Goal: Find specific page/section: Find specific page/section

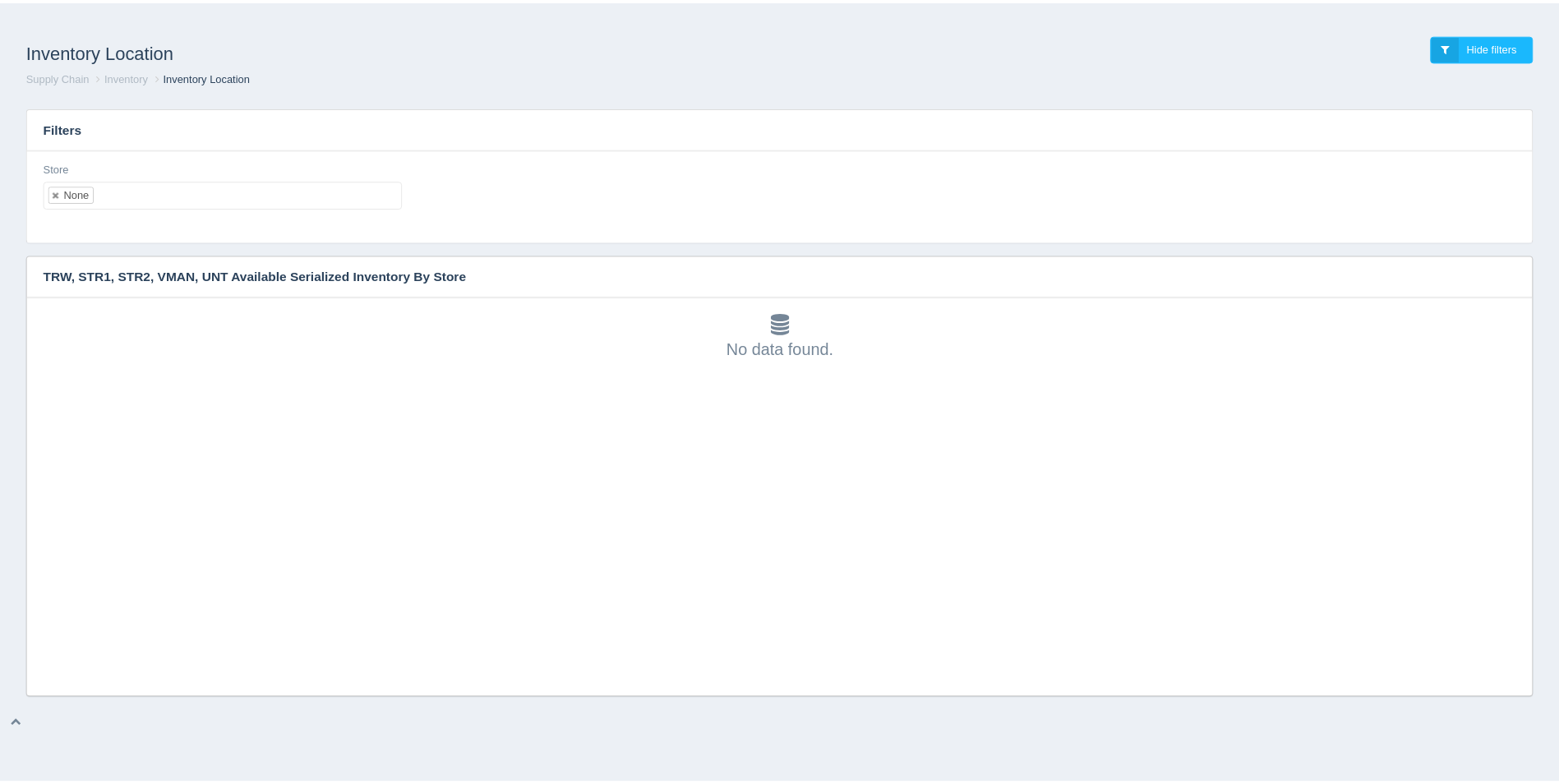
scroll to position [5, 0]
click at [9, 342] on div "Filters Store None No matches found All None 1 2 3 4 5 6 7 8 9 10 11 12 13 14 1…" at bounding box center [785, 395] width 1558 height 605
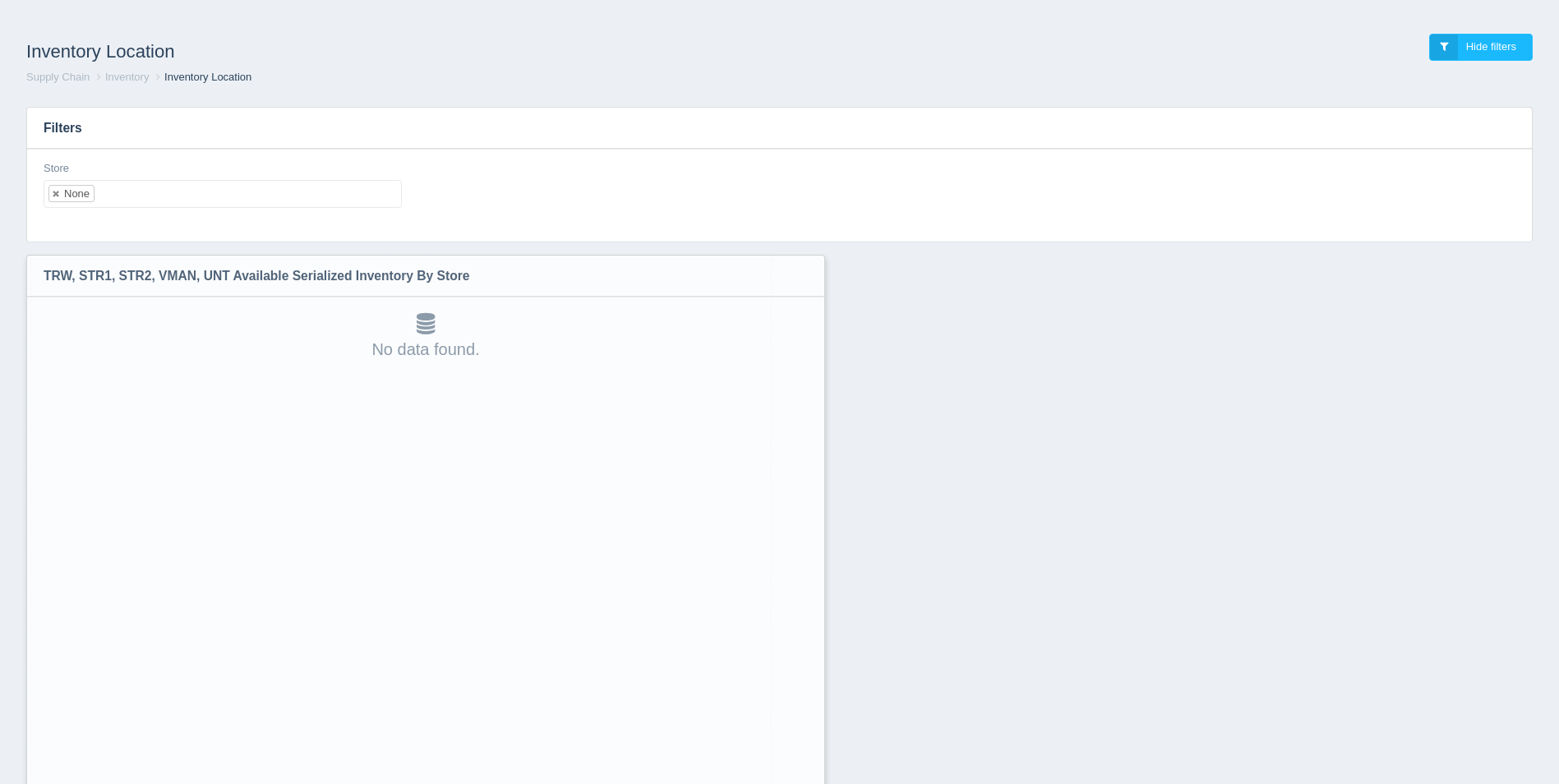
drag, startPoint x: 1531, startPoint y: 690, endPoint x: 810, endPoint y: 823, distance: 733.2
click at [810, 783] on html "Inventory Location Hide filters Supply Chain Inventory Inventory Location Filte…" at bounding box center [780, 435] width 1559 height 870
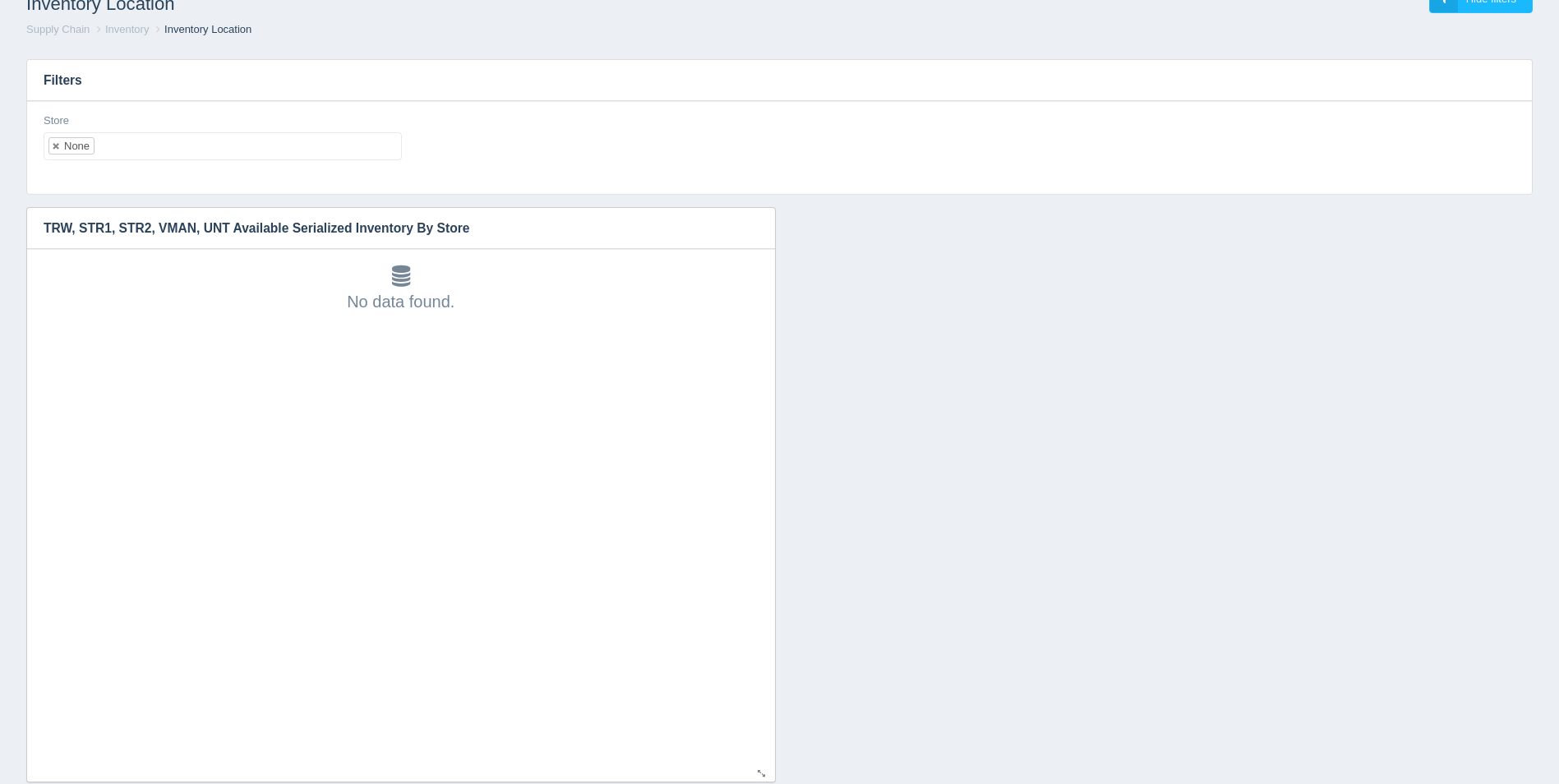
scroll to position [86, 0]
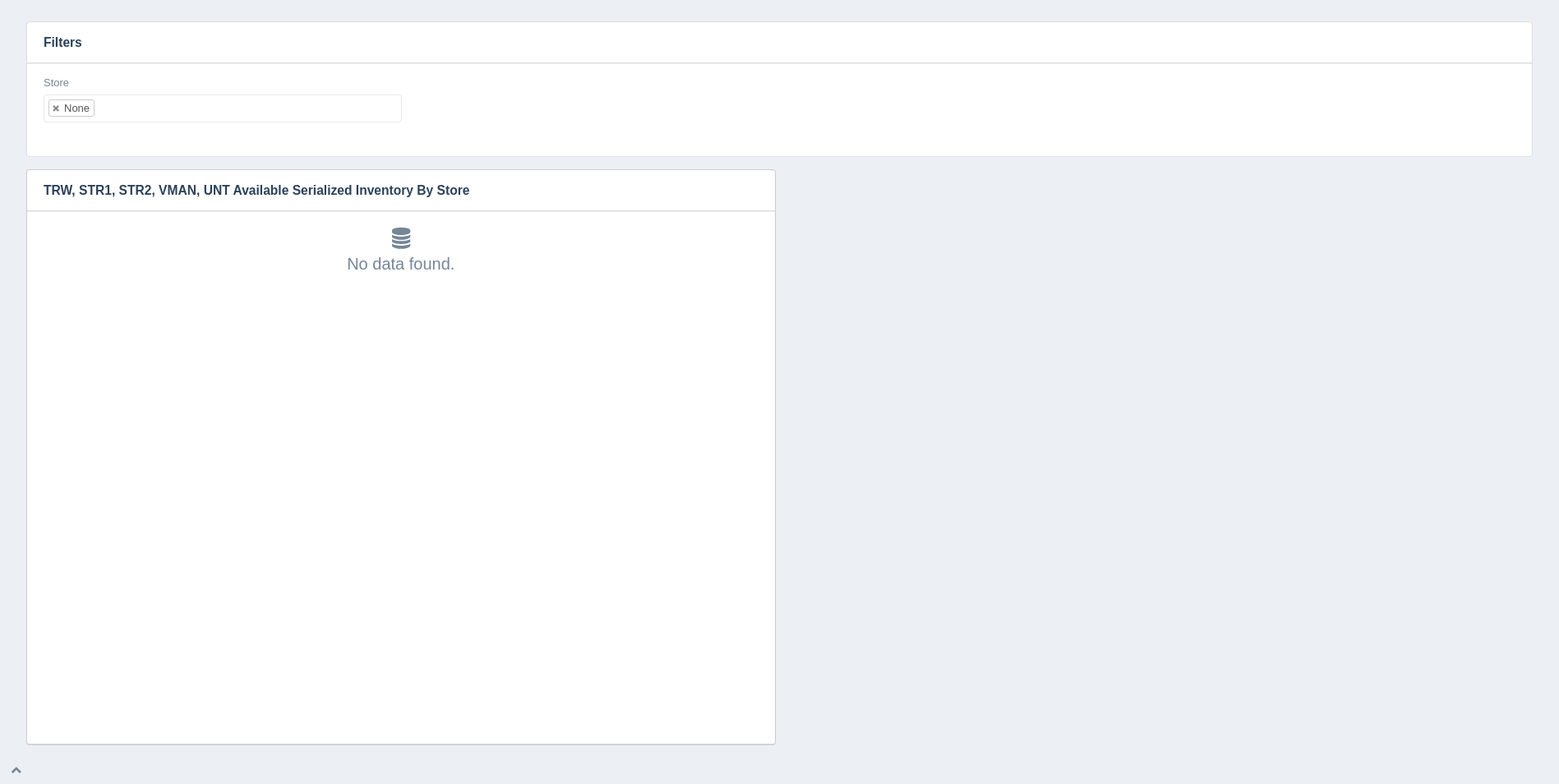
click at [156, 104] on ul "None" at bounding box center [222, 108] width 358 height 28
select select
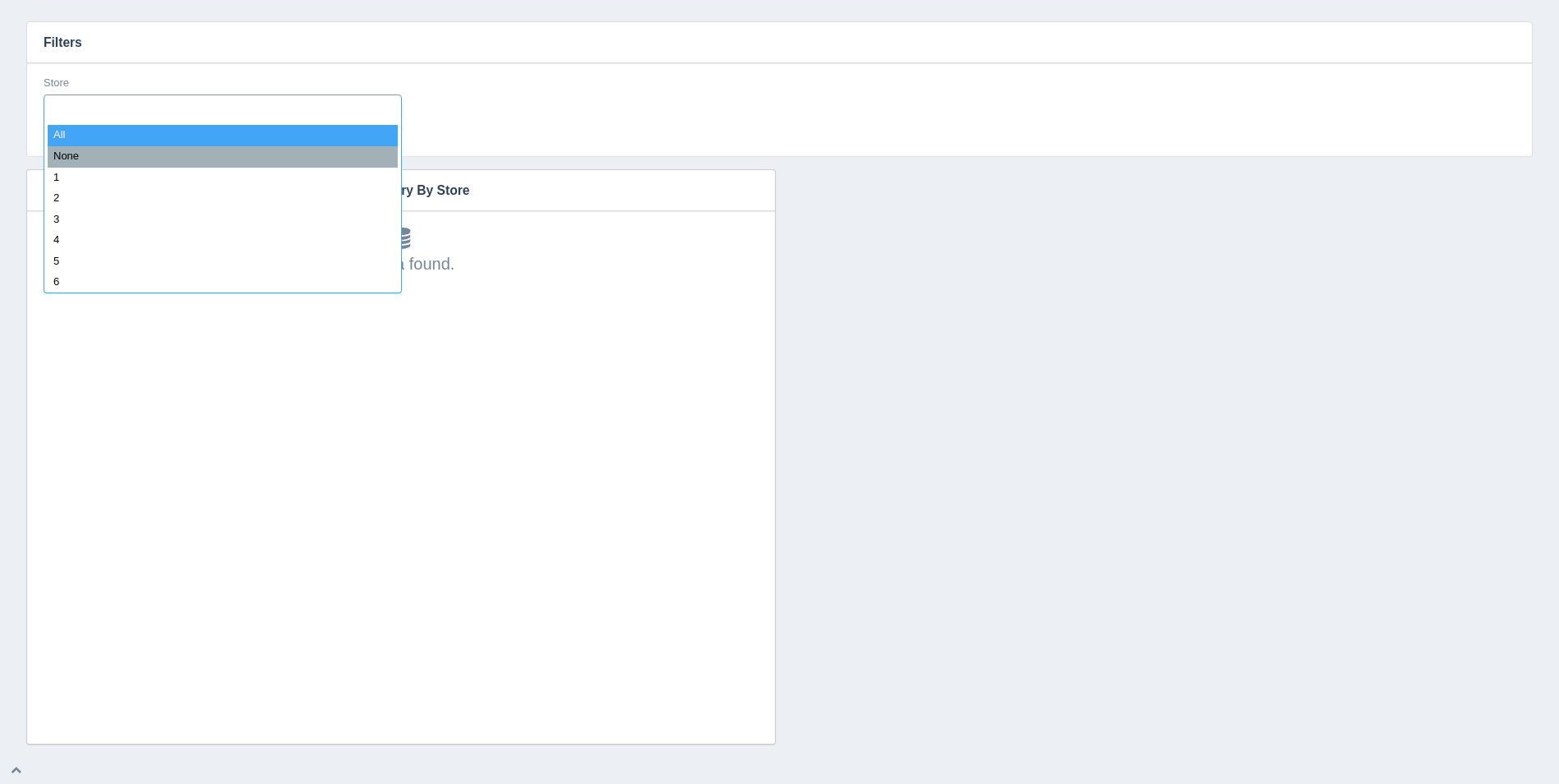
type input "8"
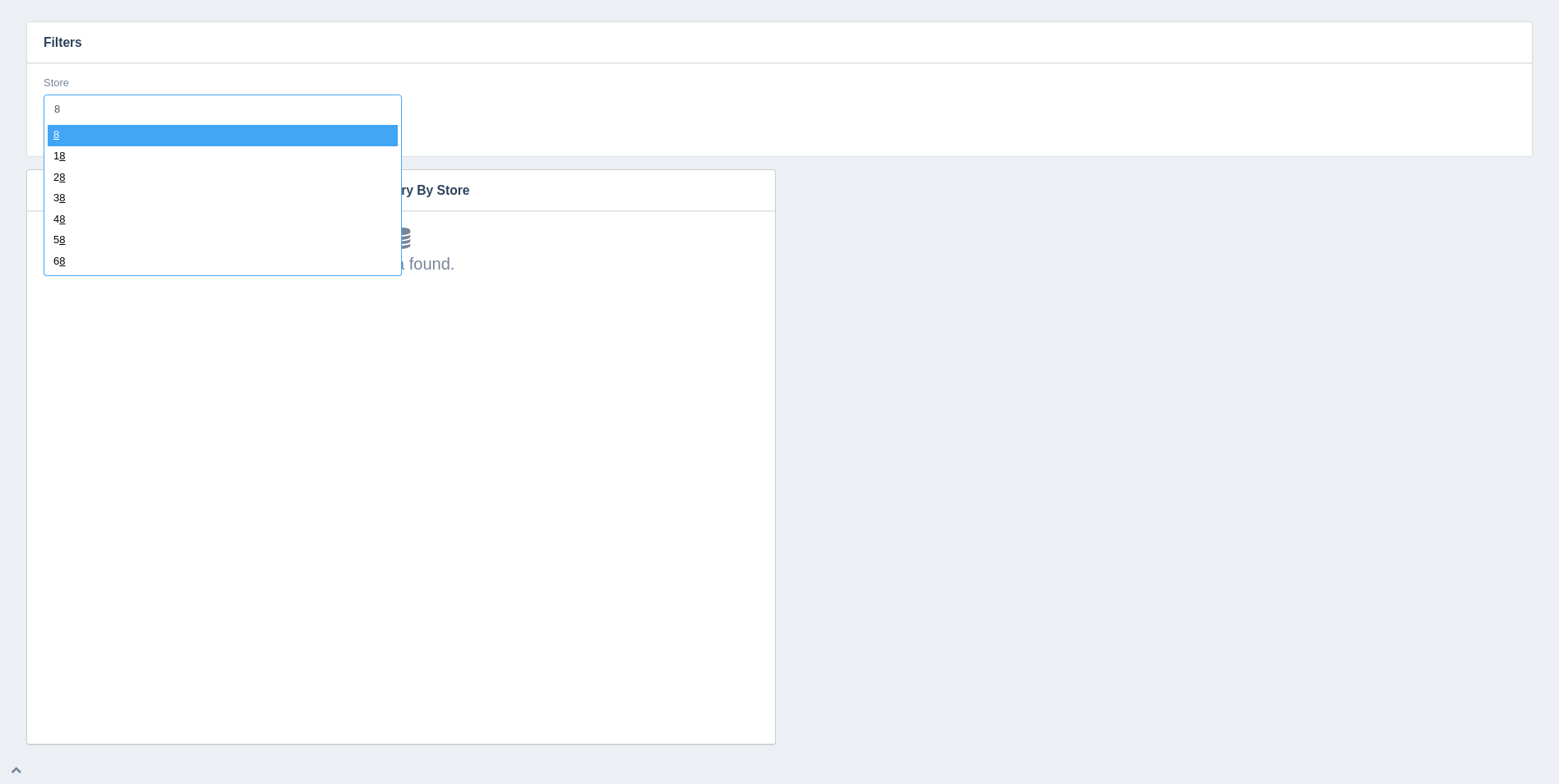
select select "8"
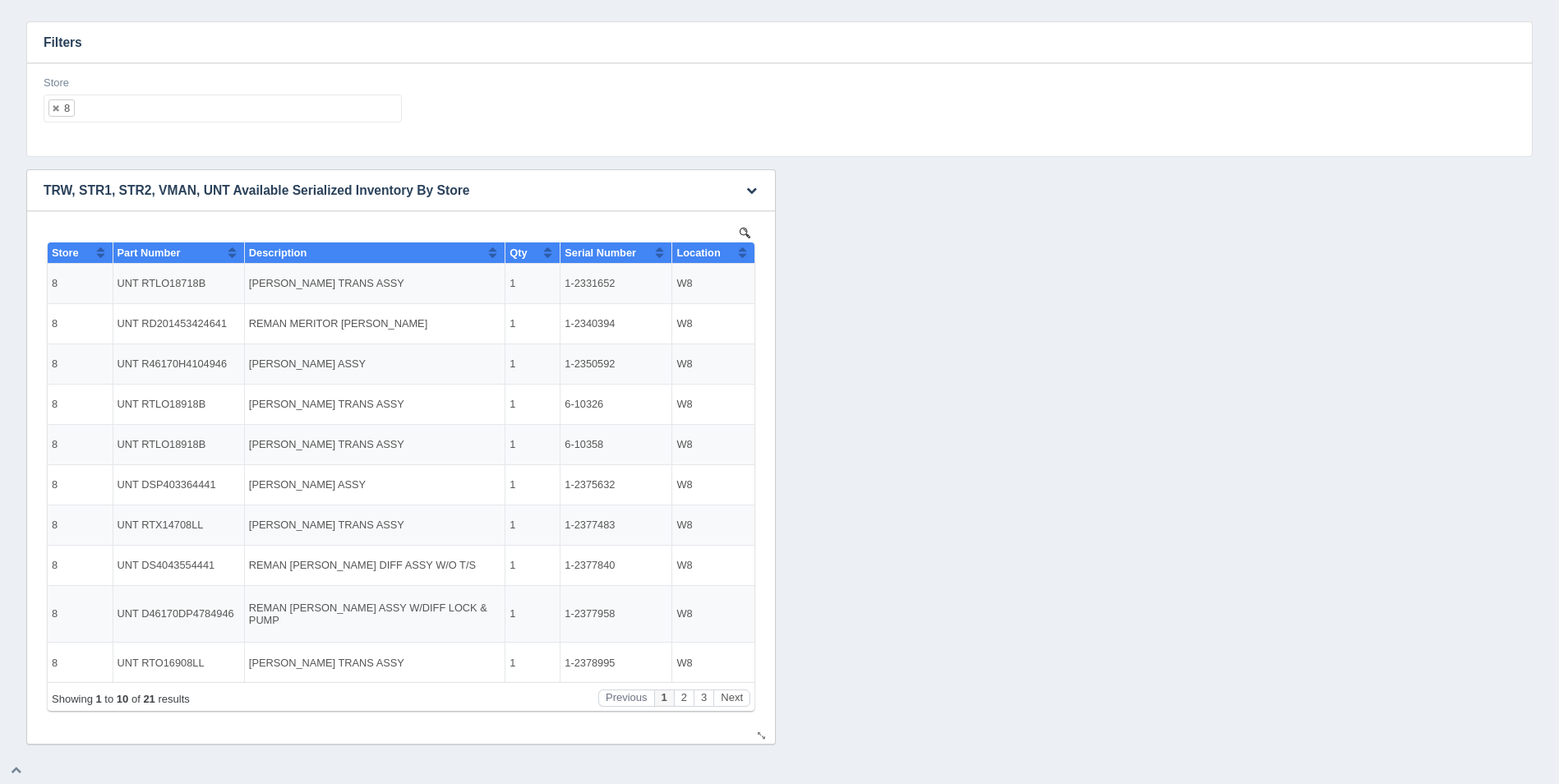
scroll to position [0, 0]
click at [740, 251] on button "Sort column ascending" at bounding box center [742, 252] width 11 height 19
click at [740, 251] on button "Sort column descending" at bounding box center [742, 252] width 11 height 19
click at [245, 121] on ul "8" at bounding box center [222, 108] width 358 height 28
select select
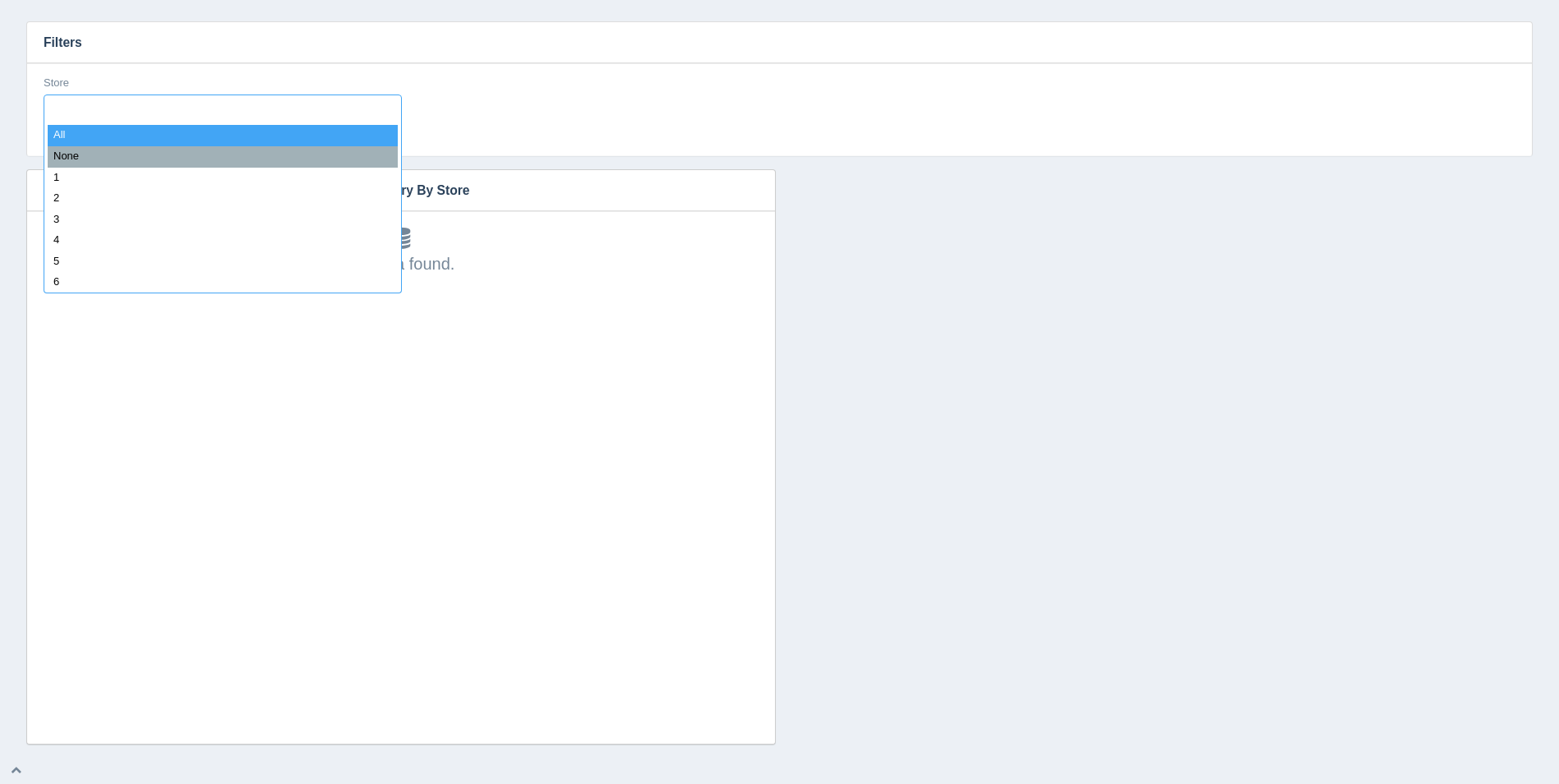
type input "8"
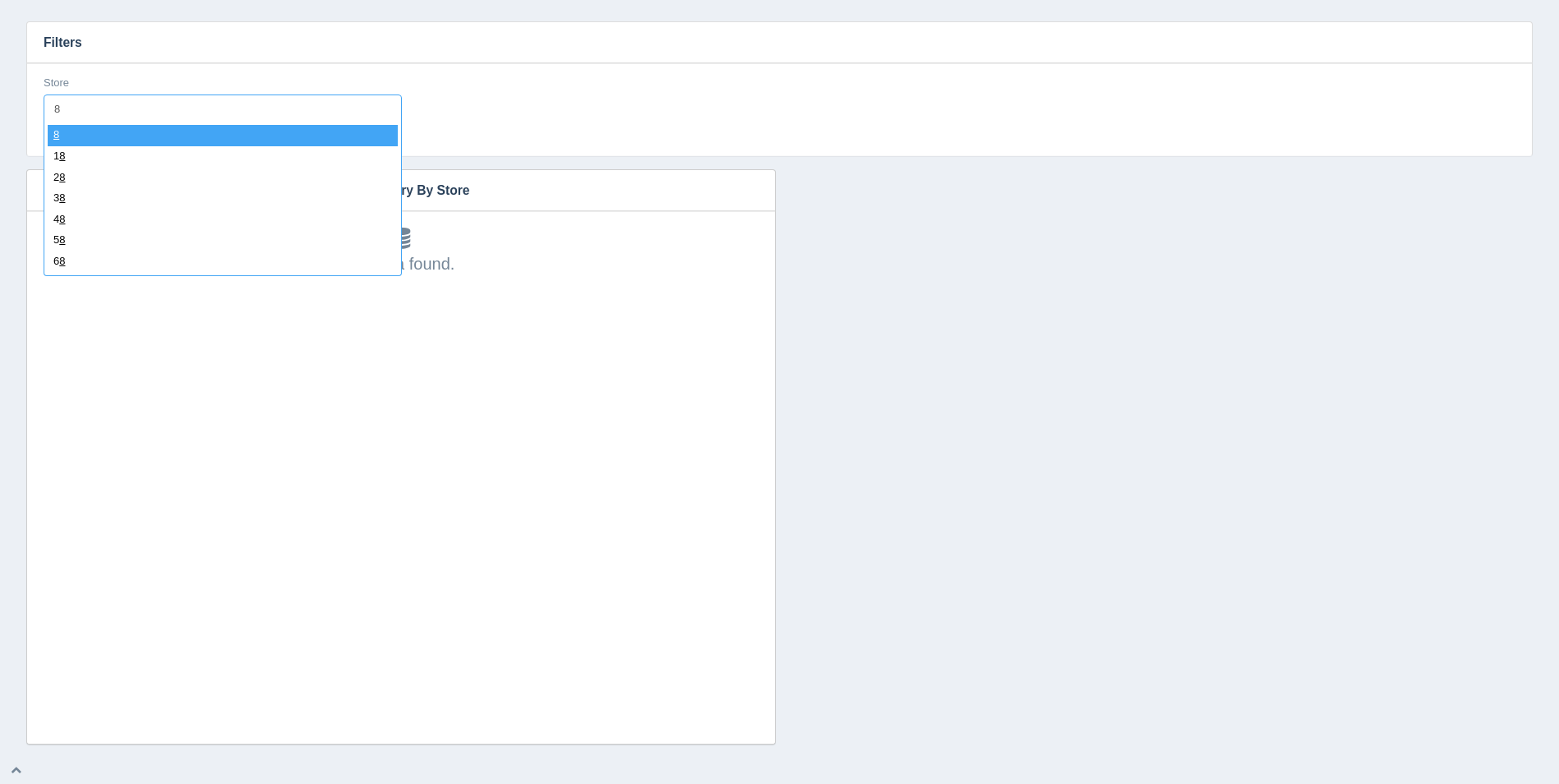
select select "8"
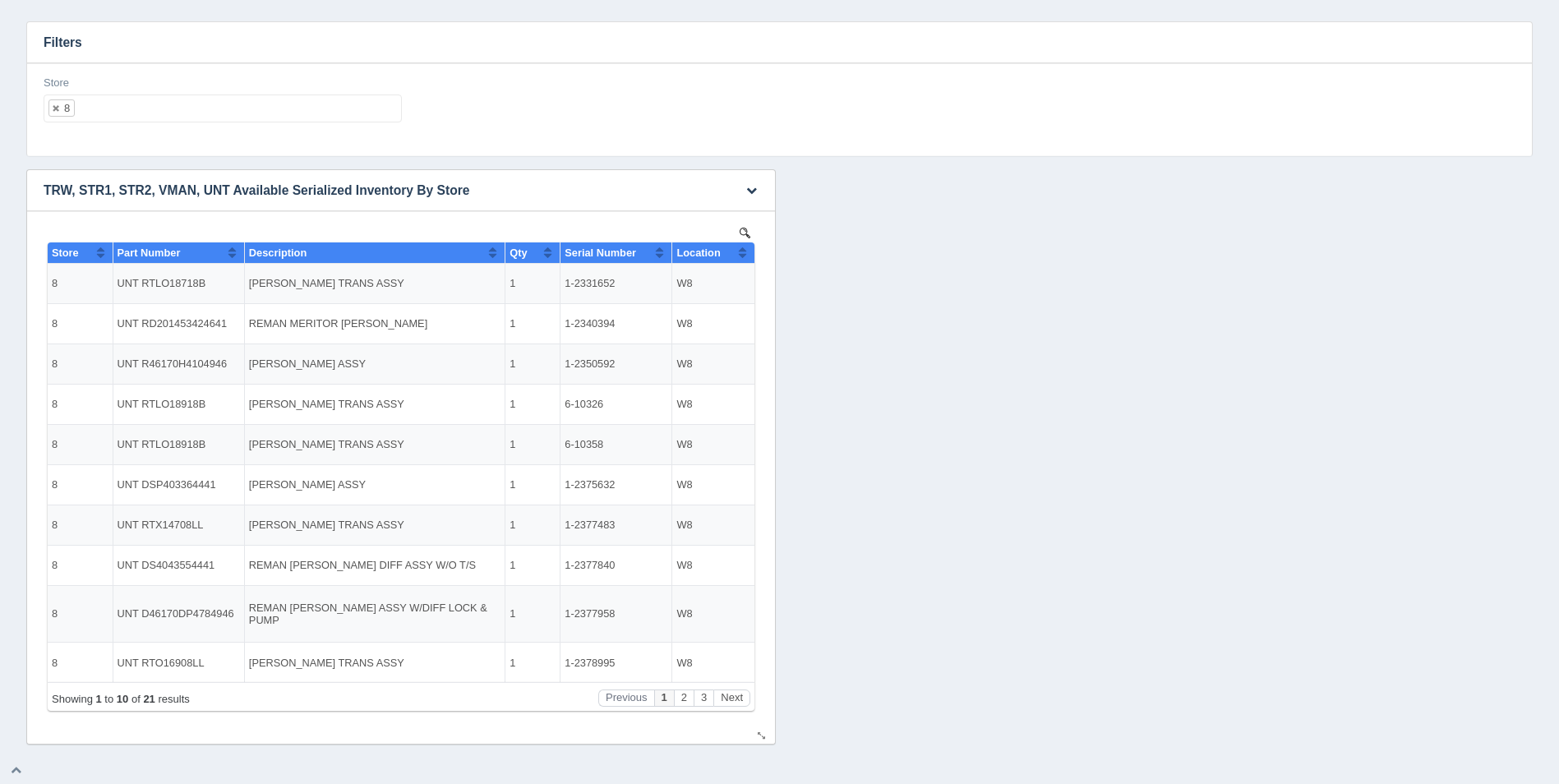
click at [746, 256] on button "Sort column ascending" at bounding box center [742, 252] width 11 height 19
click at [746, 256] on button "Sort column descending" at bounding box center [742, 252] width 11 height 19
click at [309, 116] on ul "8" at bounding box center [222, 108] width 358 height 28
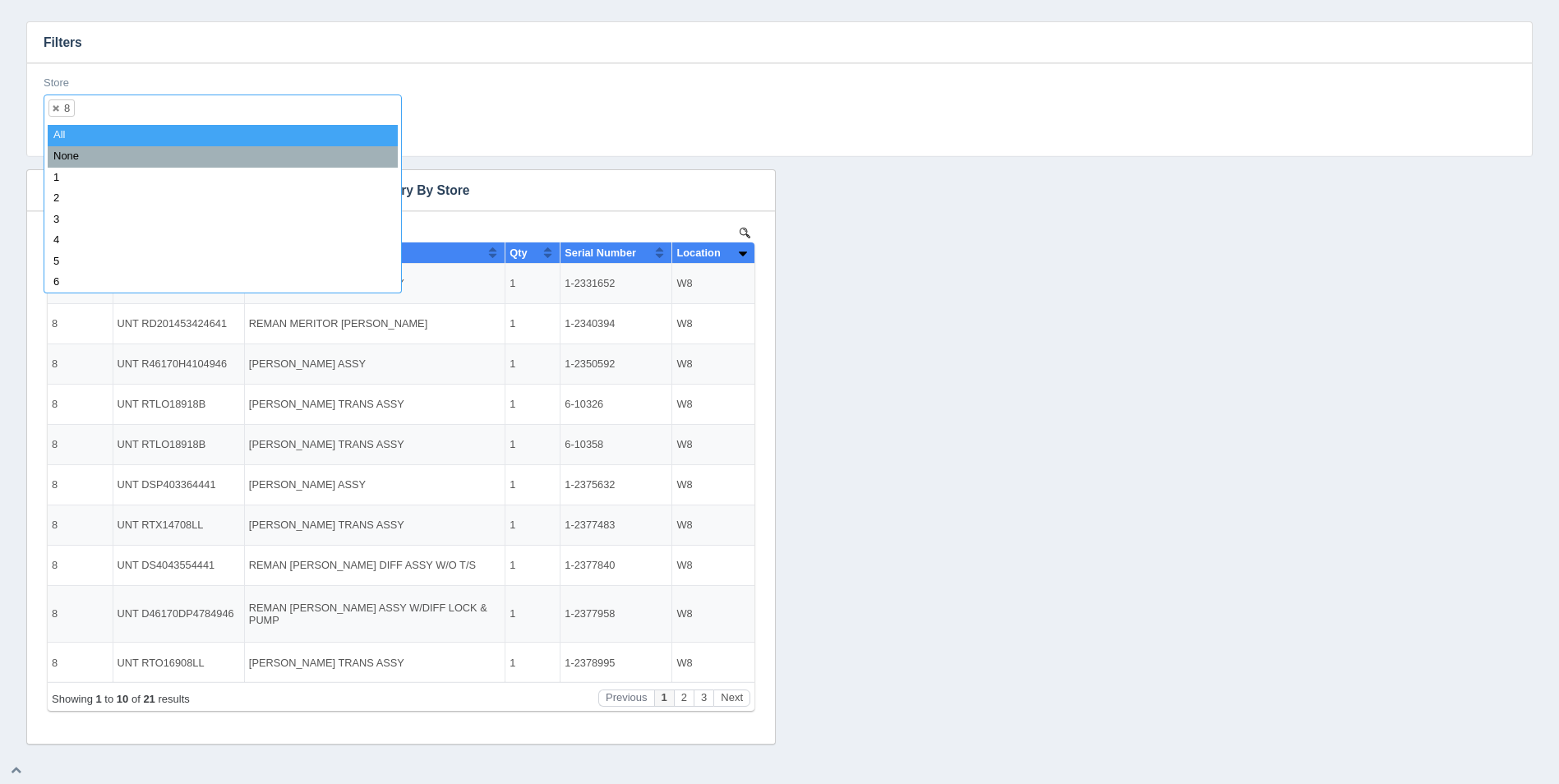
select select
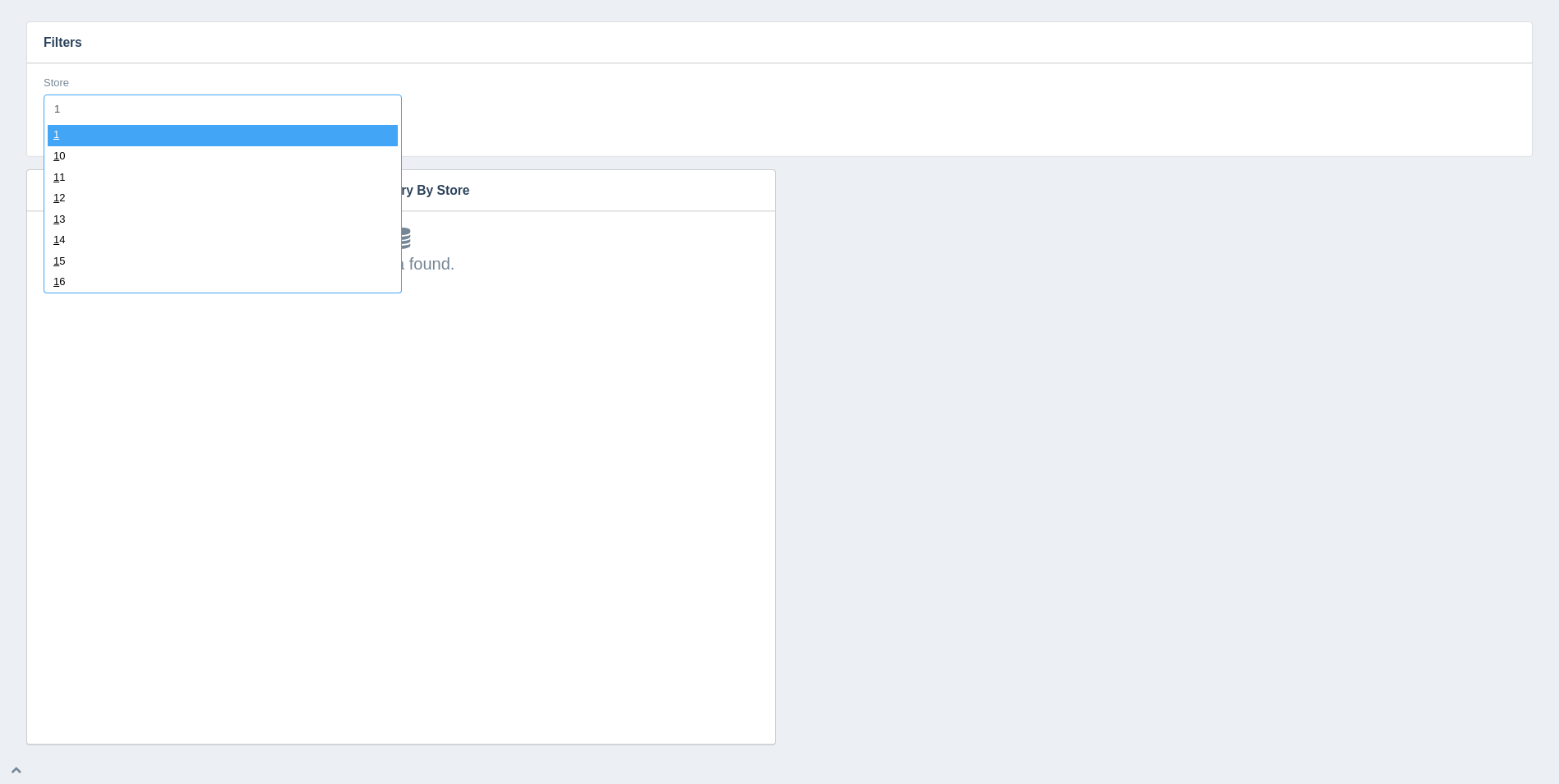
type input "11"
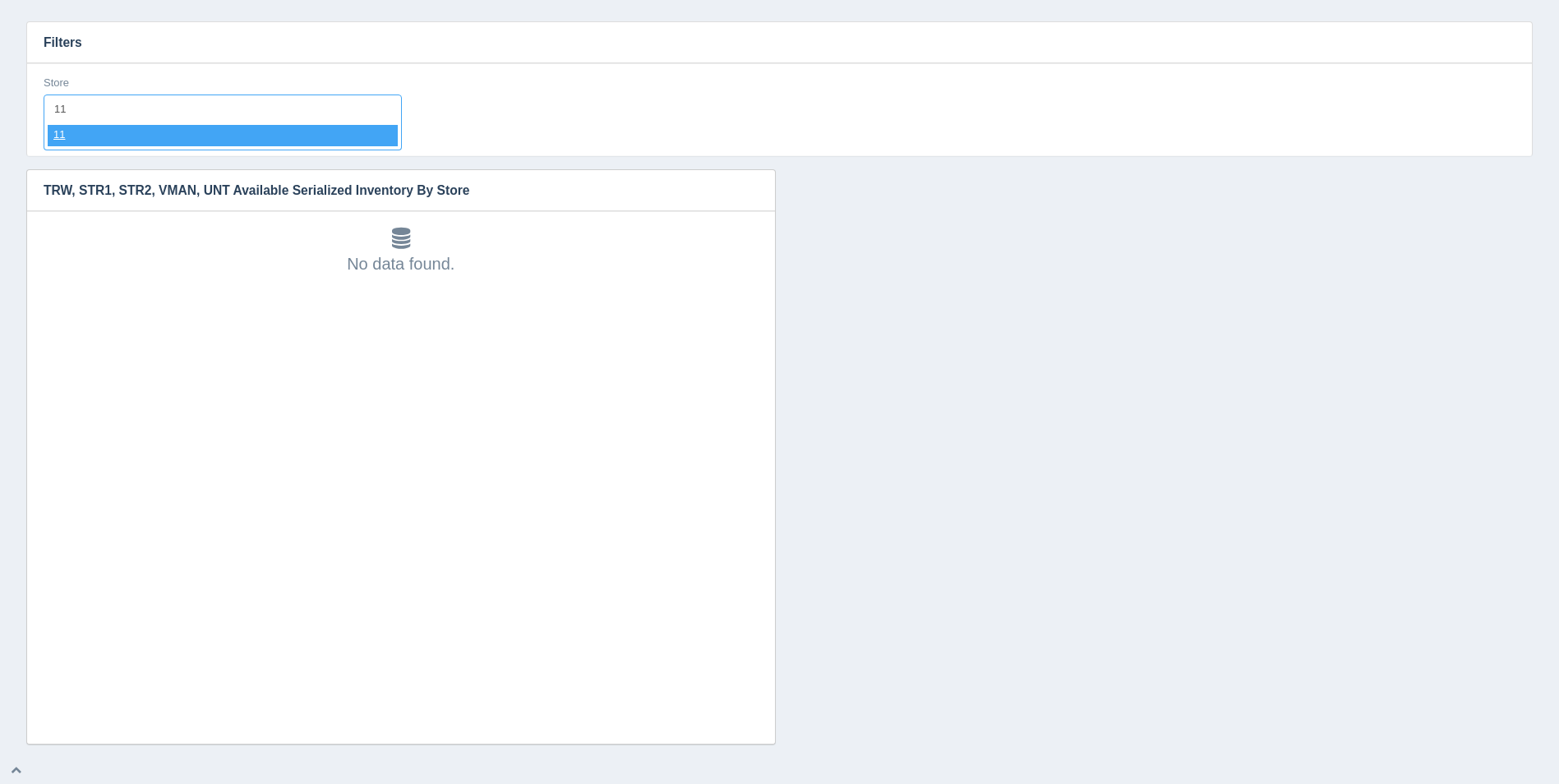
select select "11"
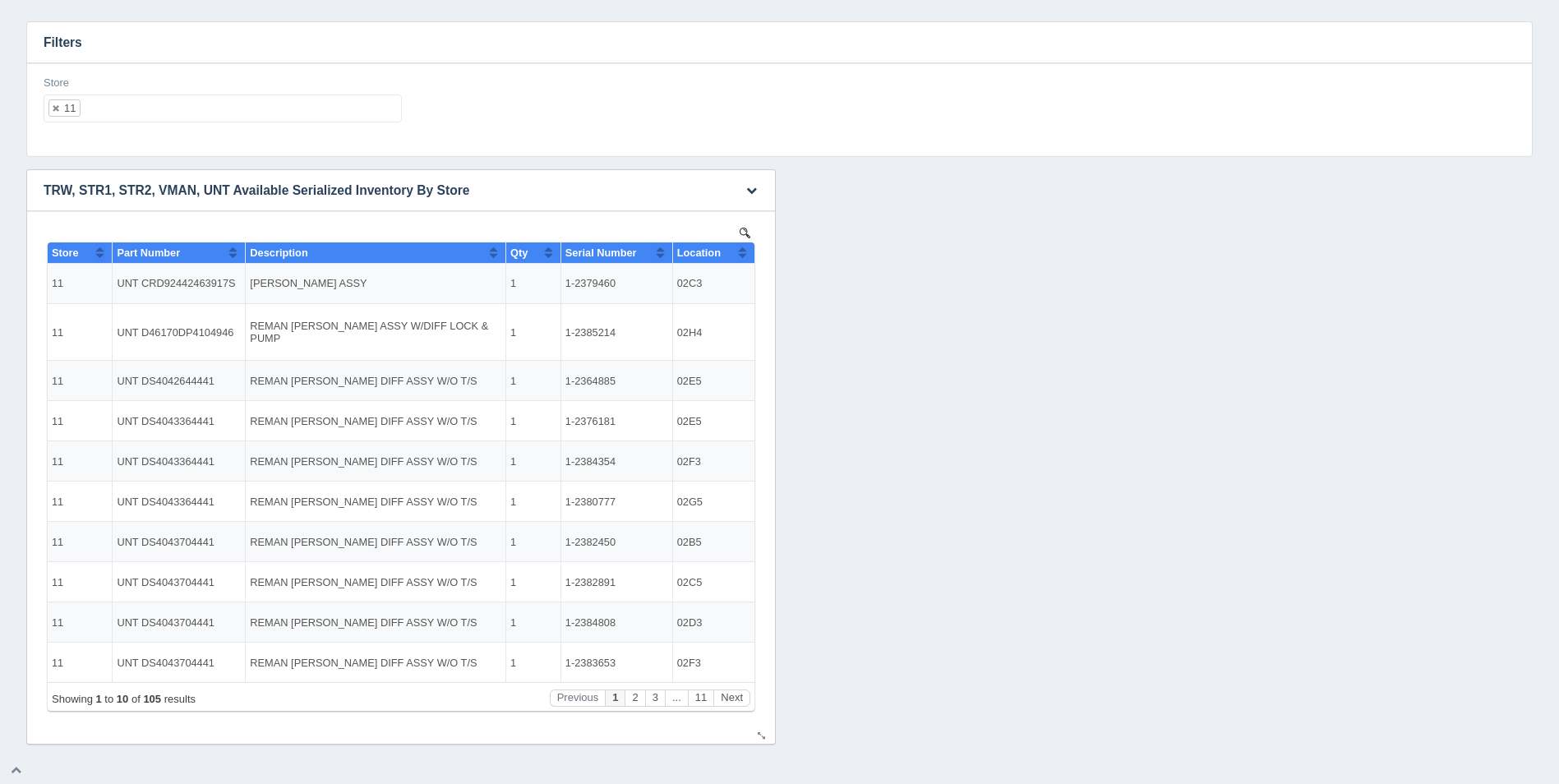
click at [752, 256] on th "Location" at bounding box center [713, 253] width 82 height 21
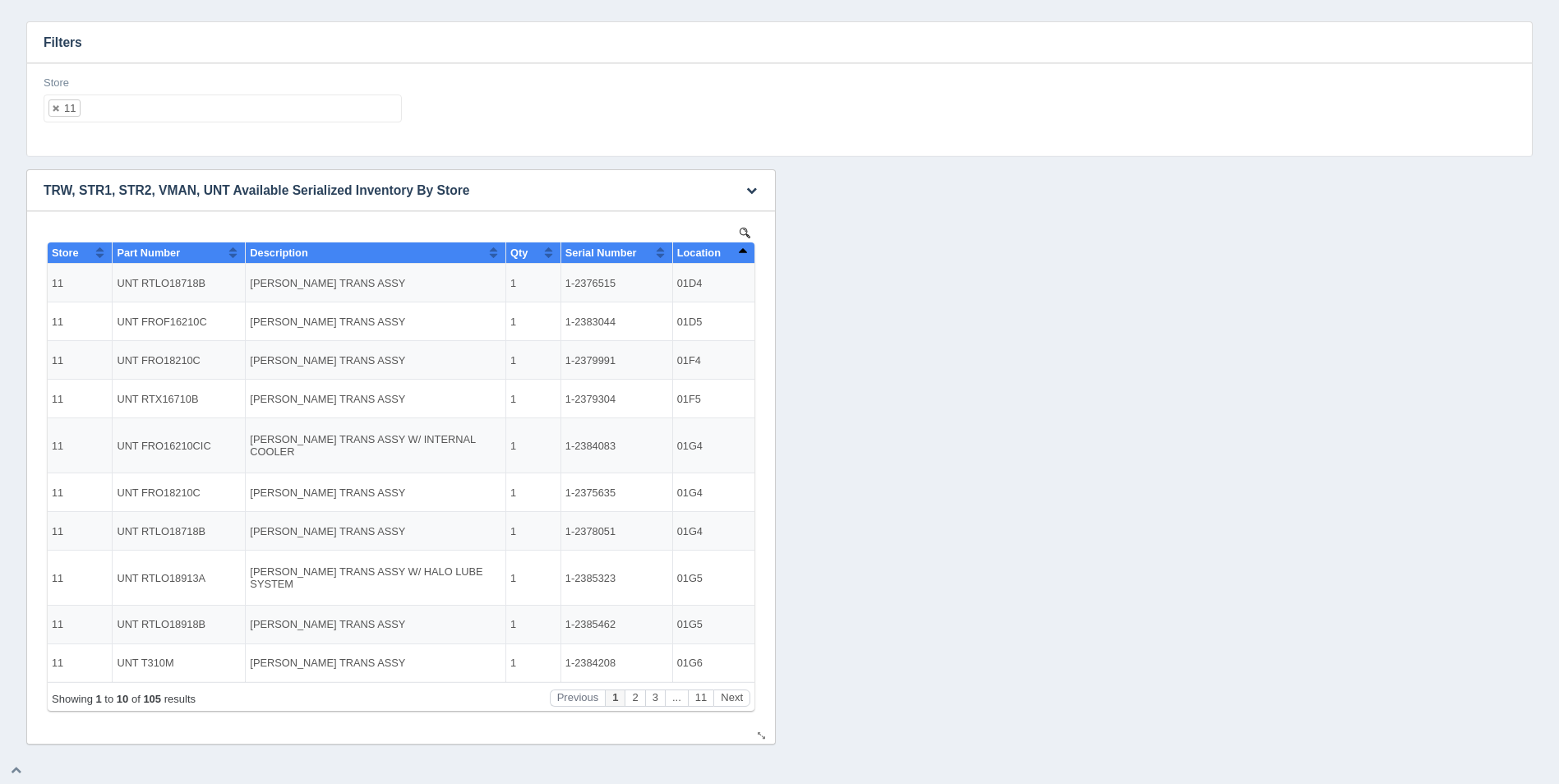
click at [749, 253] on th "Location" at bounding box center [713, 253] width 82 height 21
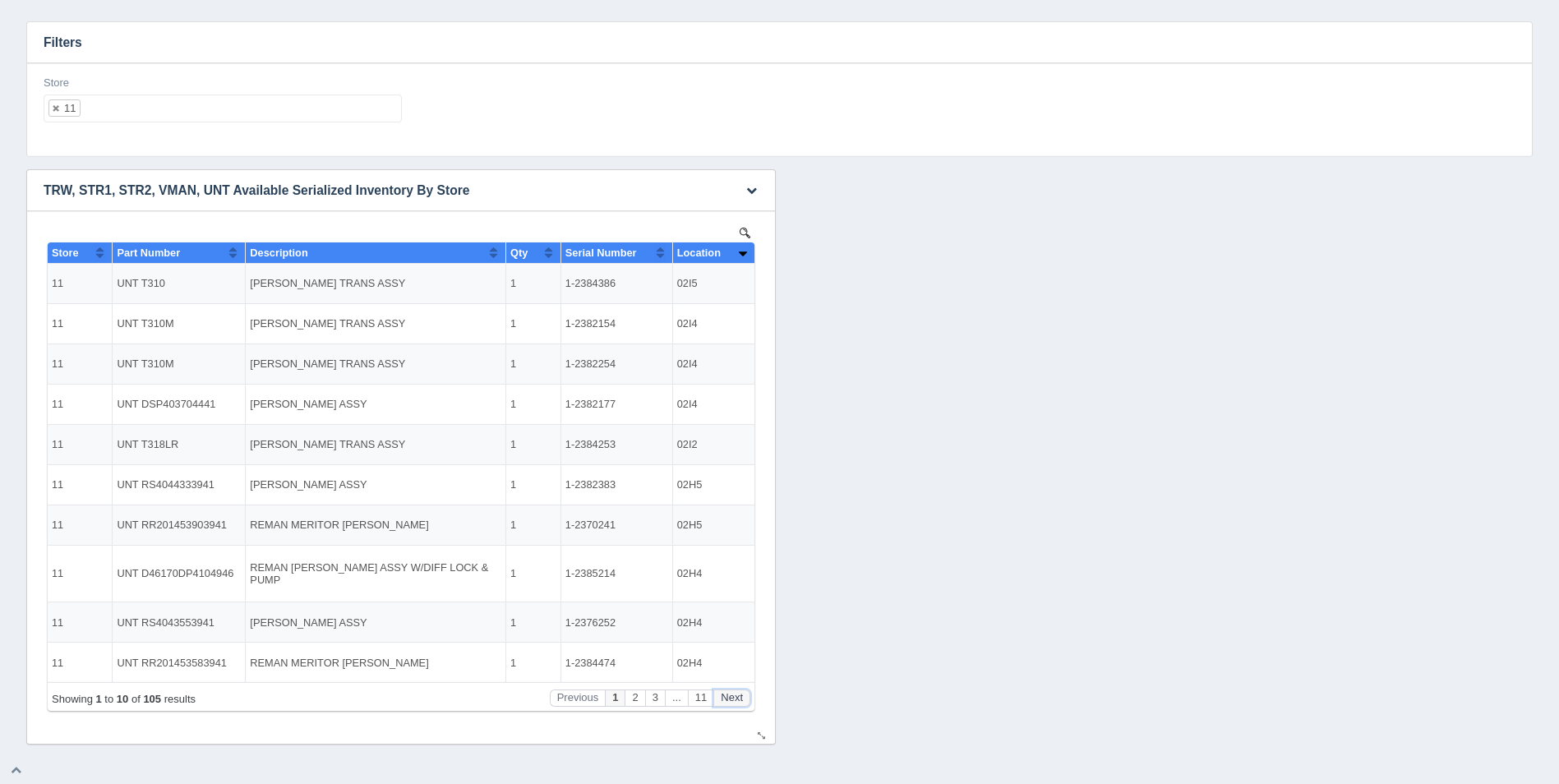
click at [736, 697] on button "Next" at bounding box center [731, 698] width 37 height 17
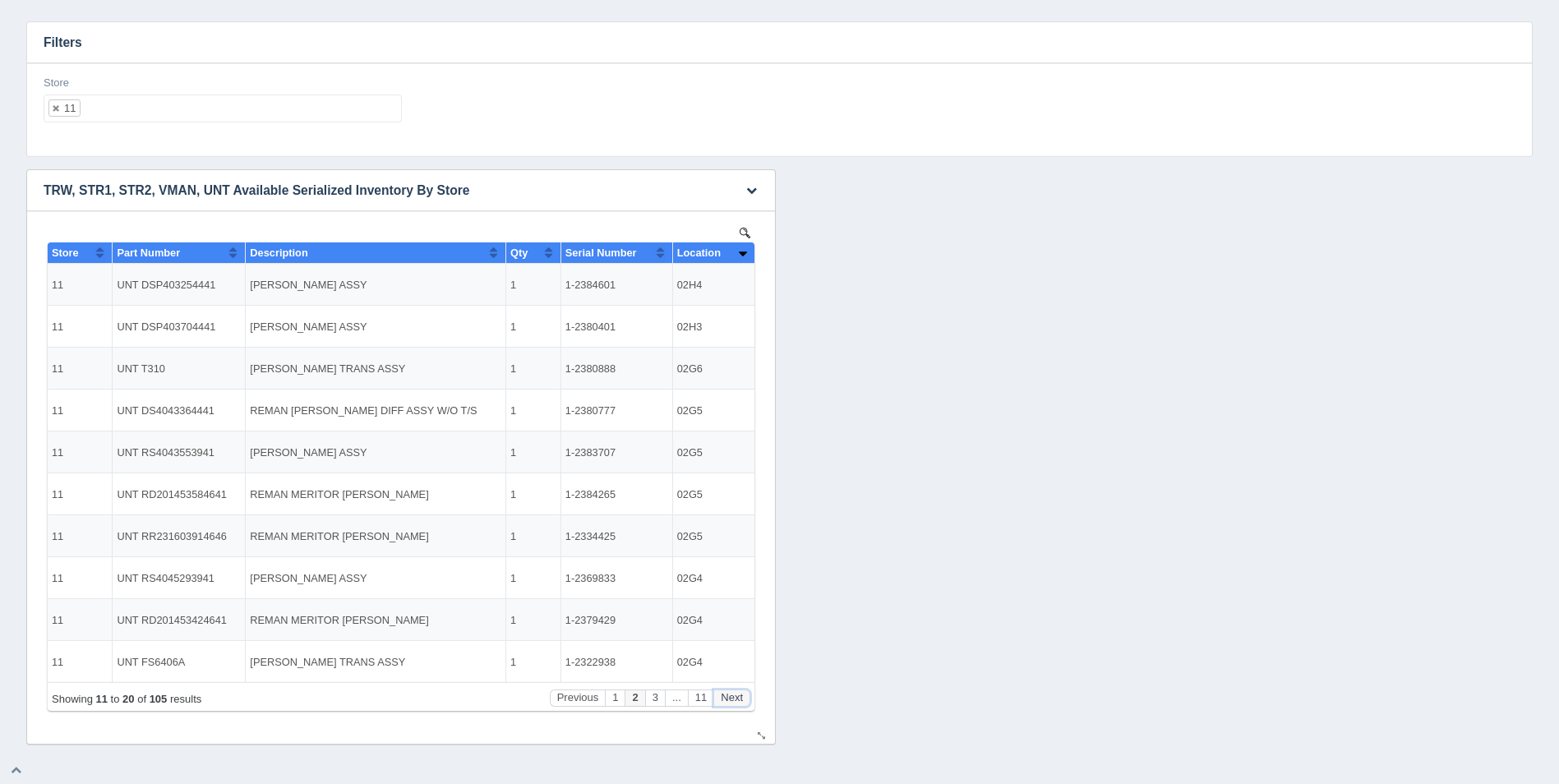
click at [736, 697] on button "Next" at bounding box center [731, 698] width 37 height 17
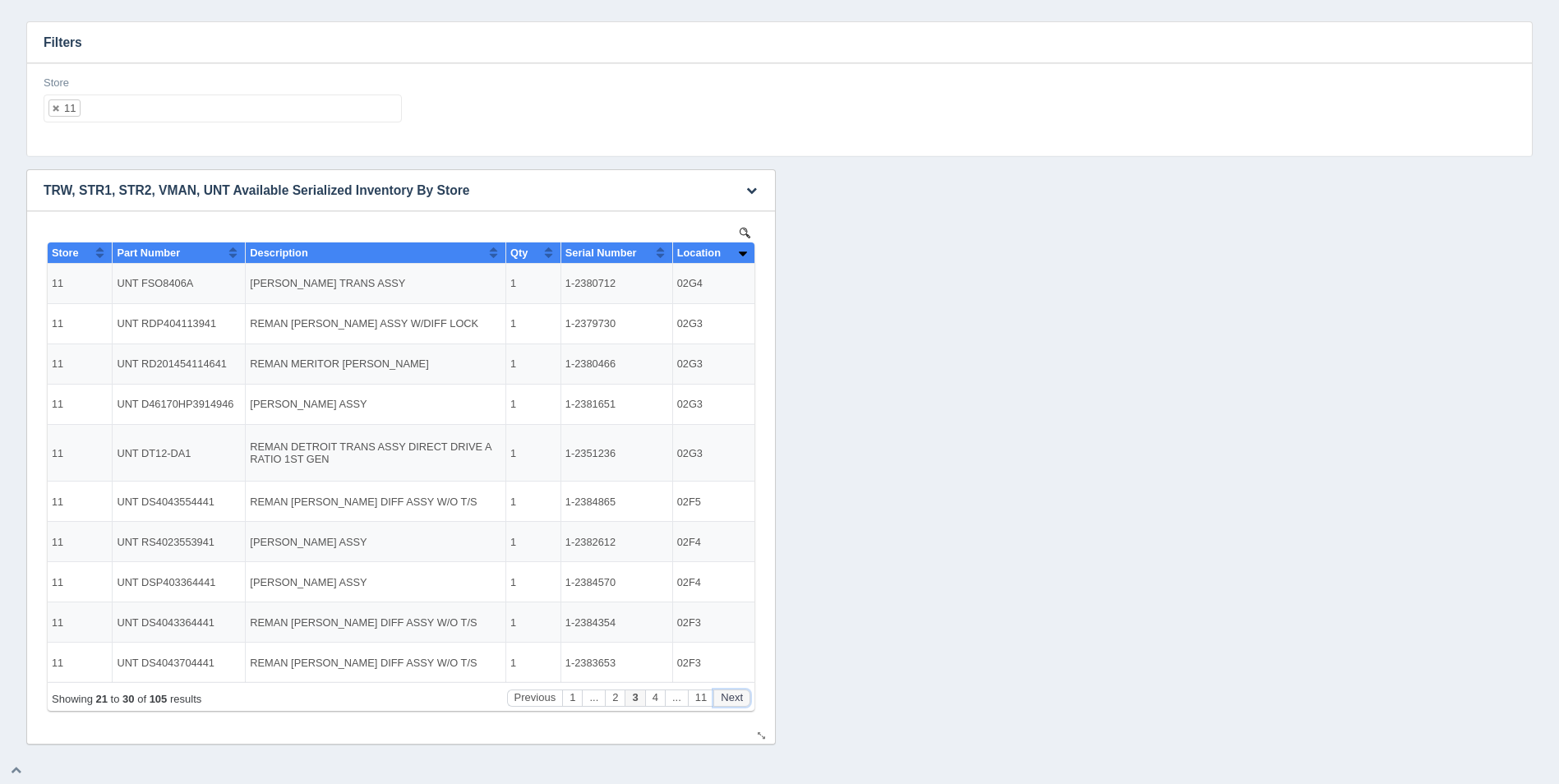
click at [736, 697] on button "Next" at bounding box center [731, 698] width 37 height 17
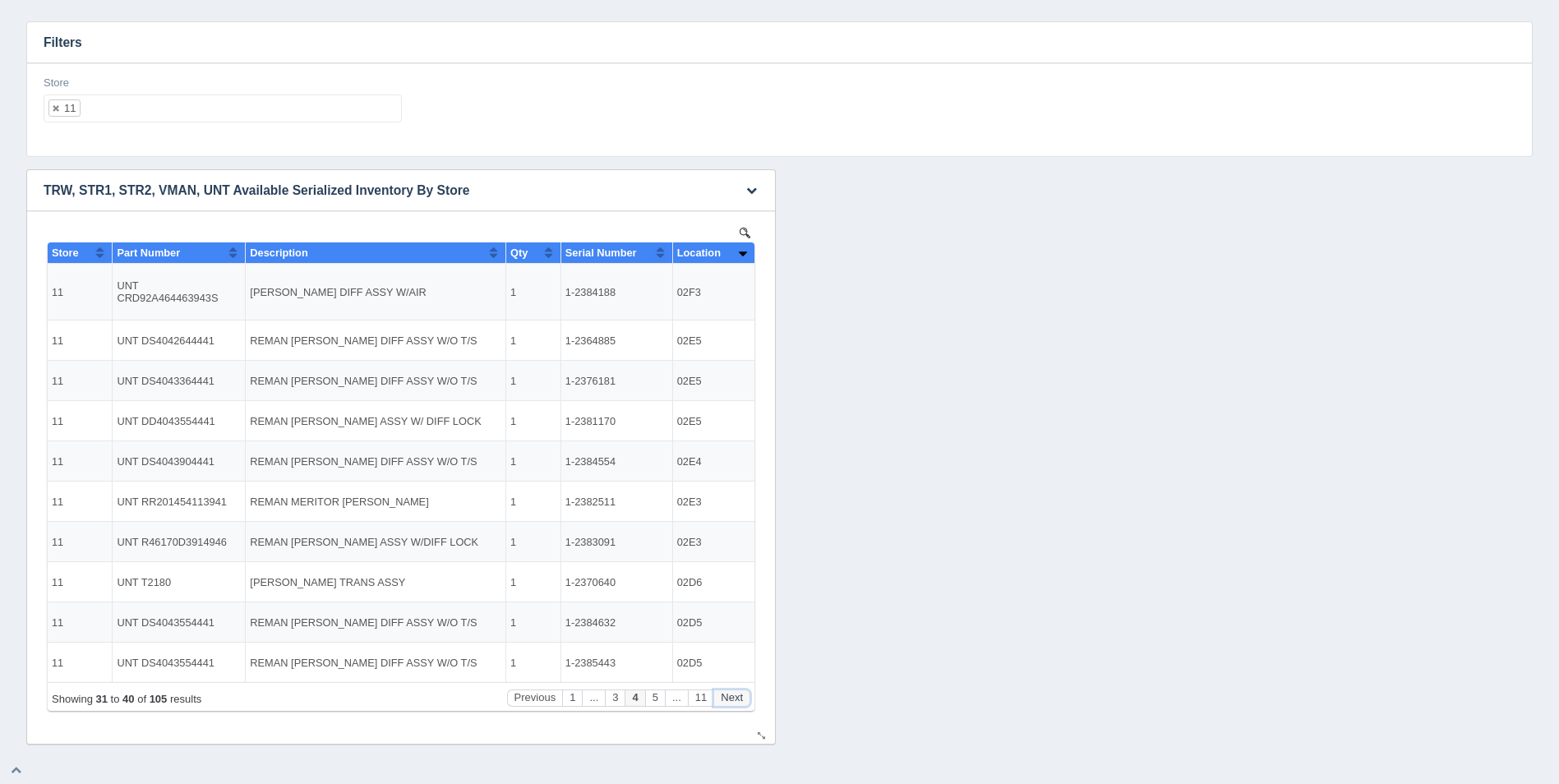
click at [736, 697] on button "Next" at bounding box center [731, 698] width 37 height 17
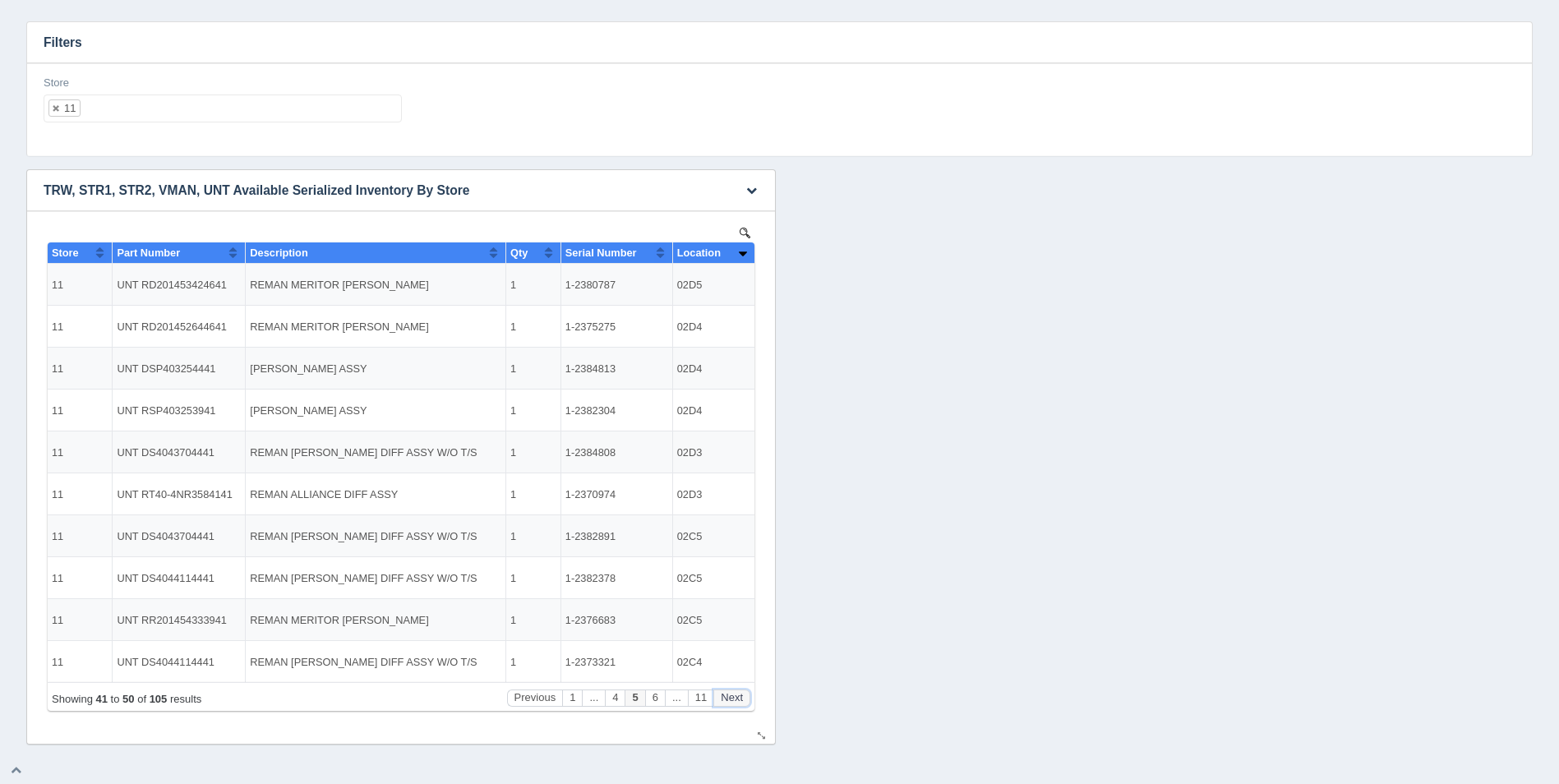
click at [736, 697] on button "Next" at bounding box center [731, 698] width 37 height 17
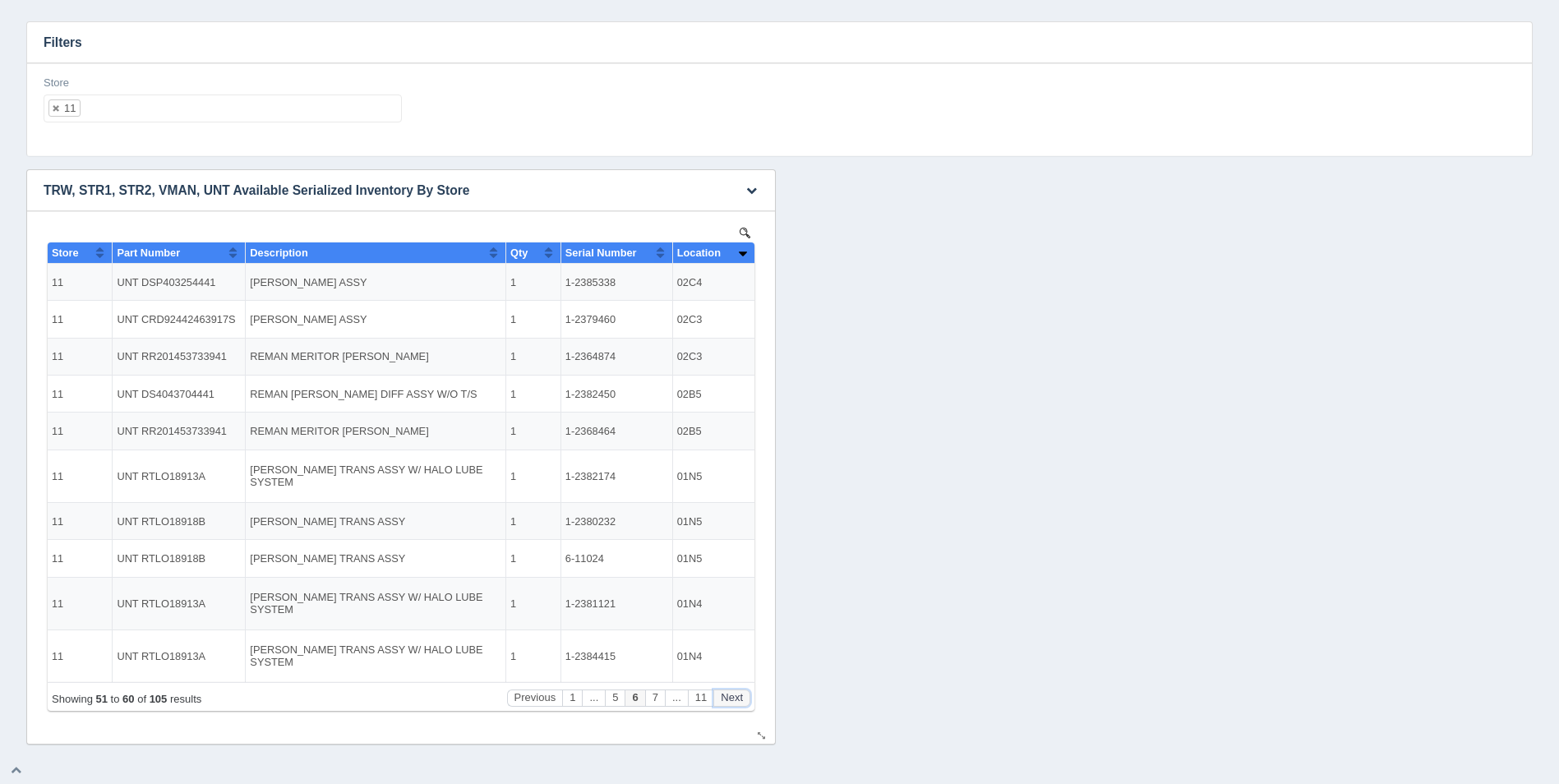
click at [736, 697] on button "Next" at bounding box center [731, 698] width 37 height 17
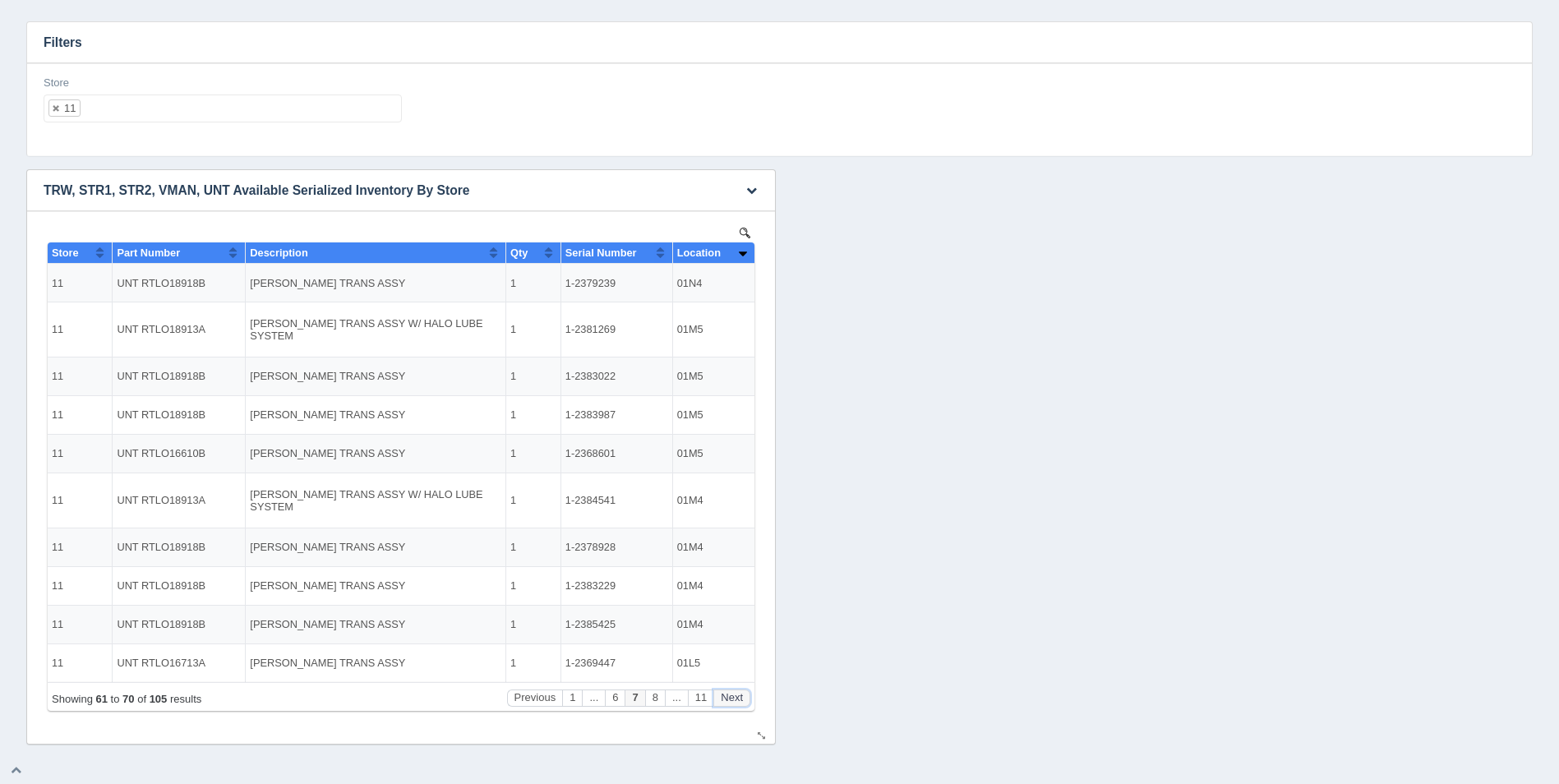
click at [736, 697] on button "Next" at bounding box center [731, 698] width 37 height 17
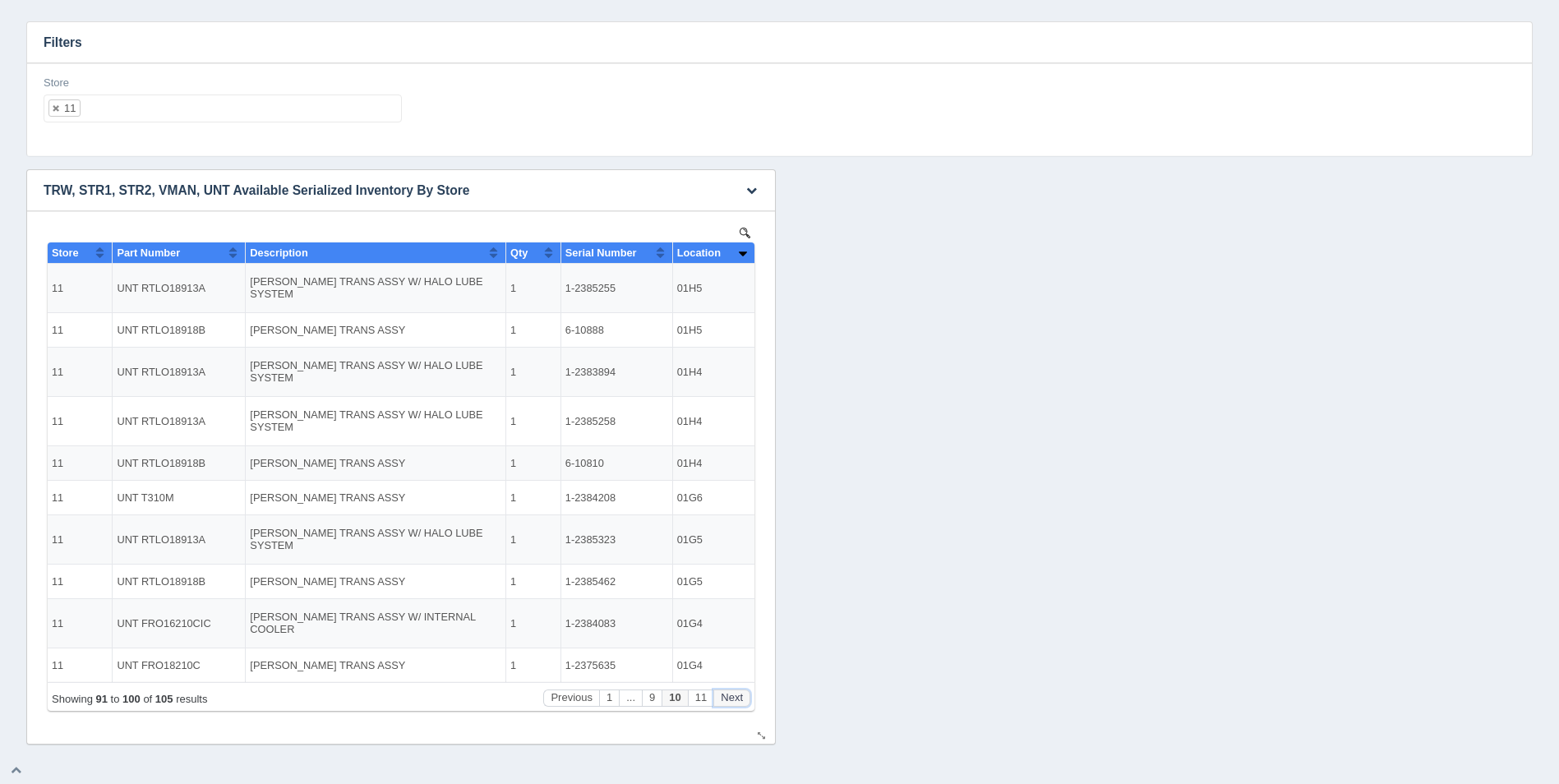
click at [736, 697] on button "Next" at bounding box center [731, 698] width 37 height 17
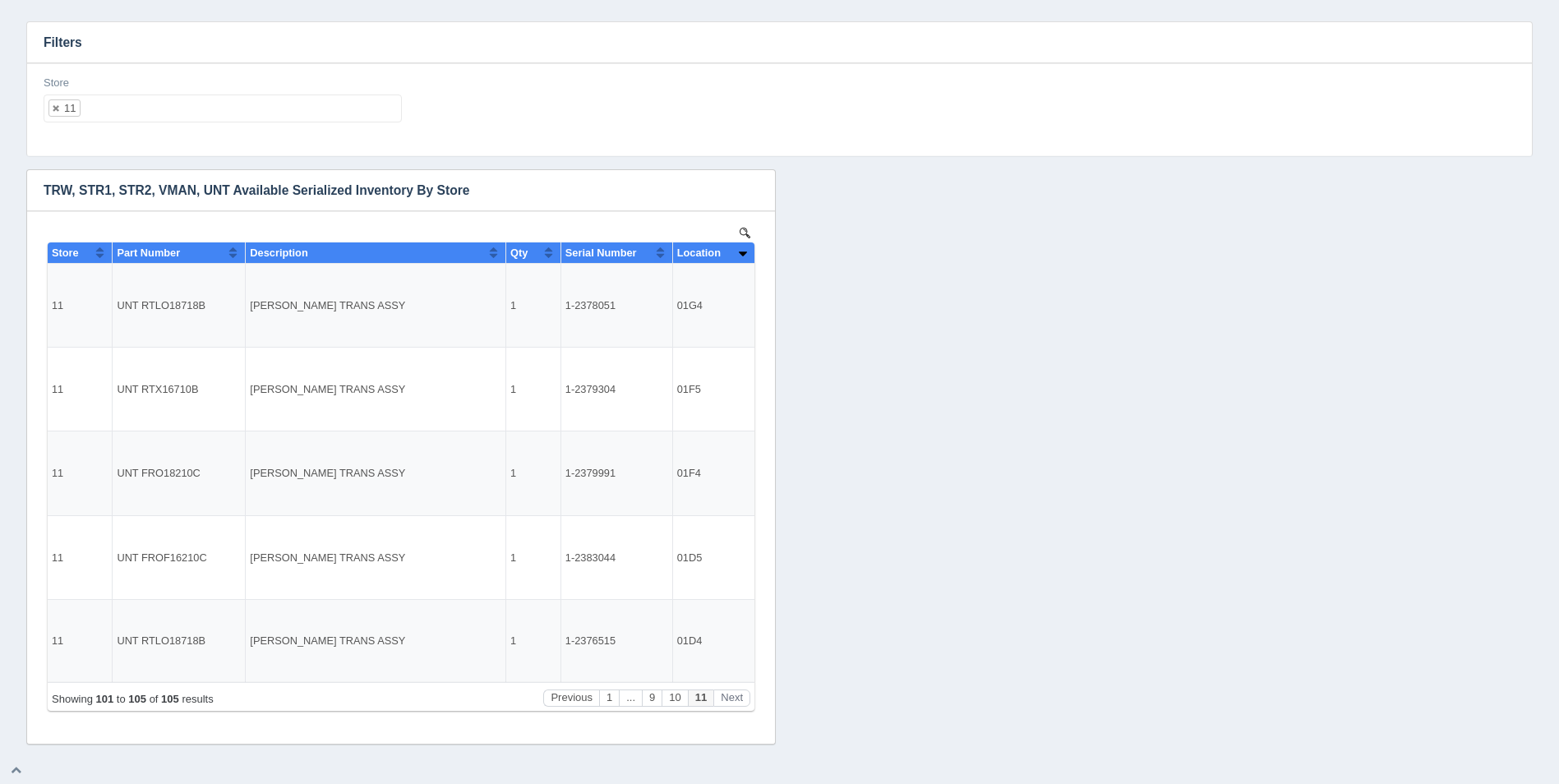
click at [277, 112] on ul "11" at bounding box center [222, 108] width 358 height 28
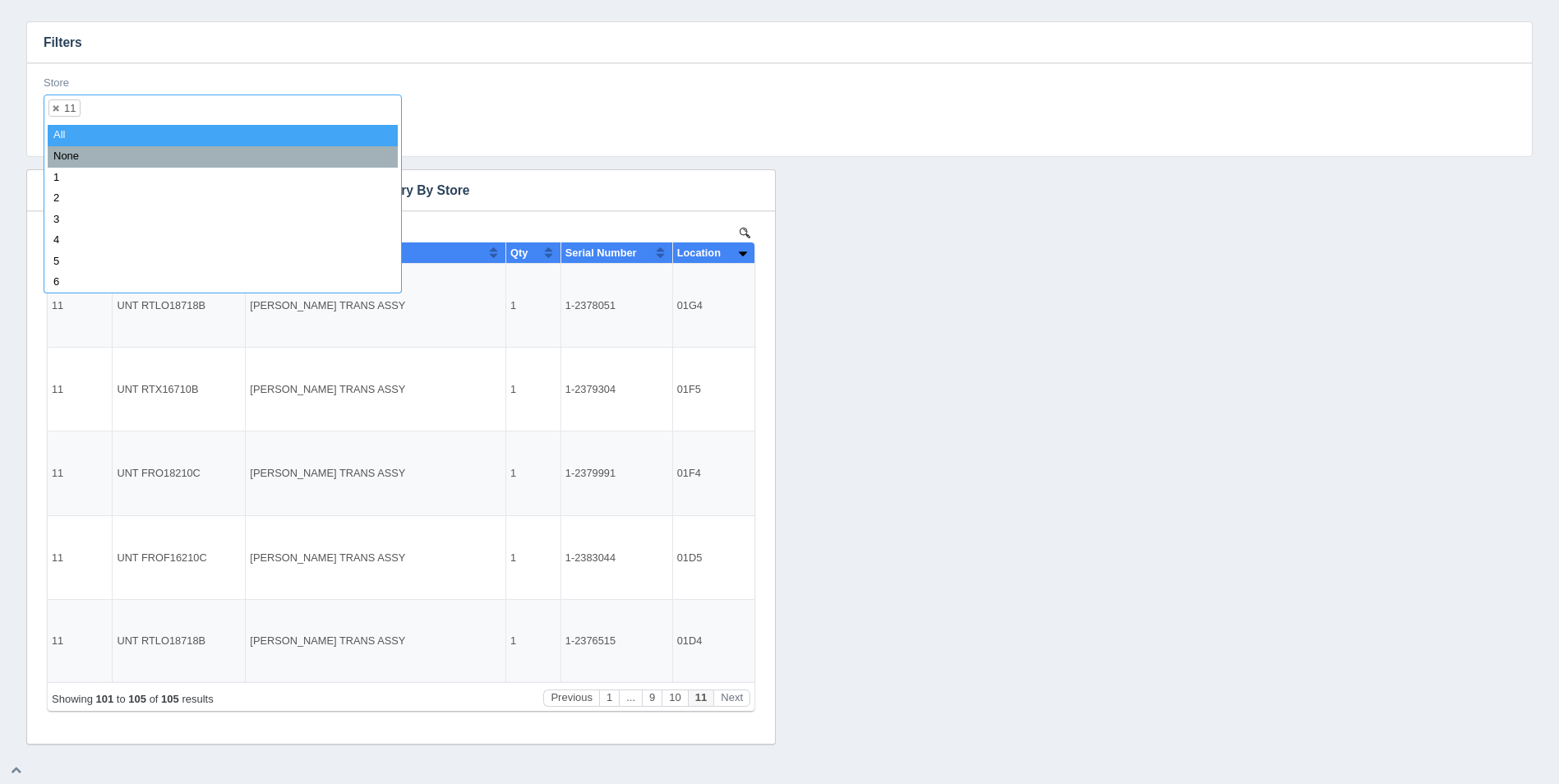
select select
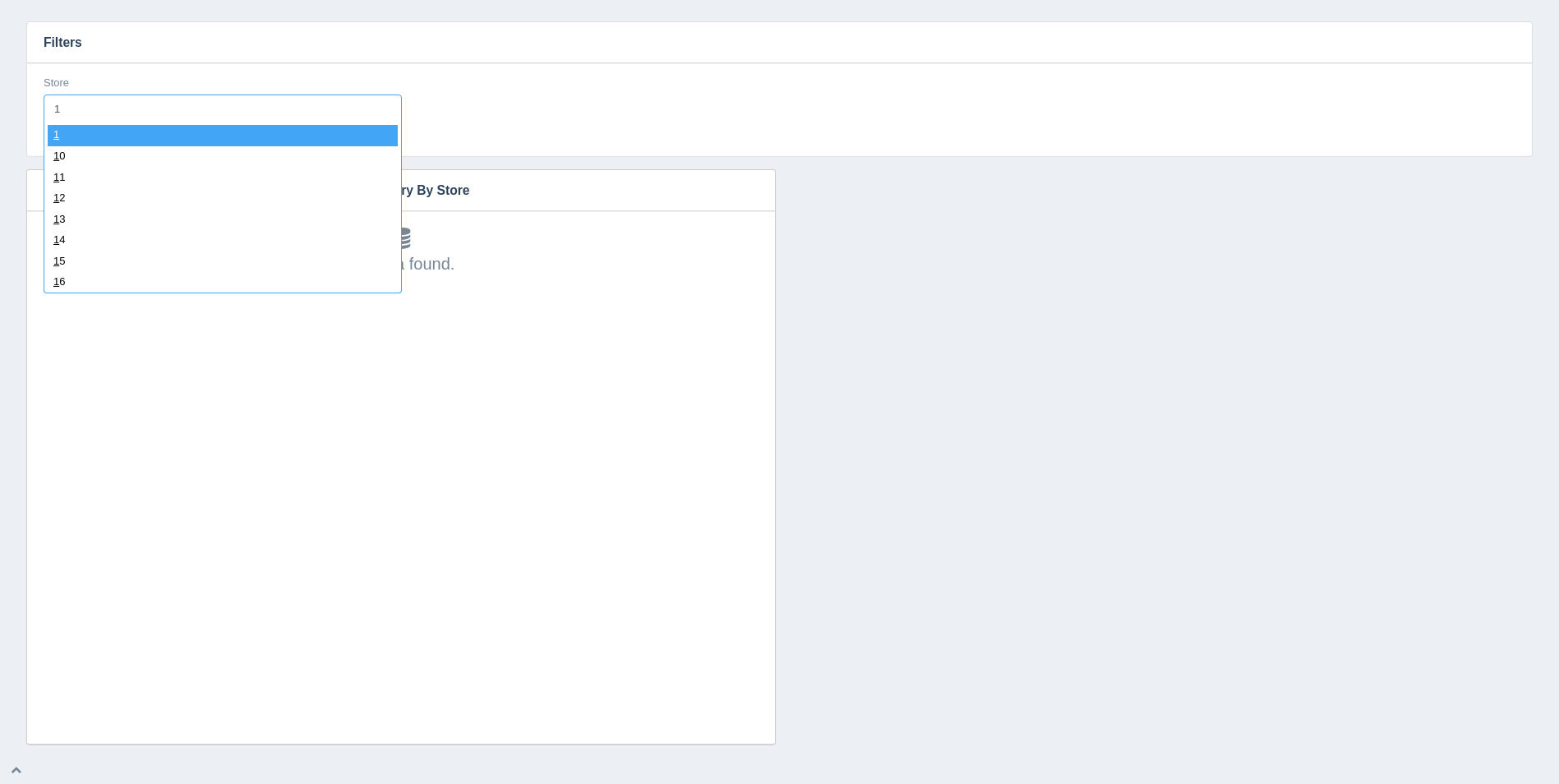
type input "12"
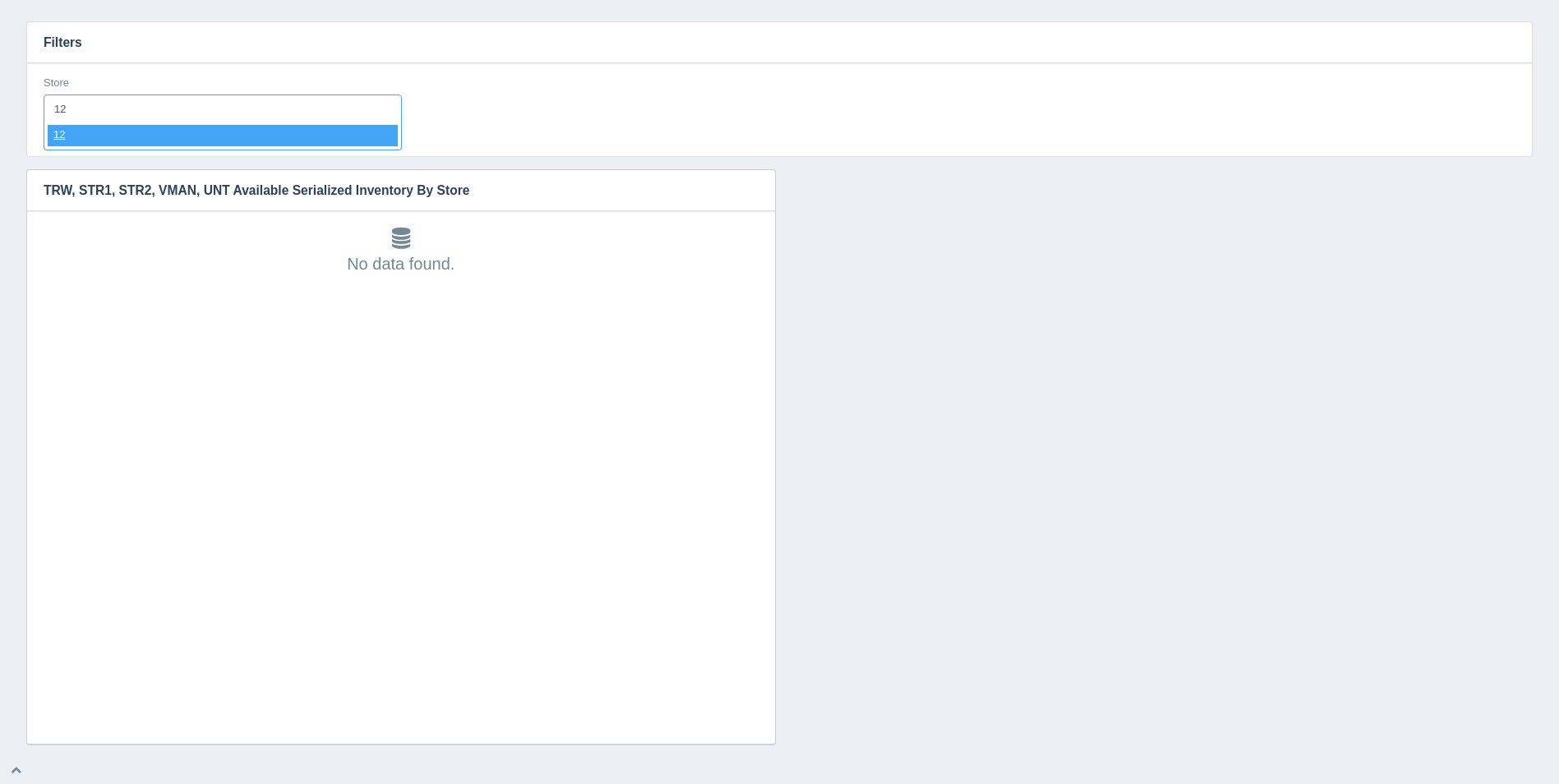
select select "12"
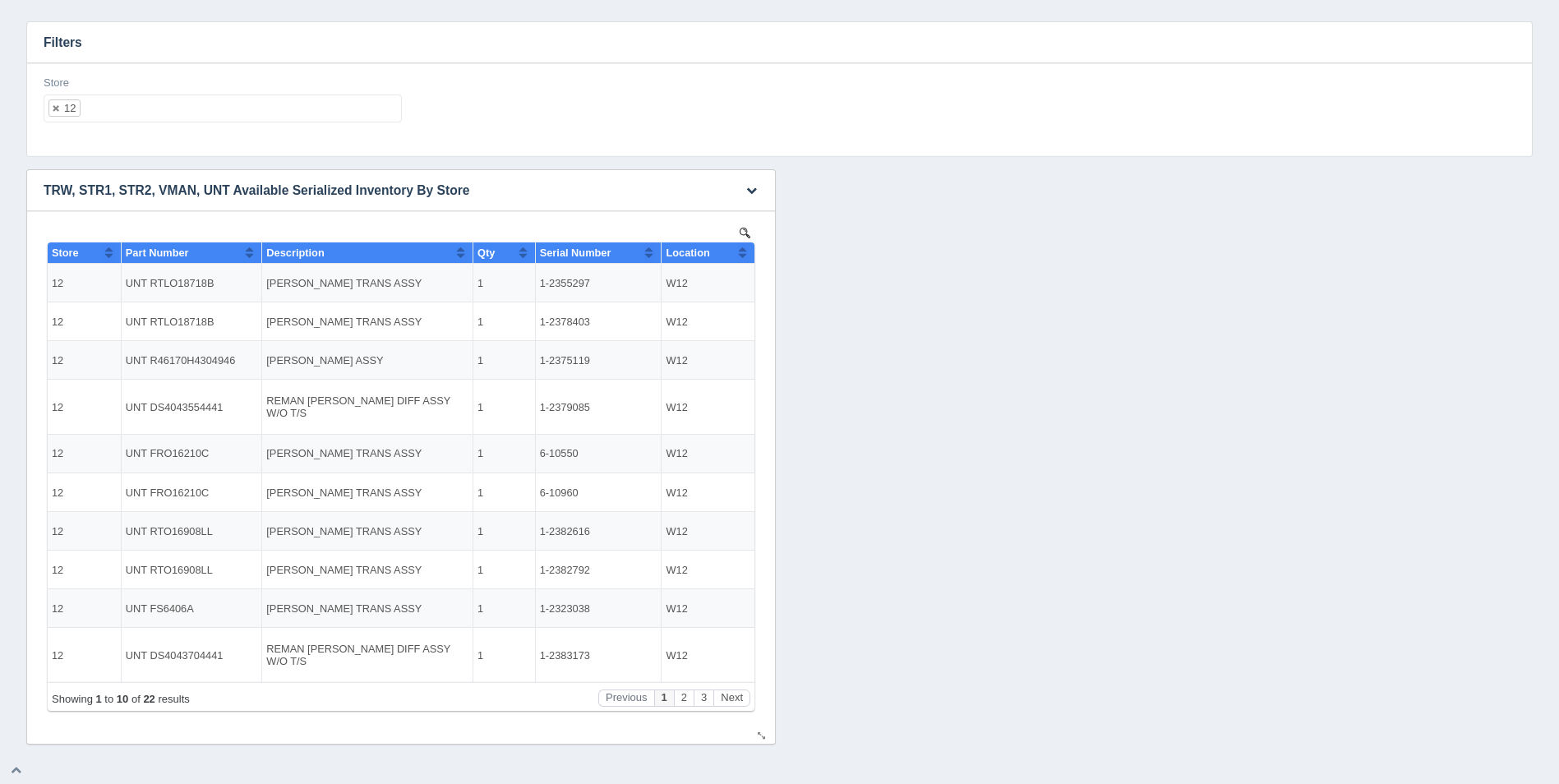
click at [748, 249] on th "Location" at bounding box center [707, 253] width 93 height 21
click at [730, 695] on button "Next" at bounding box center [731, 698] width 37 height 17
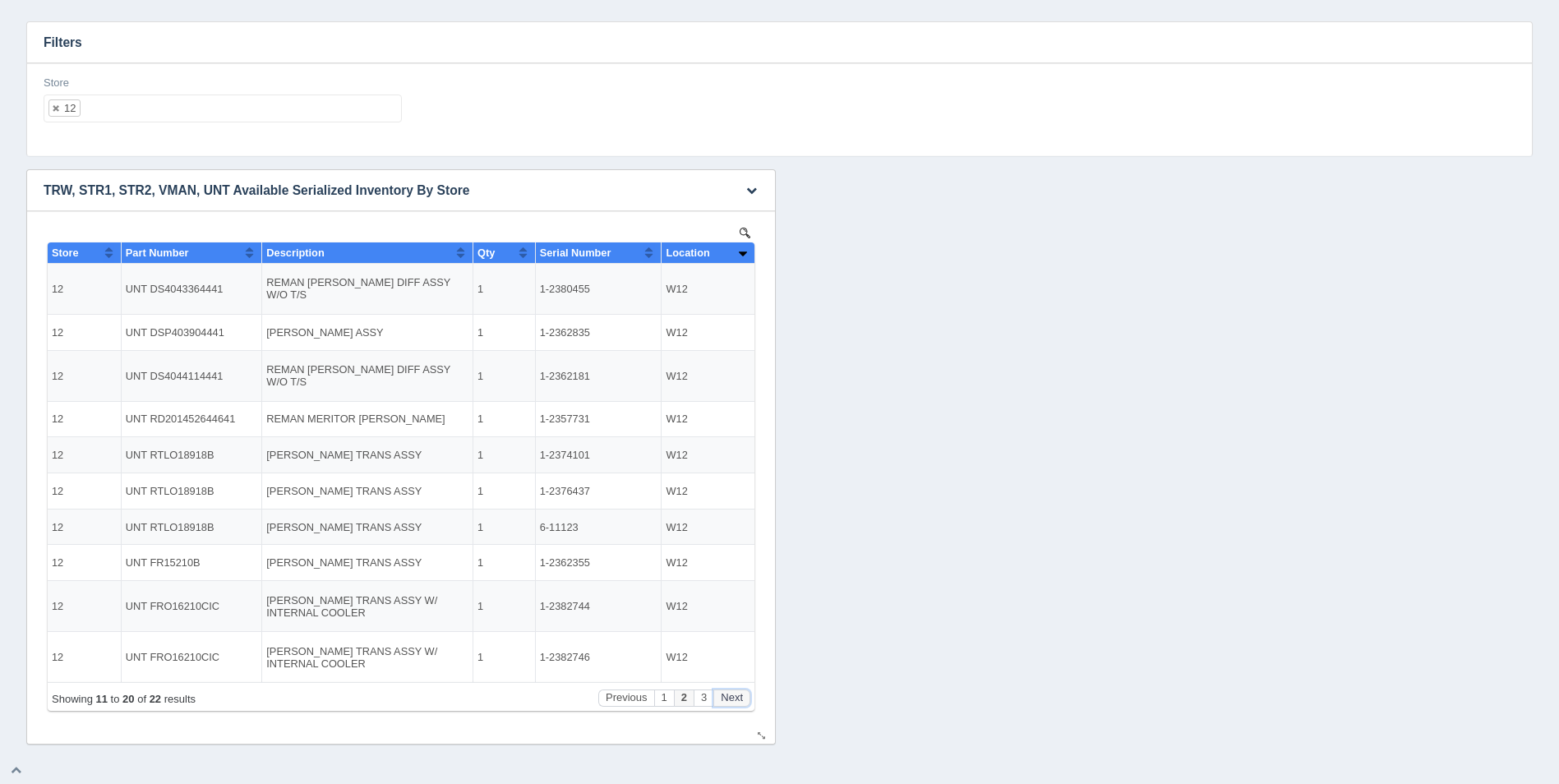
click at [730, 695] on button "Next" at bounding box center [731, 698] width 37 height 17
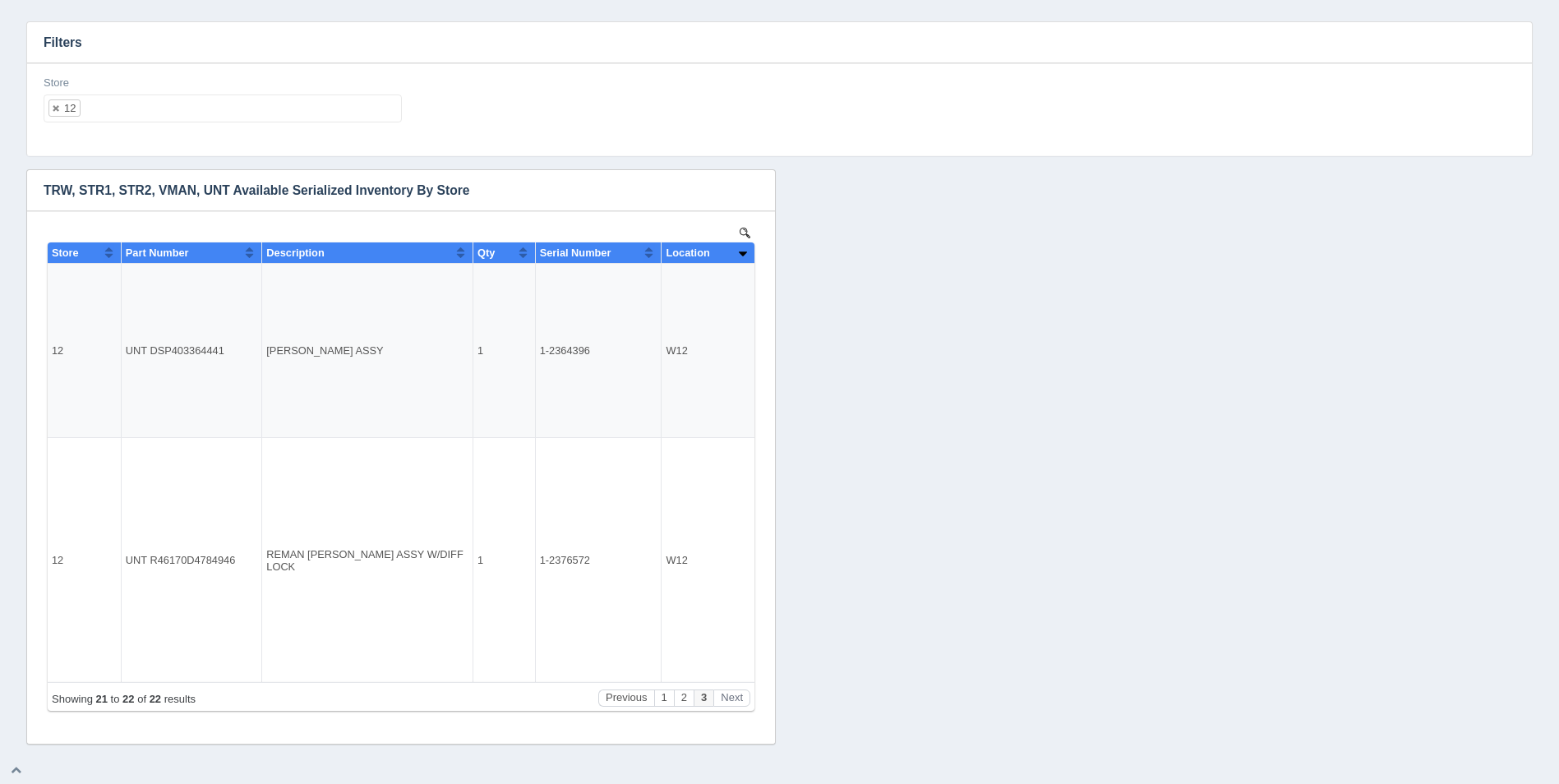
click at [183, 110] on ul "12" at bounding box center [222, 108] width 358 height 28
select select
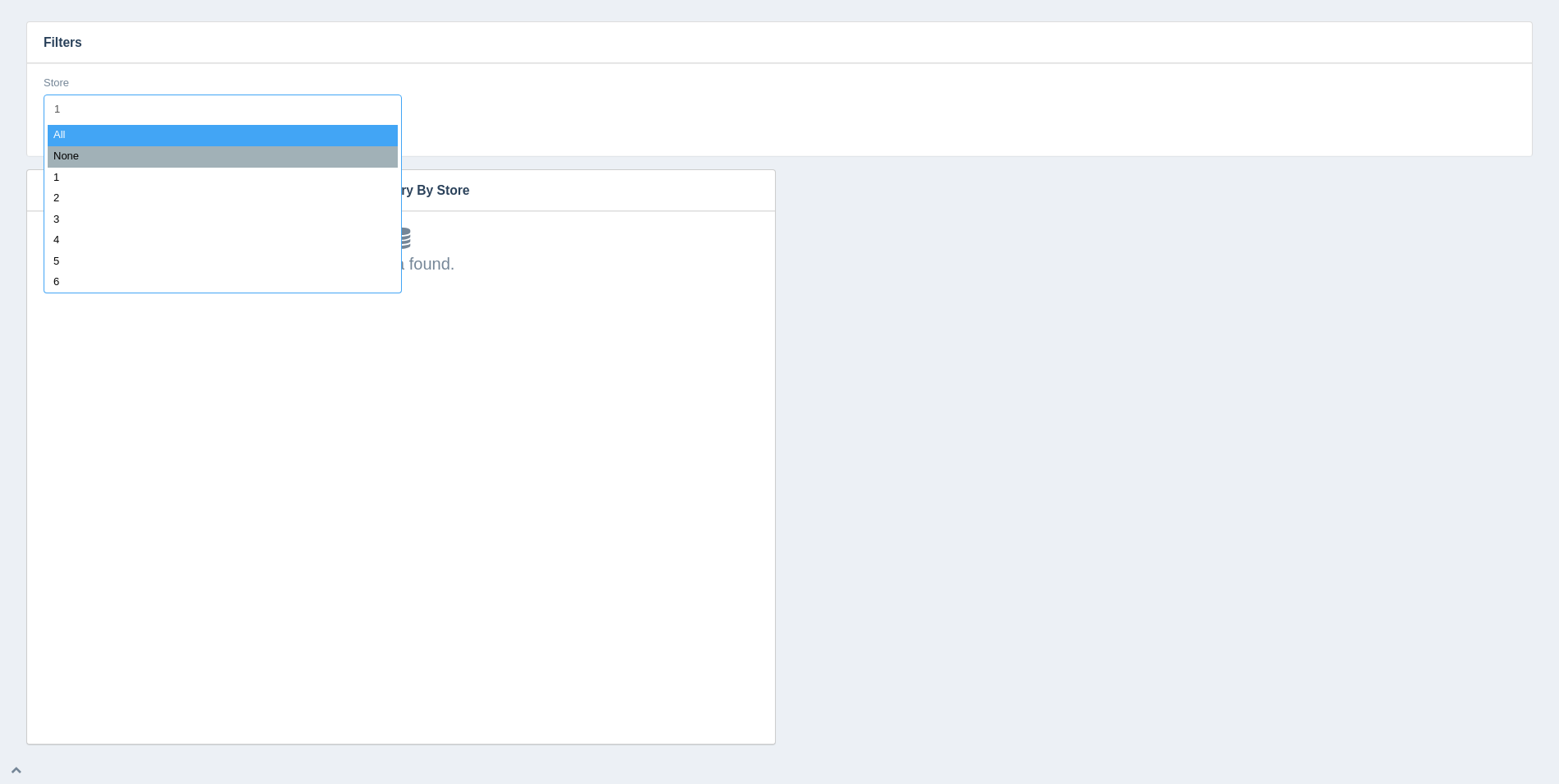
type input "13"
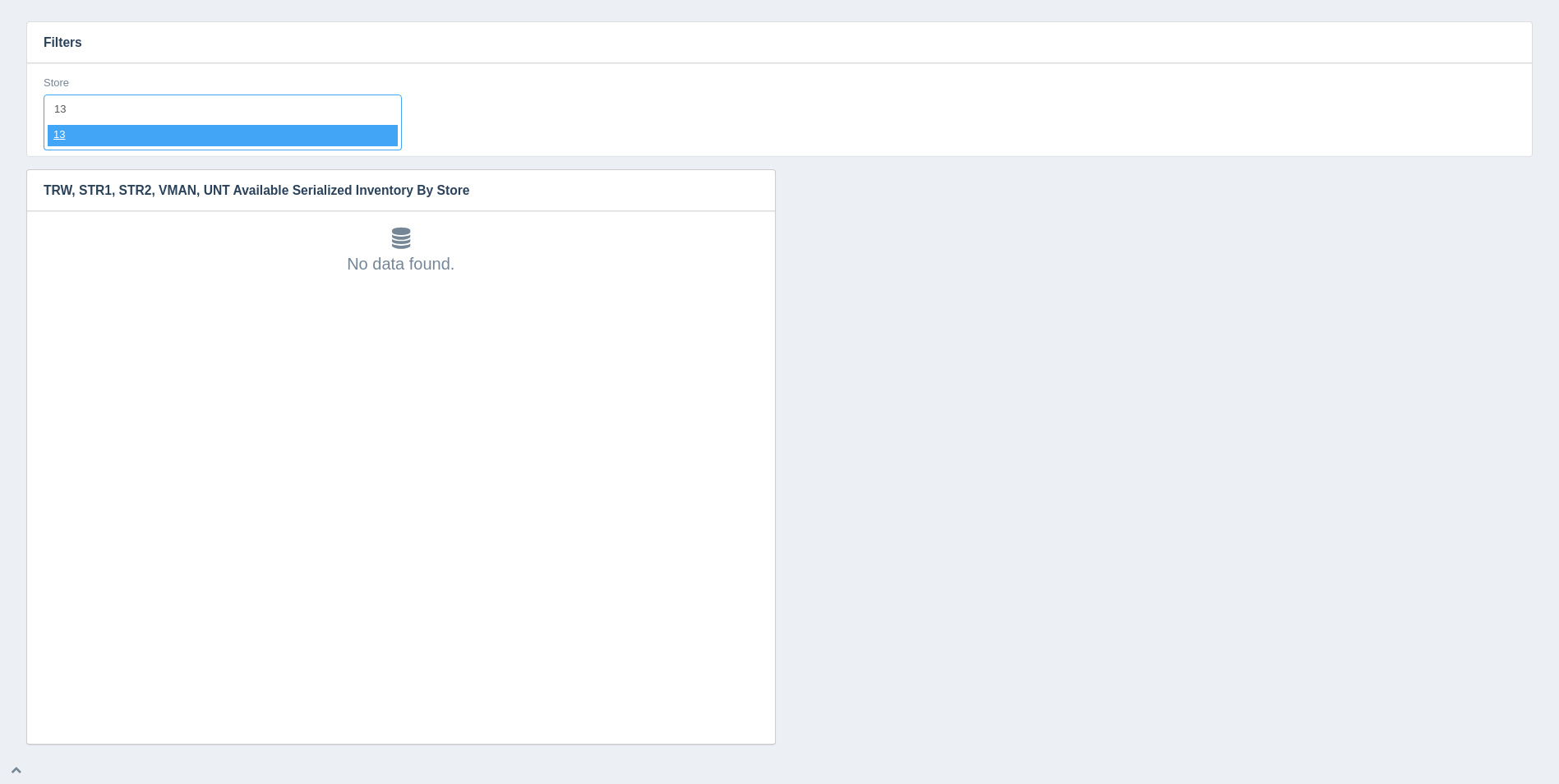
select select "13"
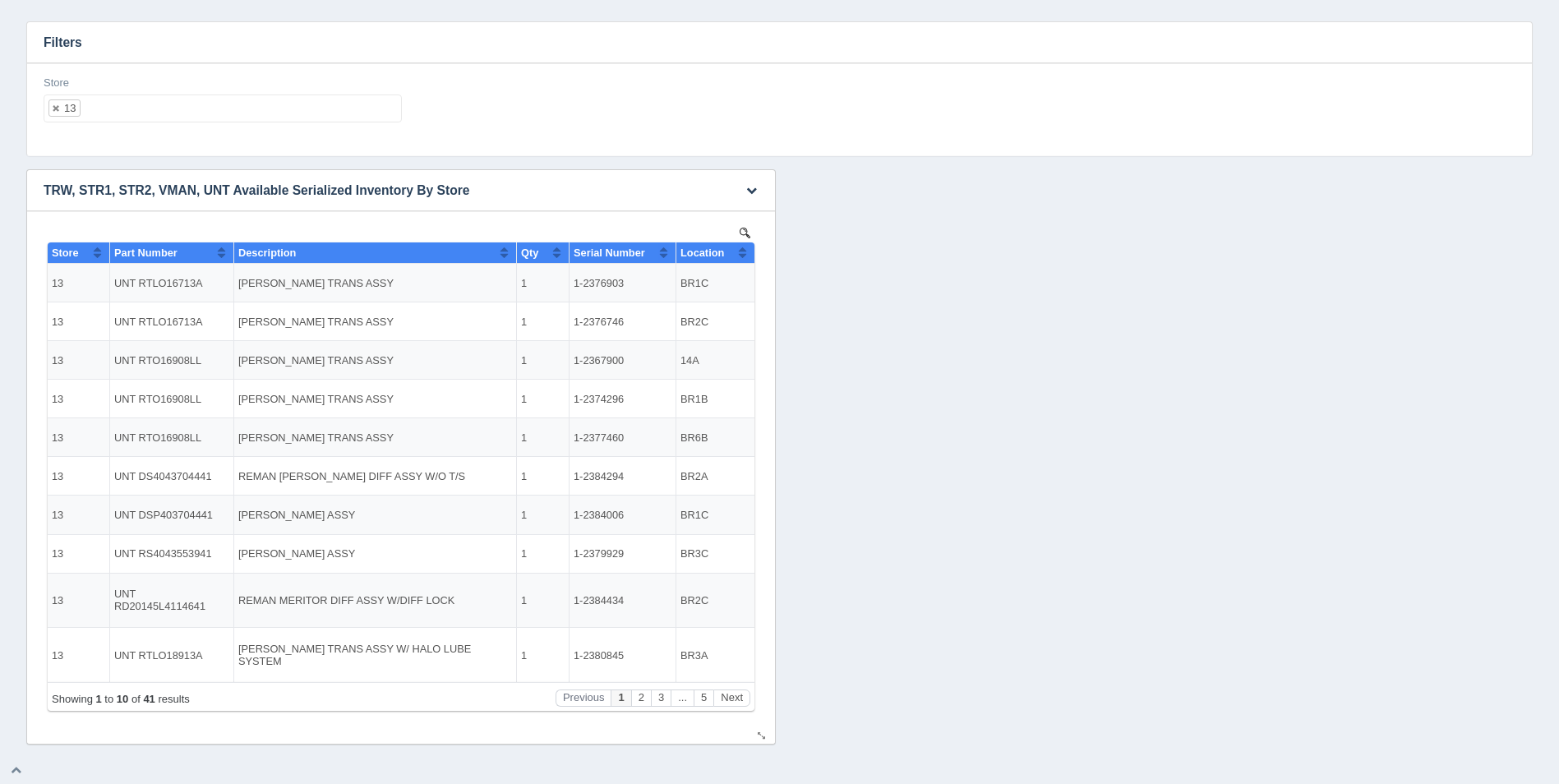
click at [740, 258] on button "Sort column ascending" at bounding box center [742, 252] width 11 height 19
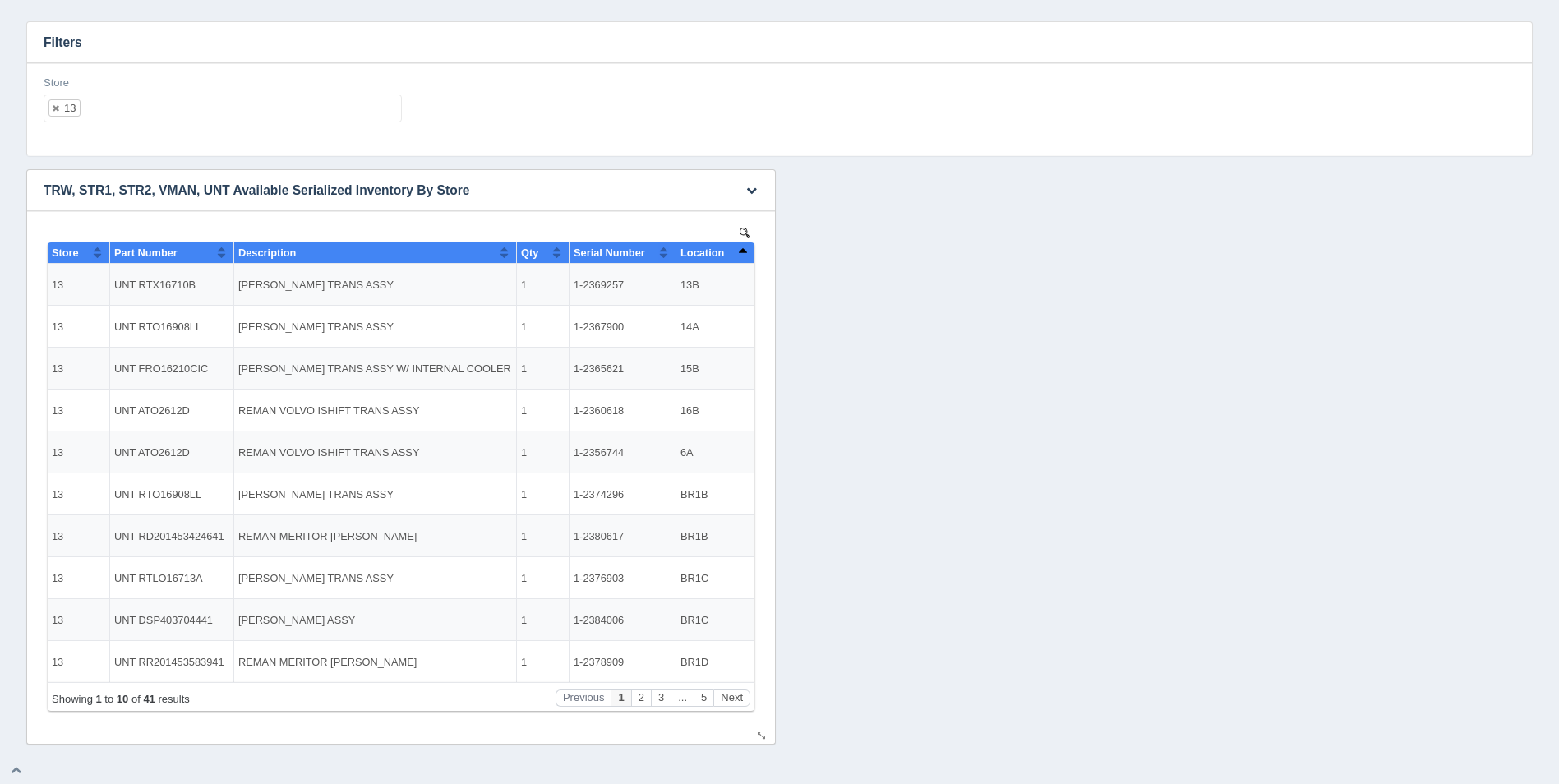
click at [740, 258] on button "Sort column descending" at bounding box center [742, 252] width 11 height 19
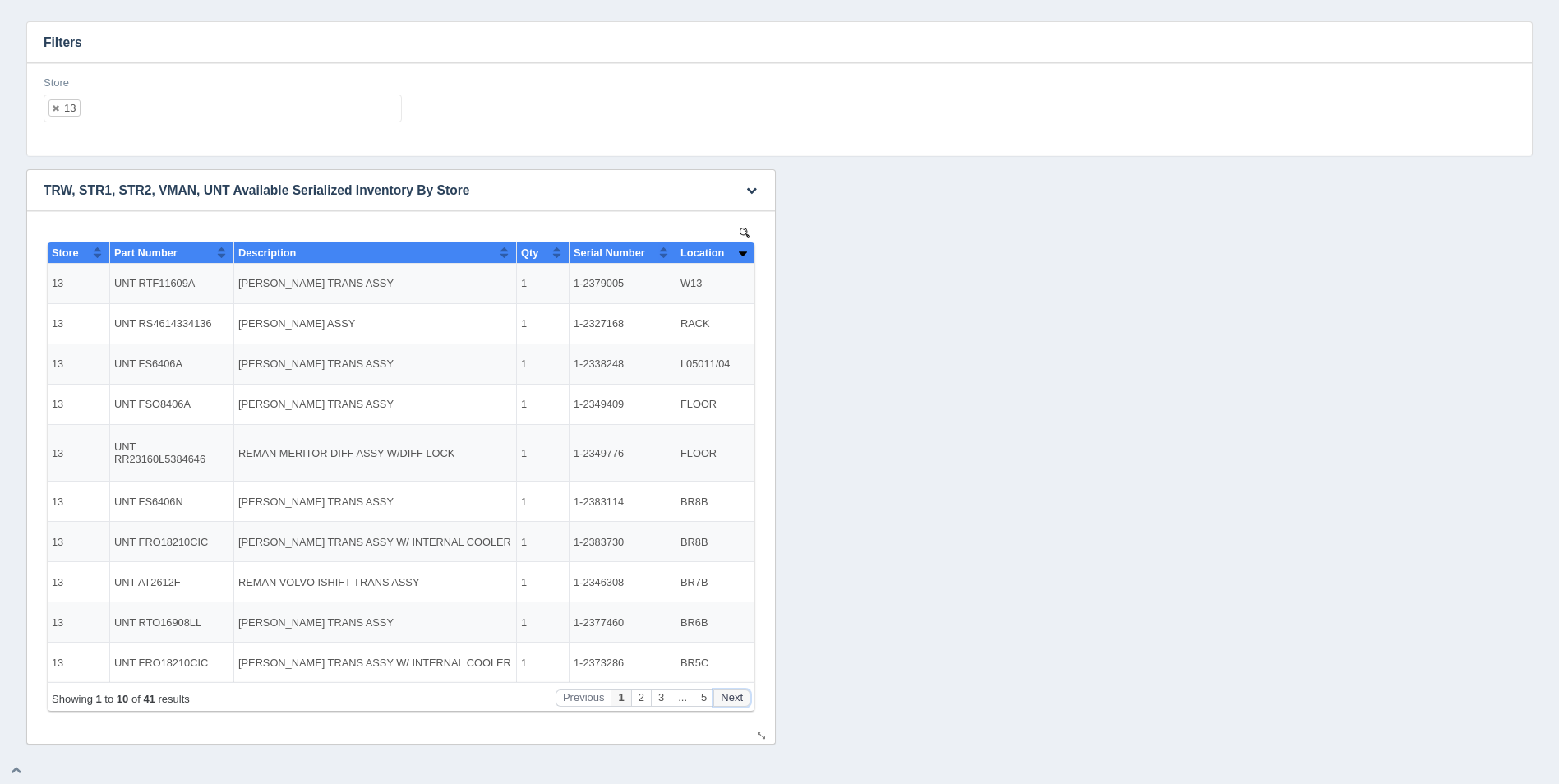
click at [736, 694] on button "Next" at bounding box center [731, 698] width 37 height 17
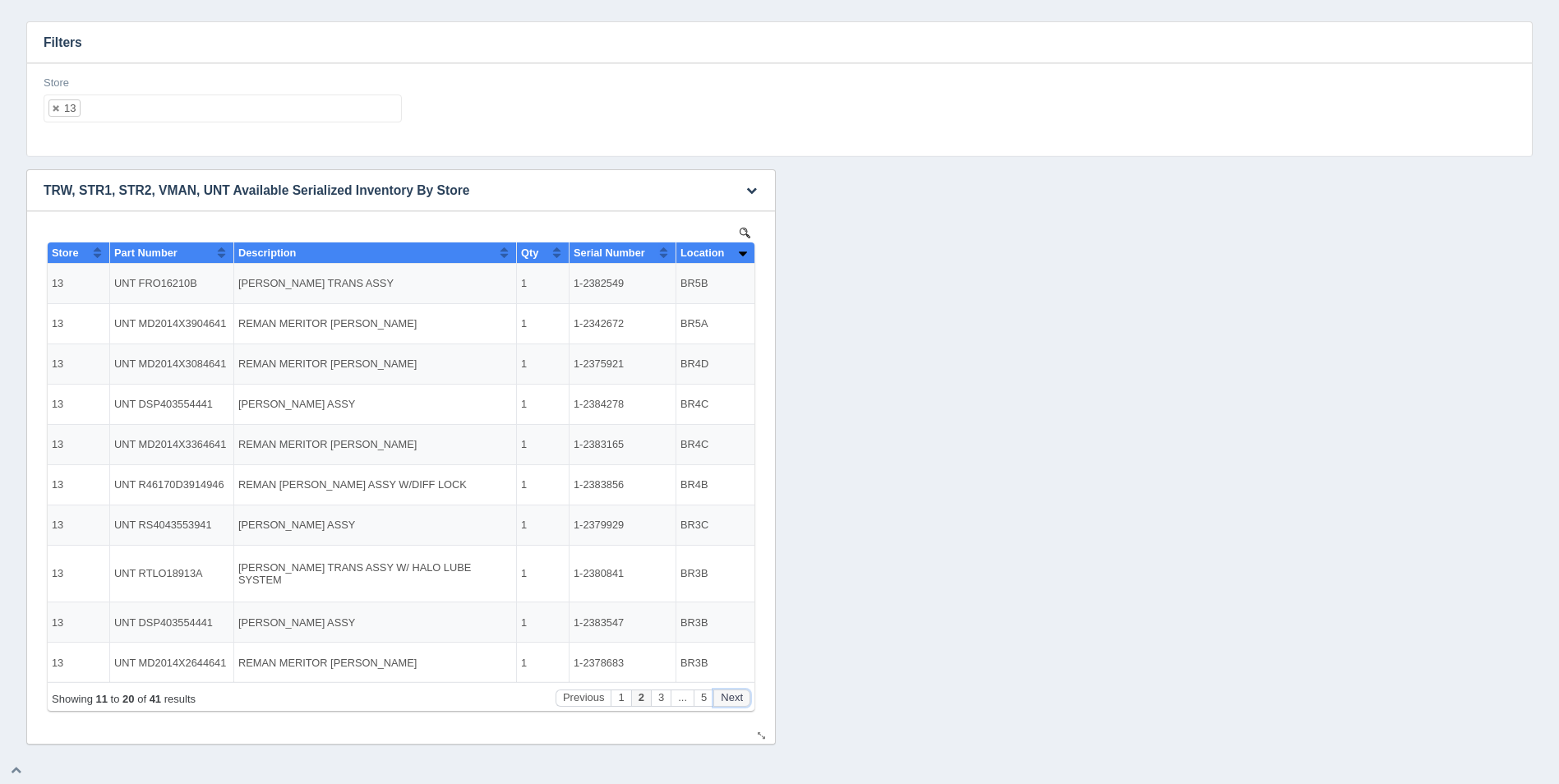
click at [736, 694] on button "Next" at bounding box center [731, 698] width 37 height 17
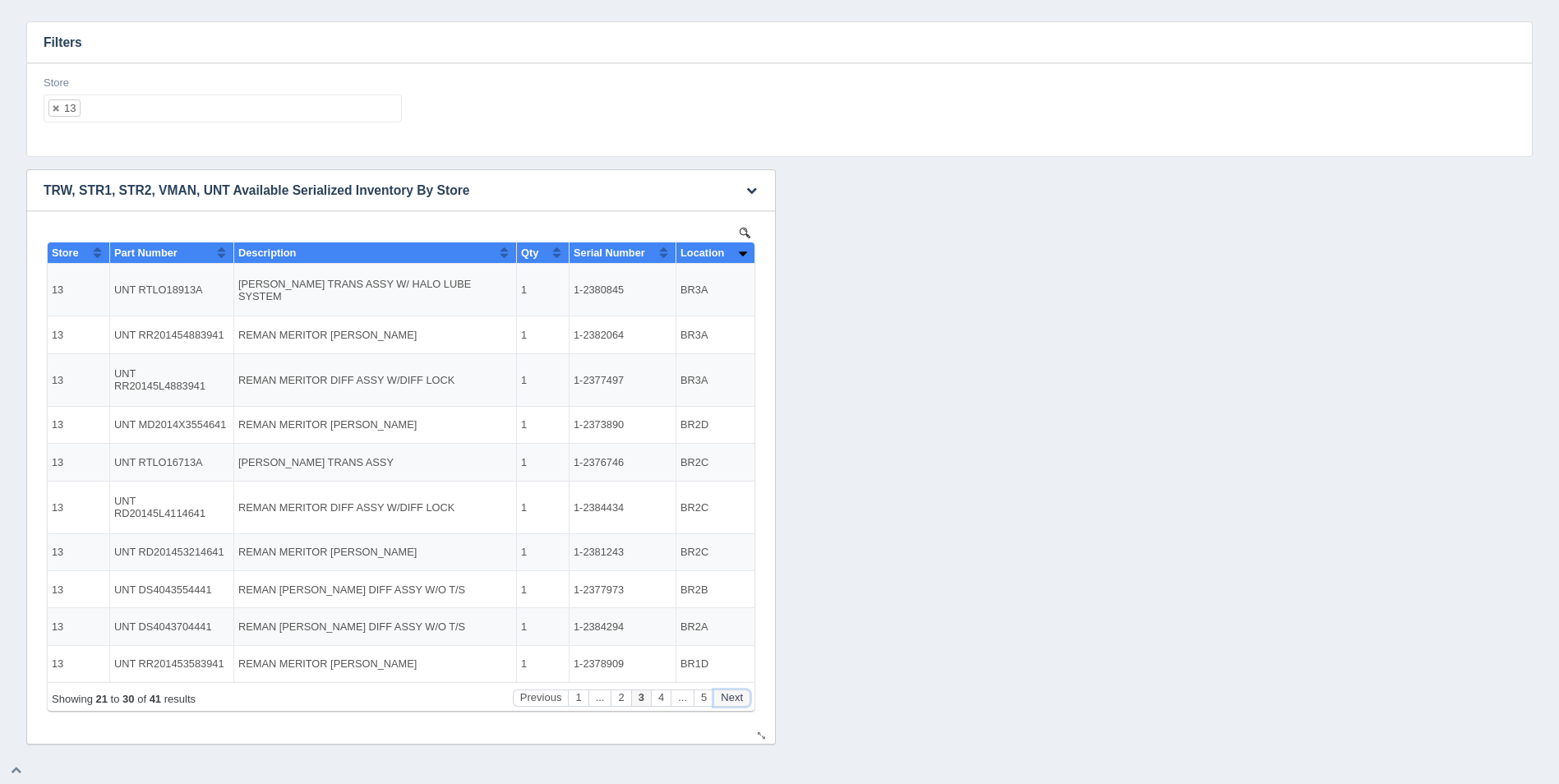
click at [736, 694] on button "Next" at bounding box center [731, 698] width 37 height 17
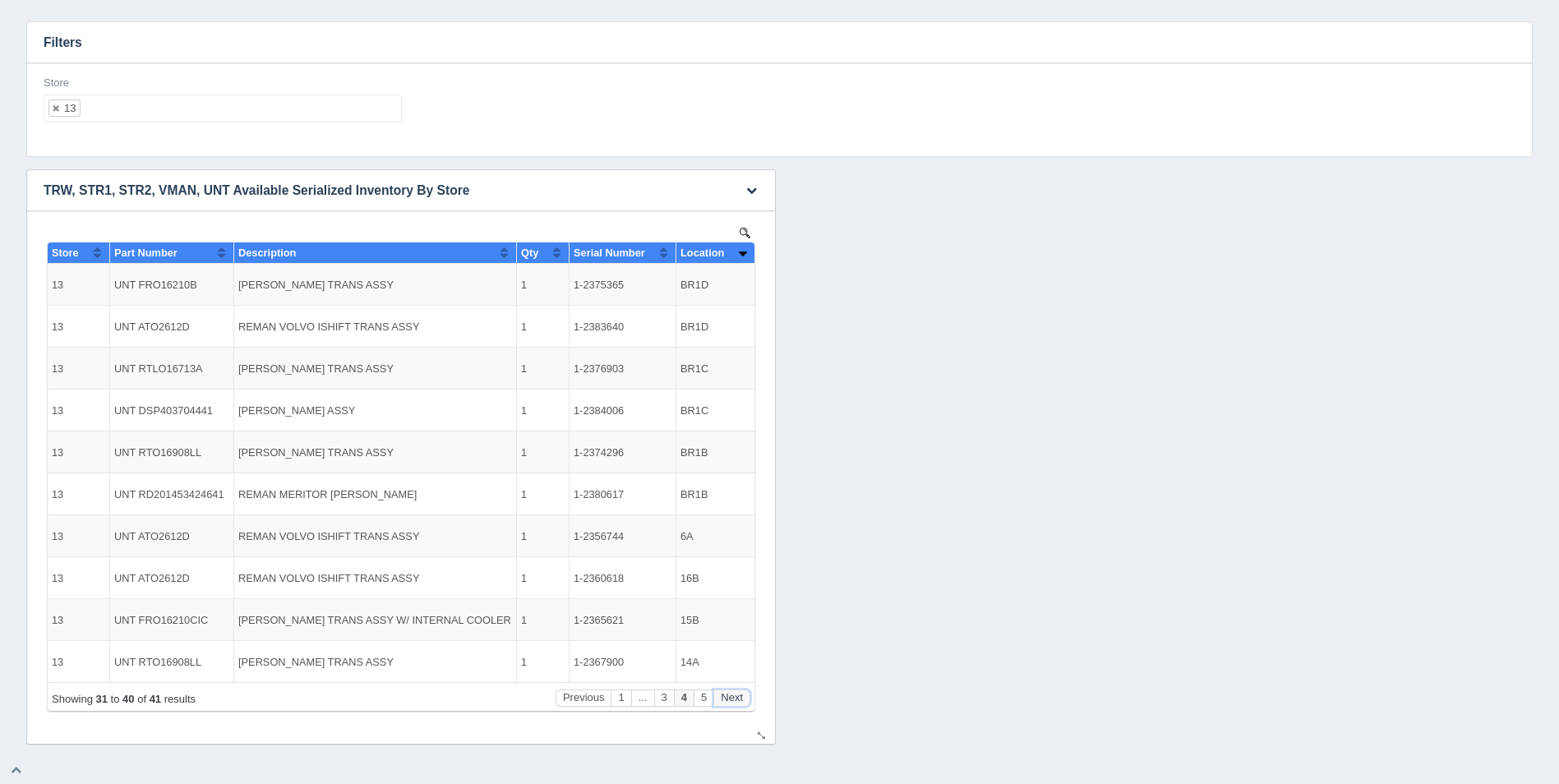
click at [736, 694] on button "Next" at bounding box center [731, 698] width 37 height 17
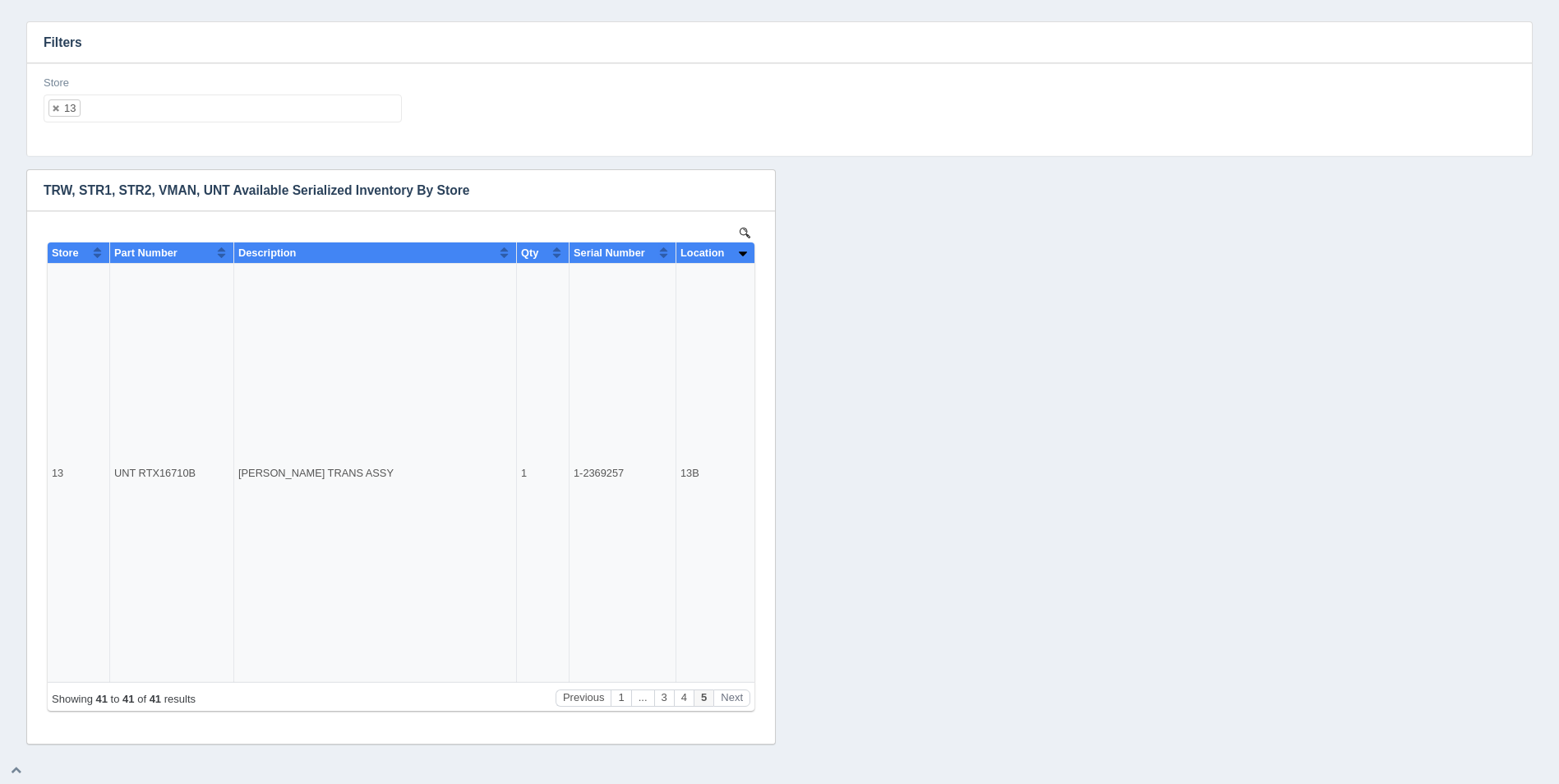
click at [182, 124] on div "Store 13 All None 1 2 3 4 5 6 7 8 9 10 11 12 13 14 15 16 17 18 19 20 21 22 23 2…" at bounding box center [222, 106] width 371 height 60
click at [186, 120] on ul "13" at bounding box center [222, 108] width 358 height 28
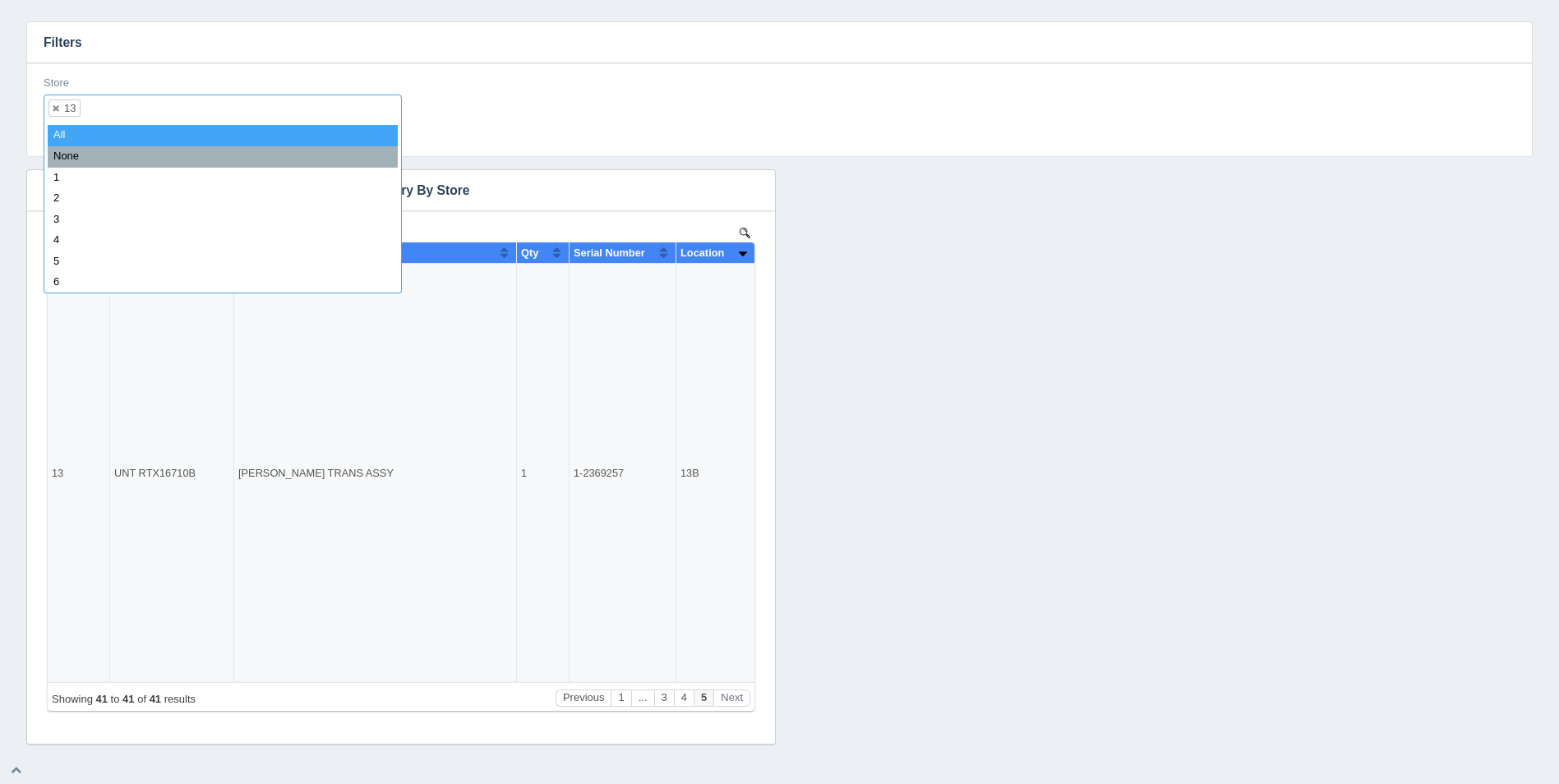
select select
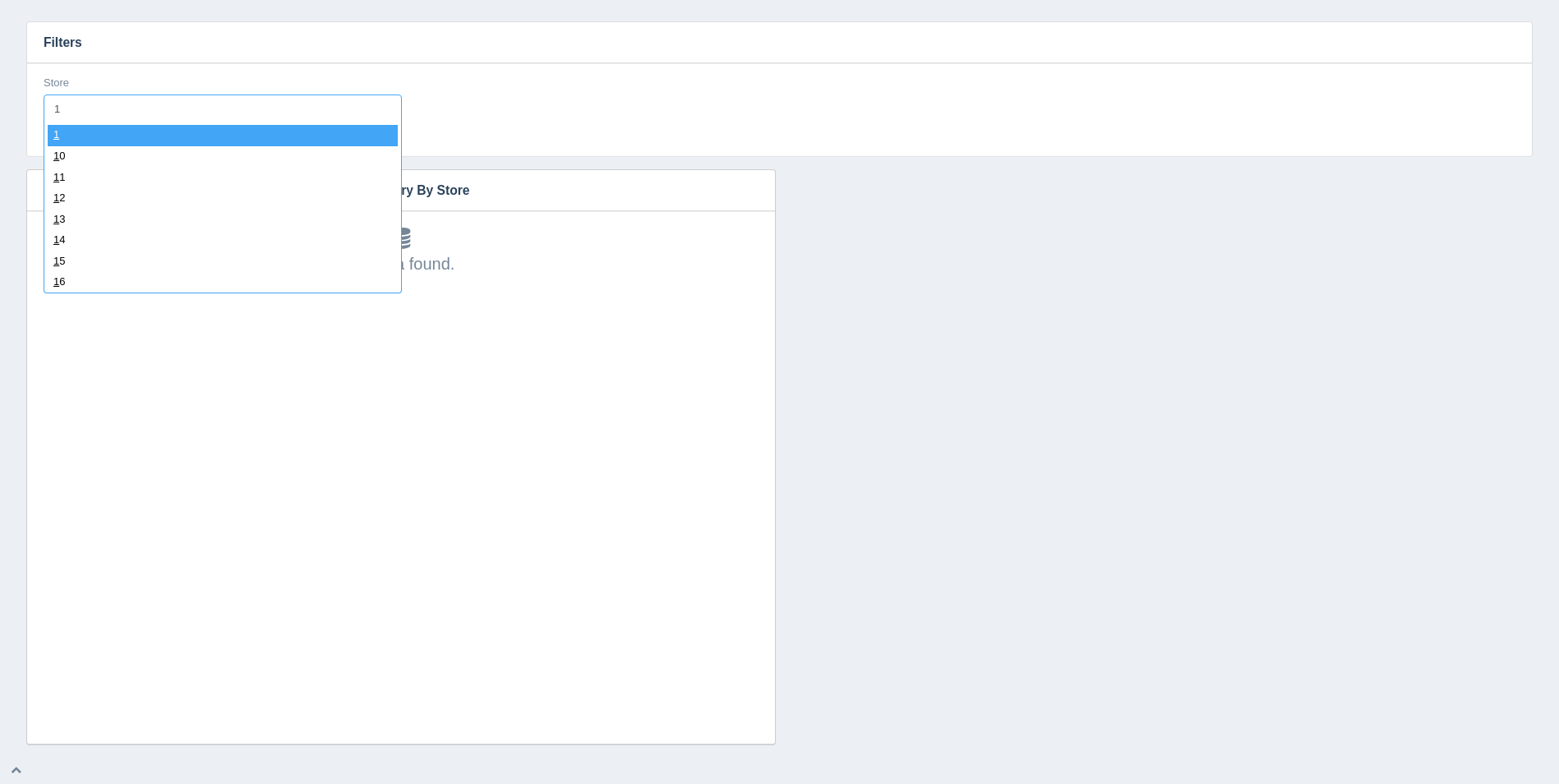
type input "14"
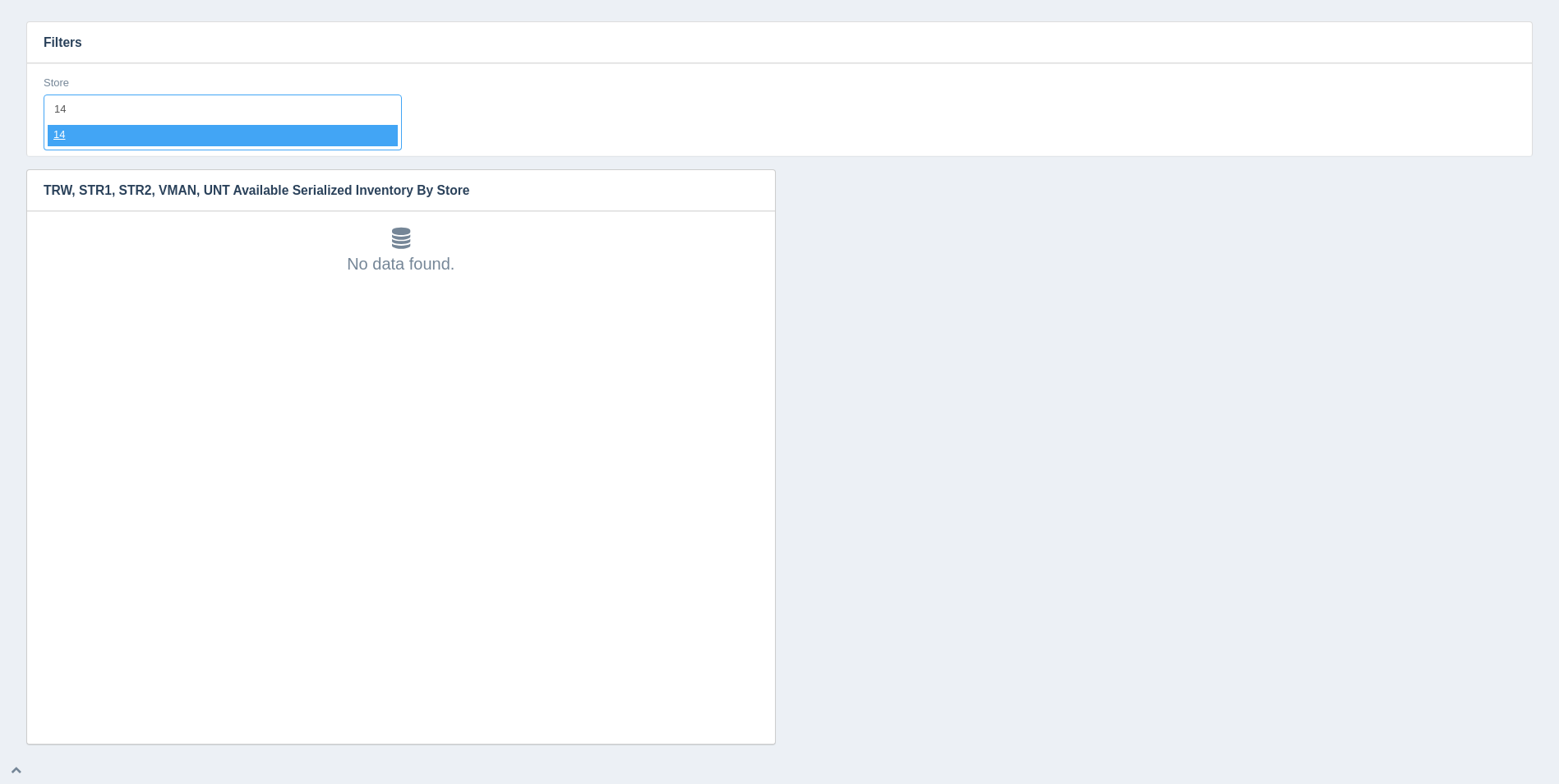
select select "14"
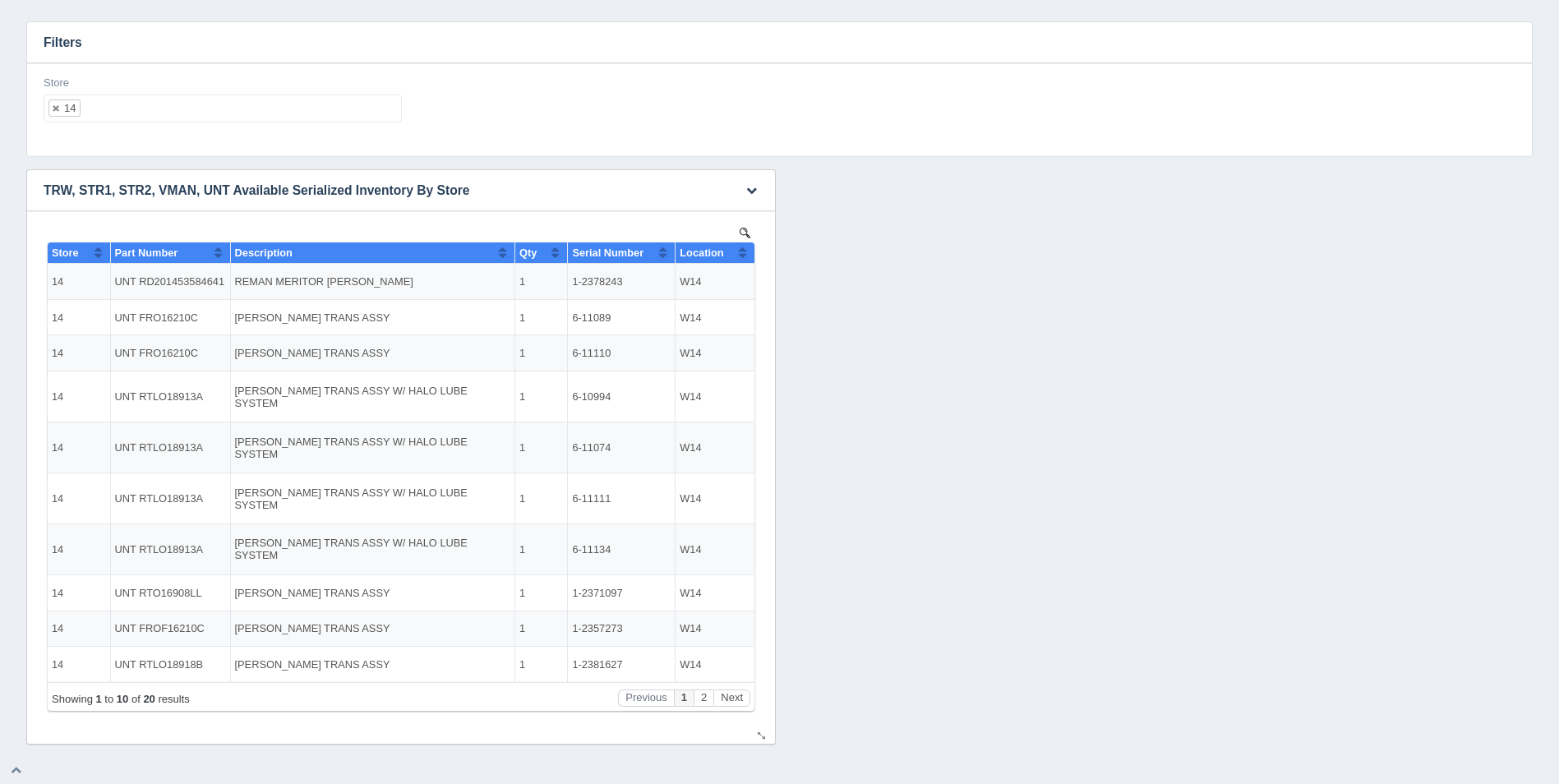
click at [740, 249] on button "Sort column ascending" at bounding box center [742, 252] width 11 height 19
click at [740, 249] on button "Sort column descending" at bounding box center [742, 252] width 11 height 19
click at [253, 110] on ul "14" at bounding box center [222, 108] width 358 height 28
select select
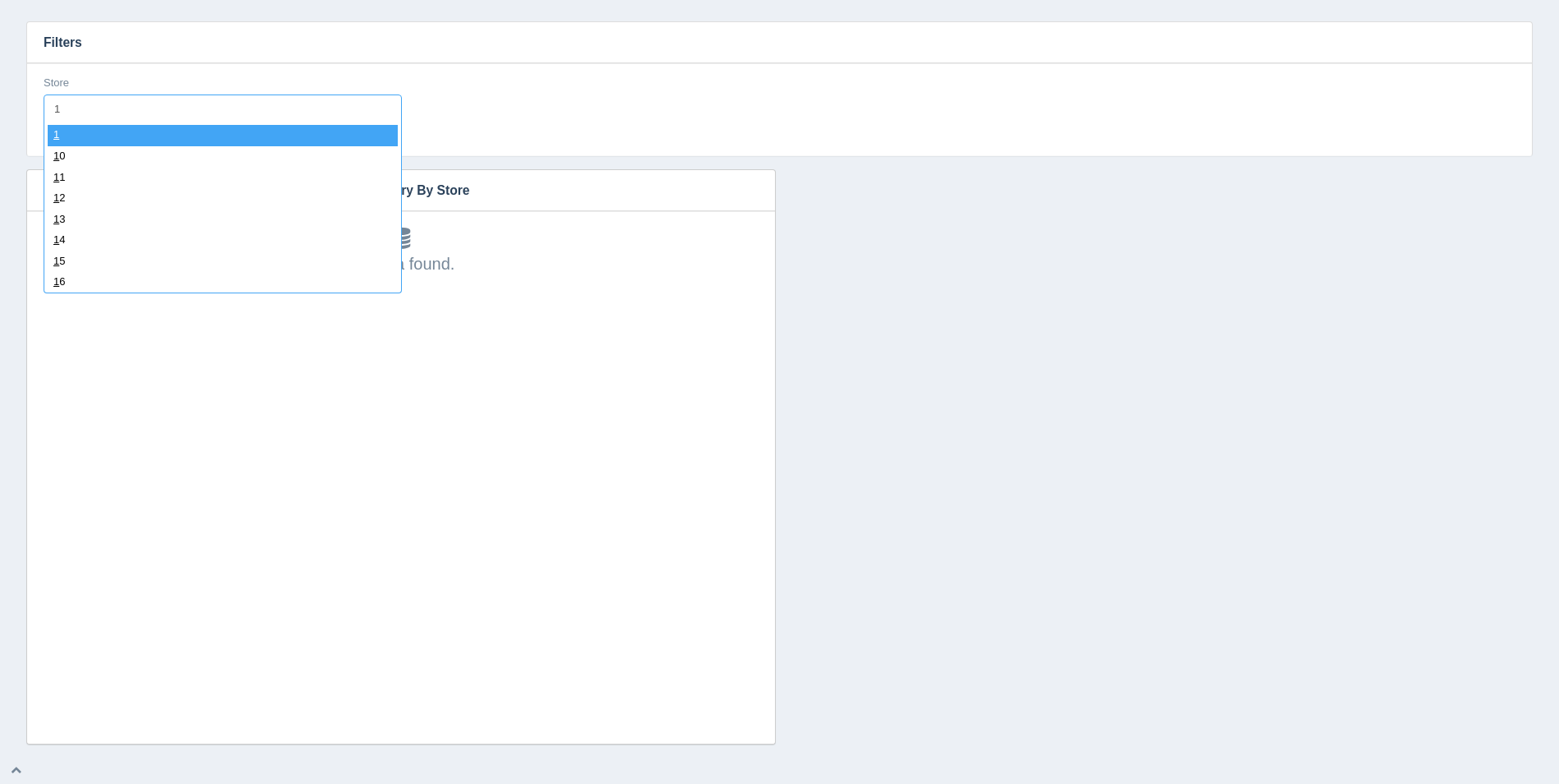
type input "15"
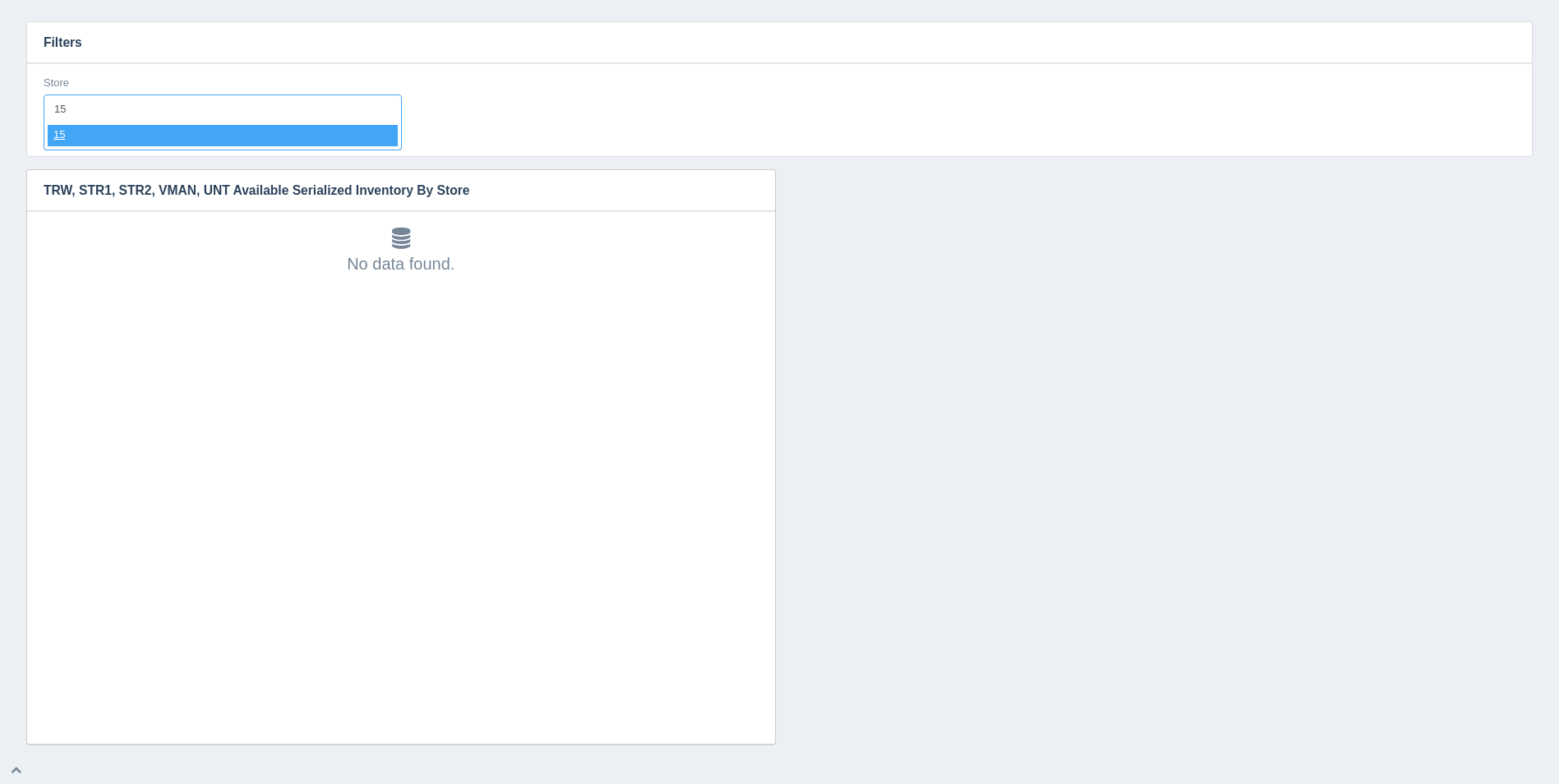
select select "15"
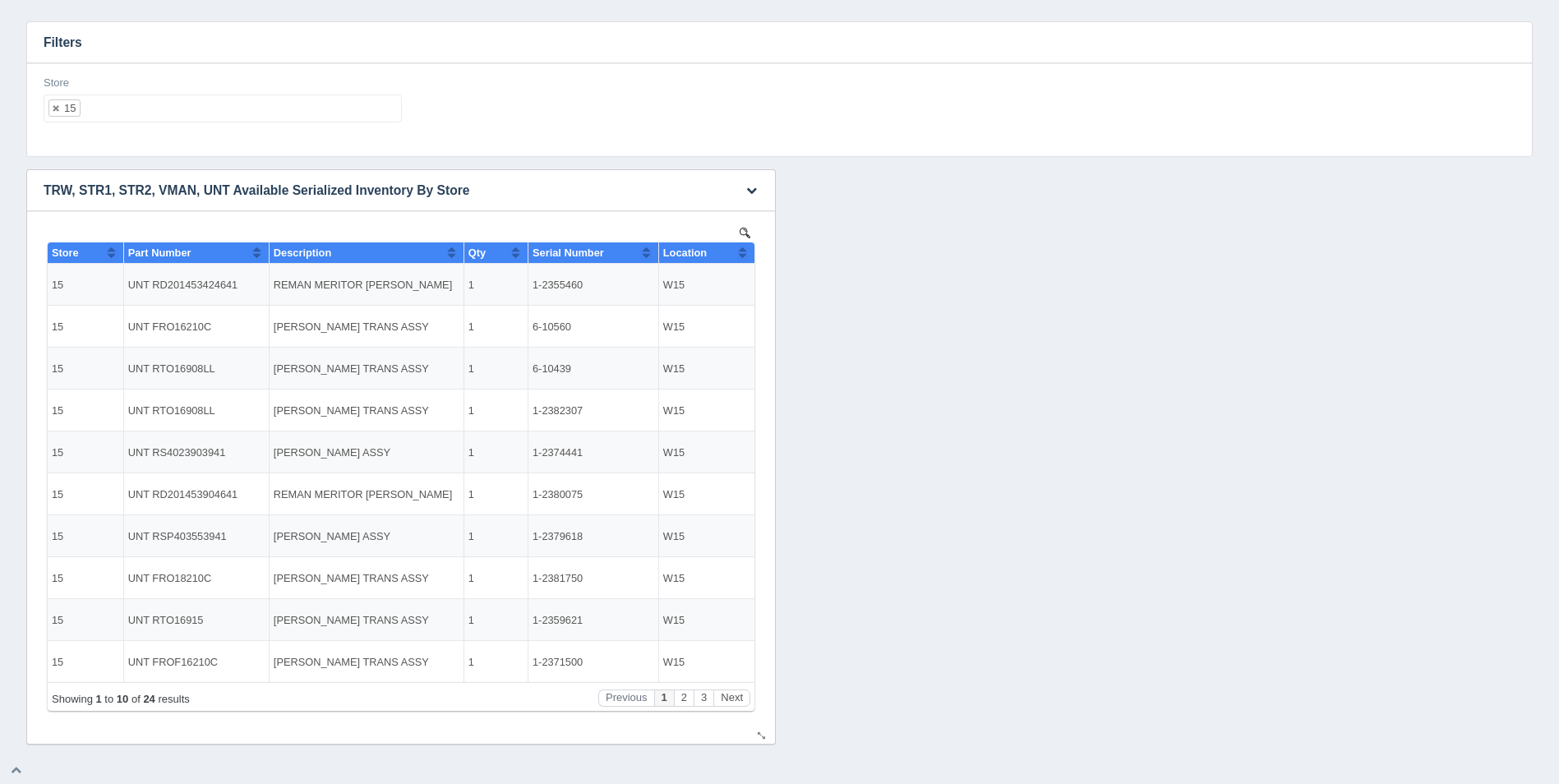
click at [737, 260] on button "Sort column ascending" at bounding box center [742, 252] width 11 height 19
click at [740, 256] on button "Sort column descending" at bounding box center [742, 252] width 11 height 19
click at [279, 112] on ul "15" at bounding box center [222, 108] width 358 height 28
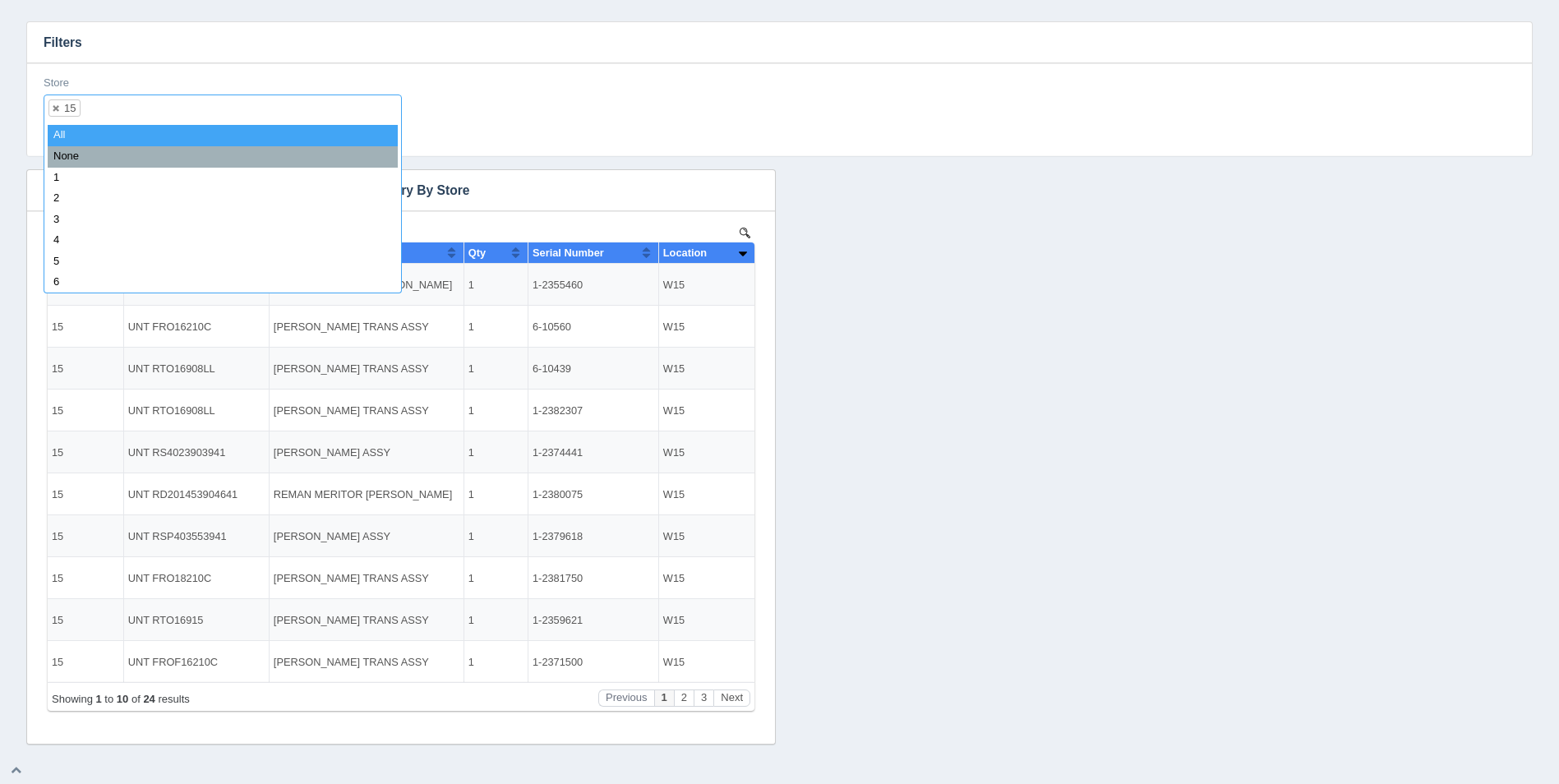
select select
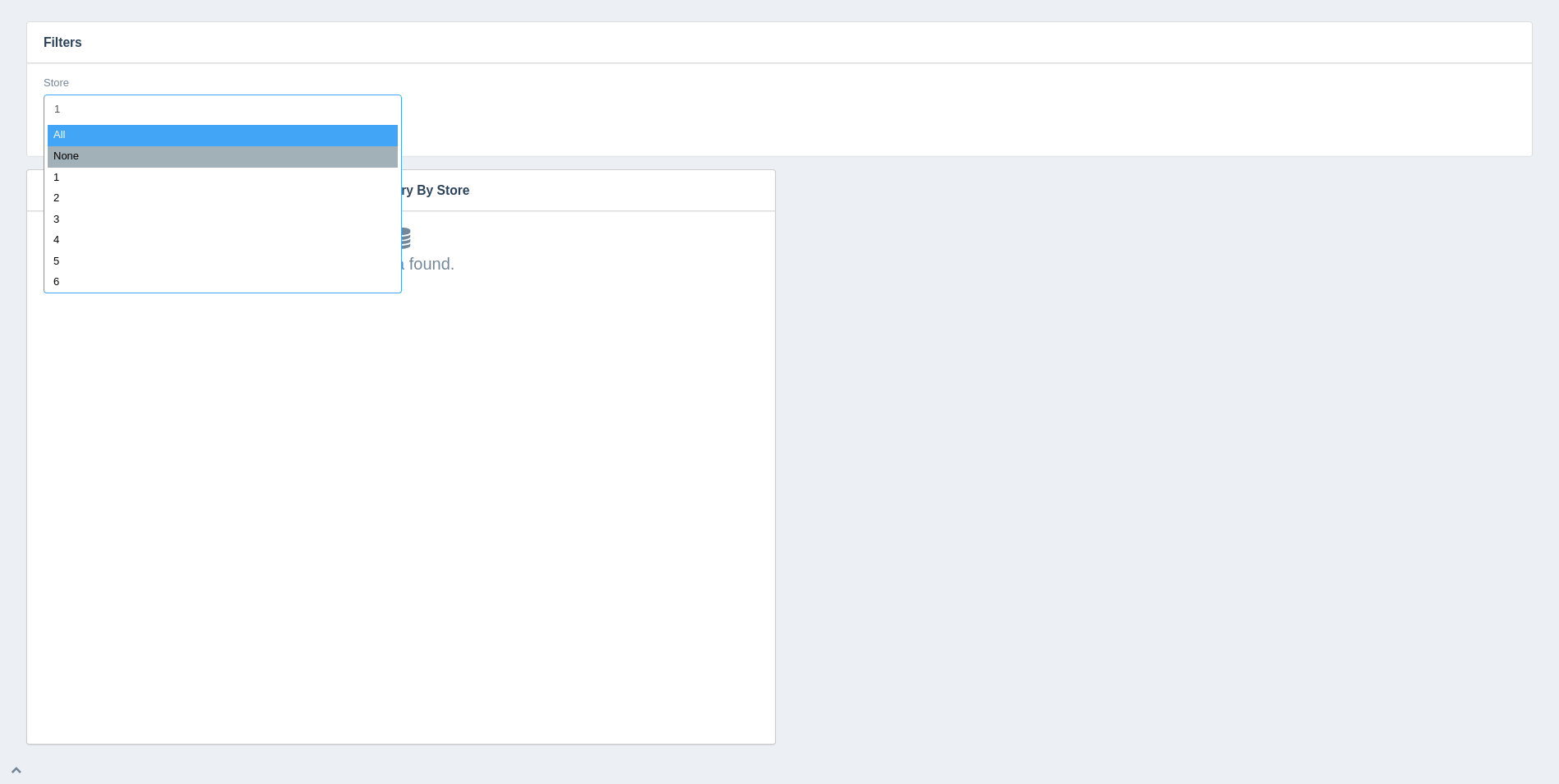
type input "16"
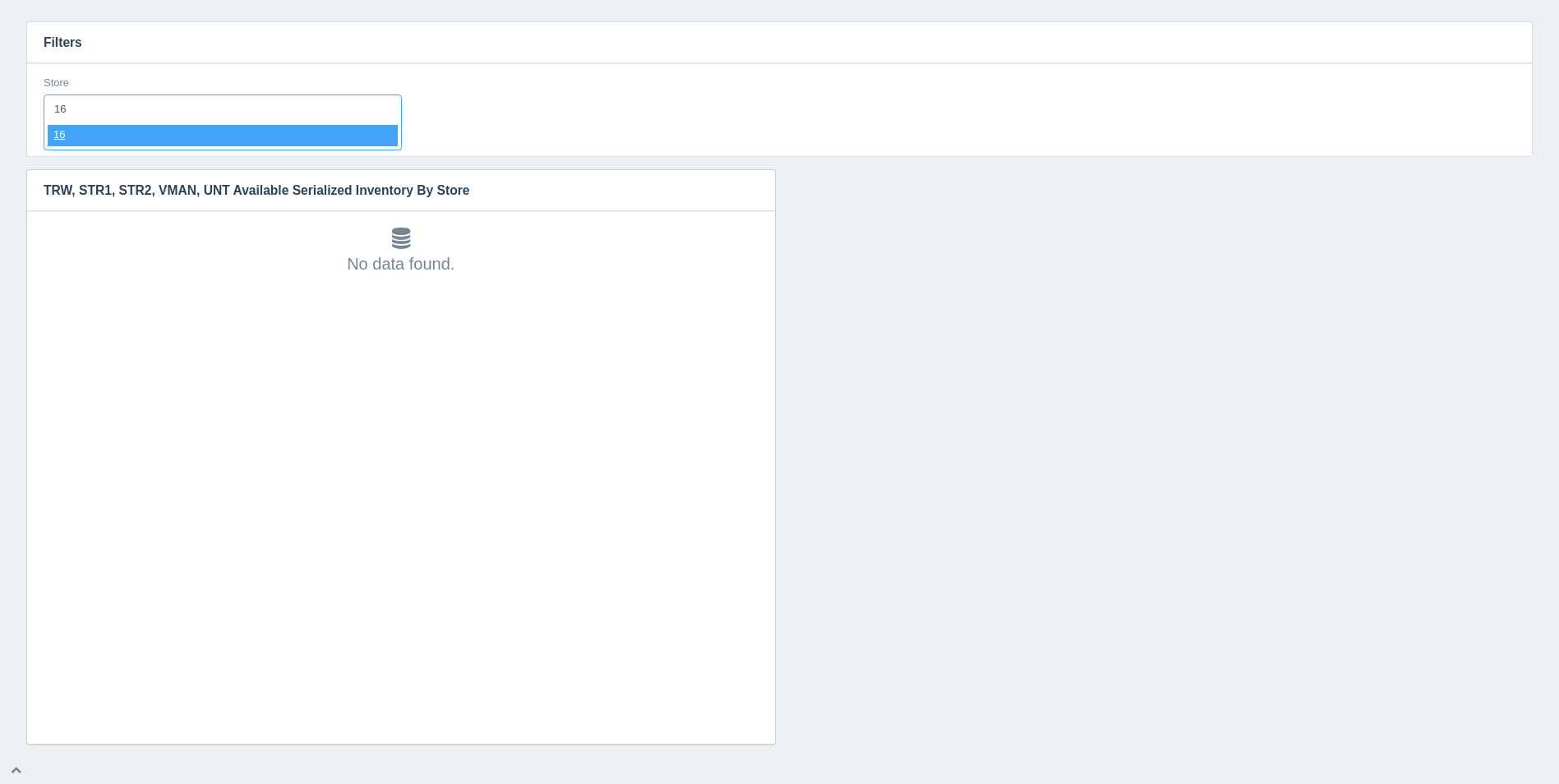
select select "16"
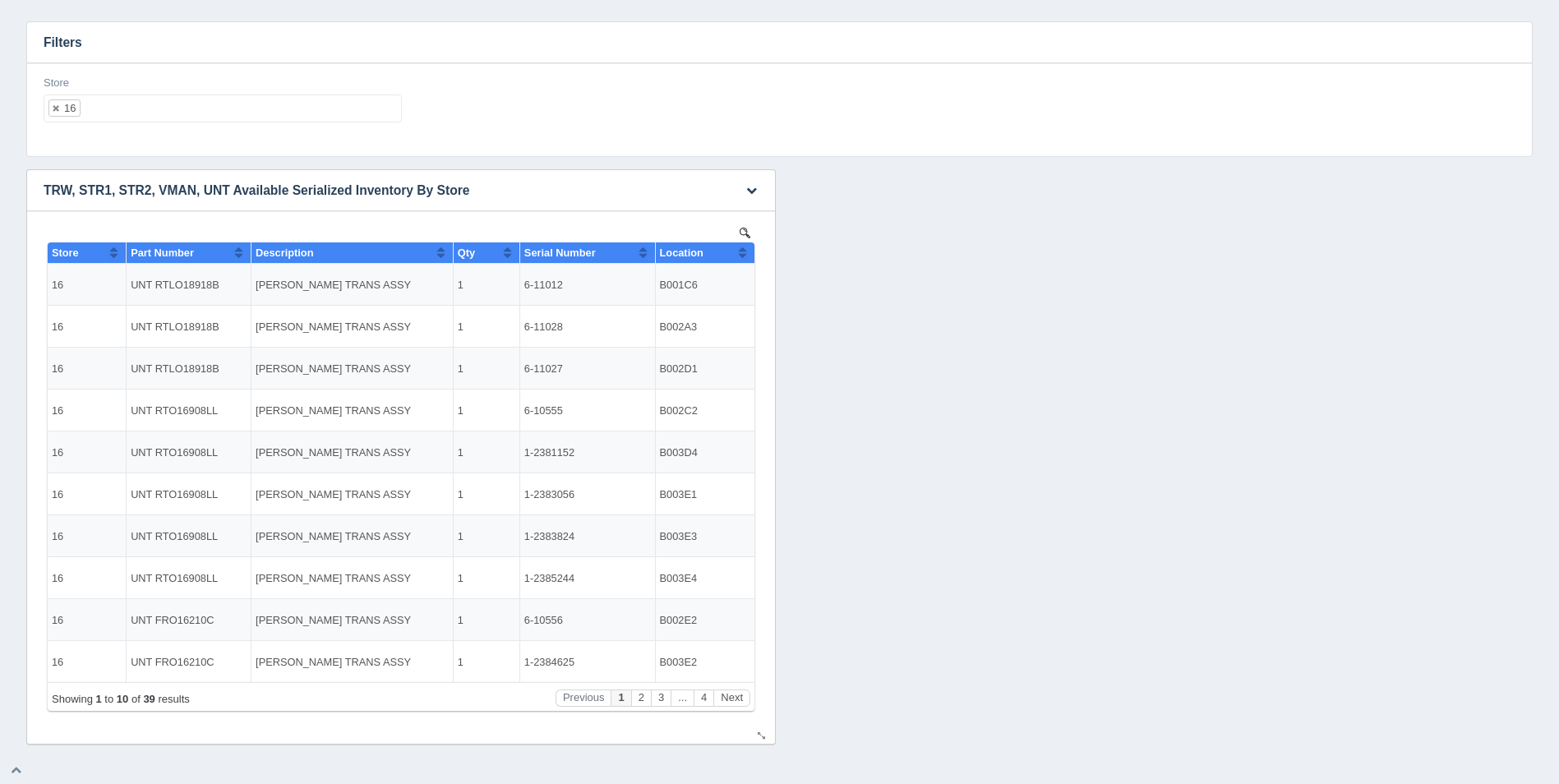
click at [740, 256] on button "Sort column ascending" at bounding box center [742, 252] width 11 height 19
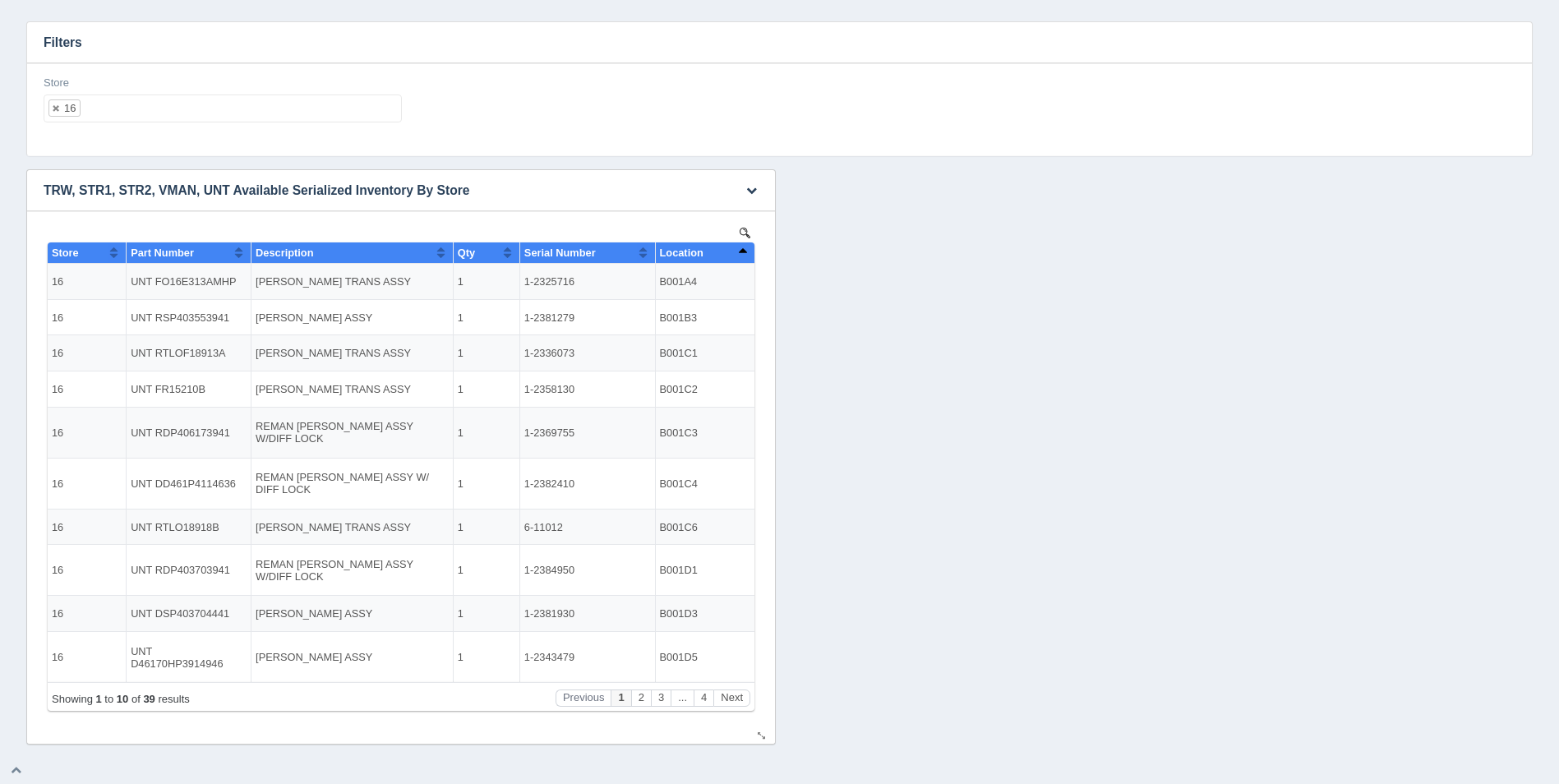
click at [740, 256] on button "Sort column descending" at bounding box center [742, 252] width 11 height 19
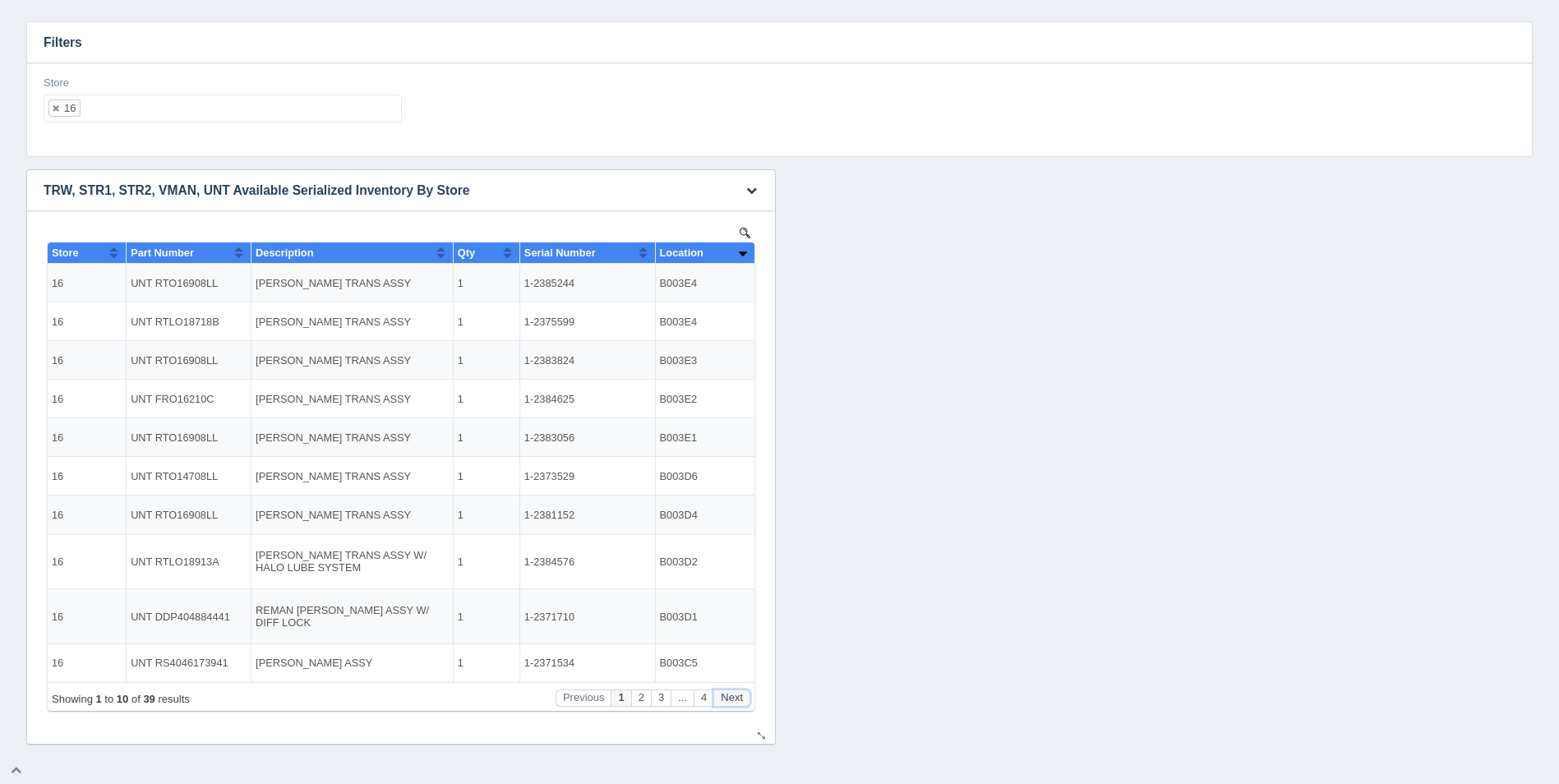
click at [742, 697] on button "Next" at bounding box center [731, 698] width 37 height 17
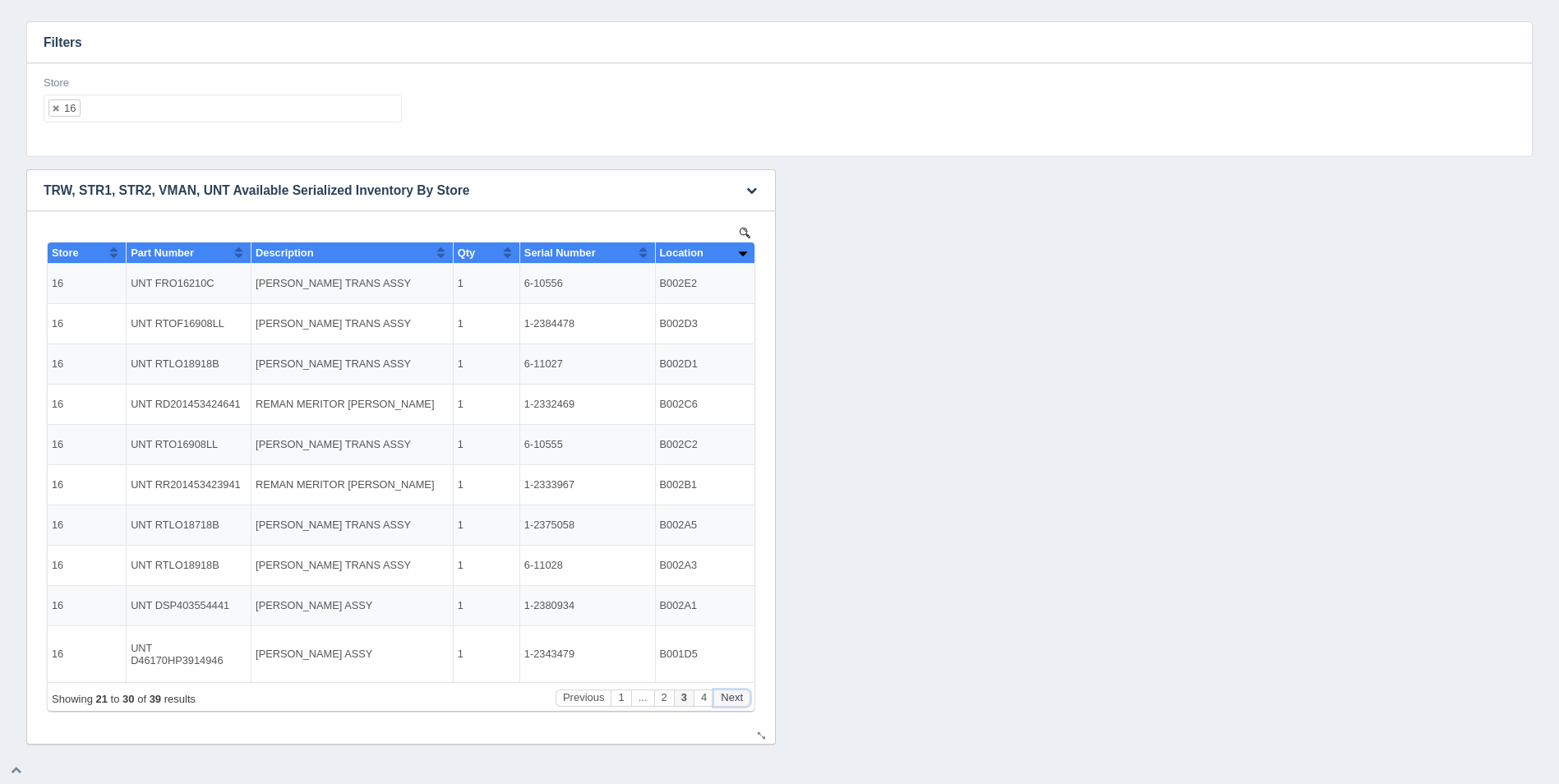
click at [742, 697] on button "Next" at bounding box center [731, 698] width 37 height 17
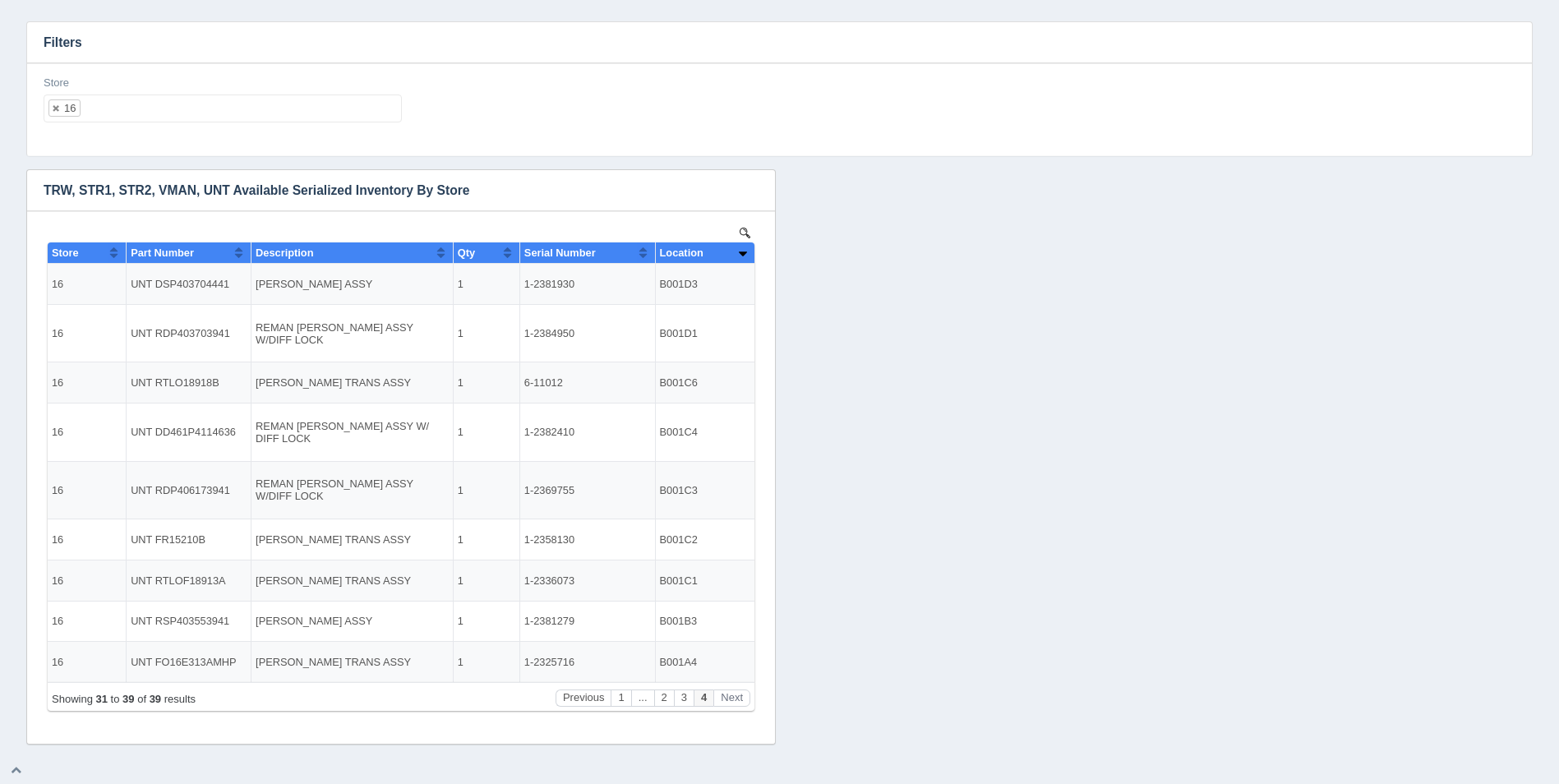
click at [192, 114] on ul "16" at bounding box center [222, 108] width 358 height 28
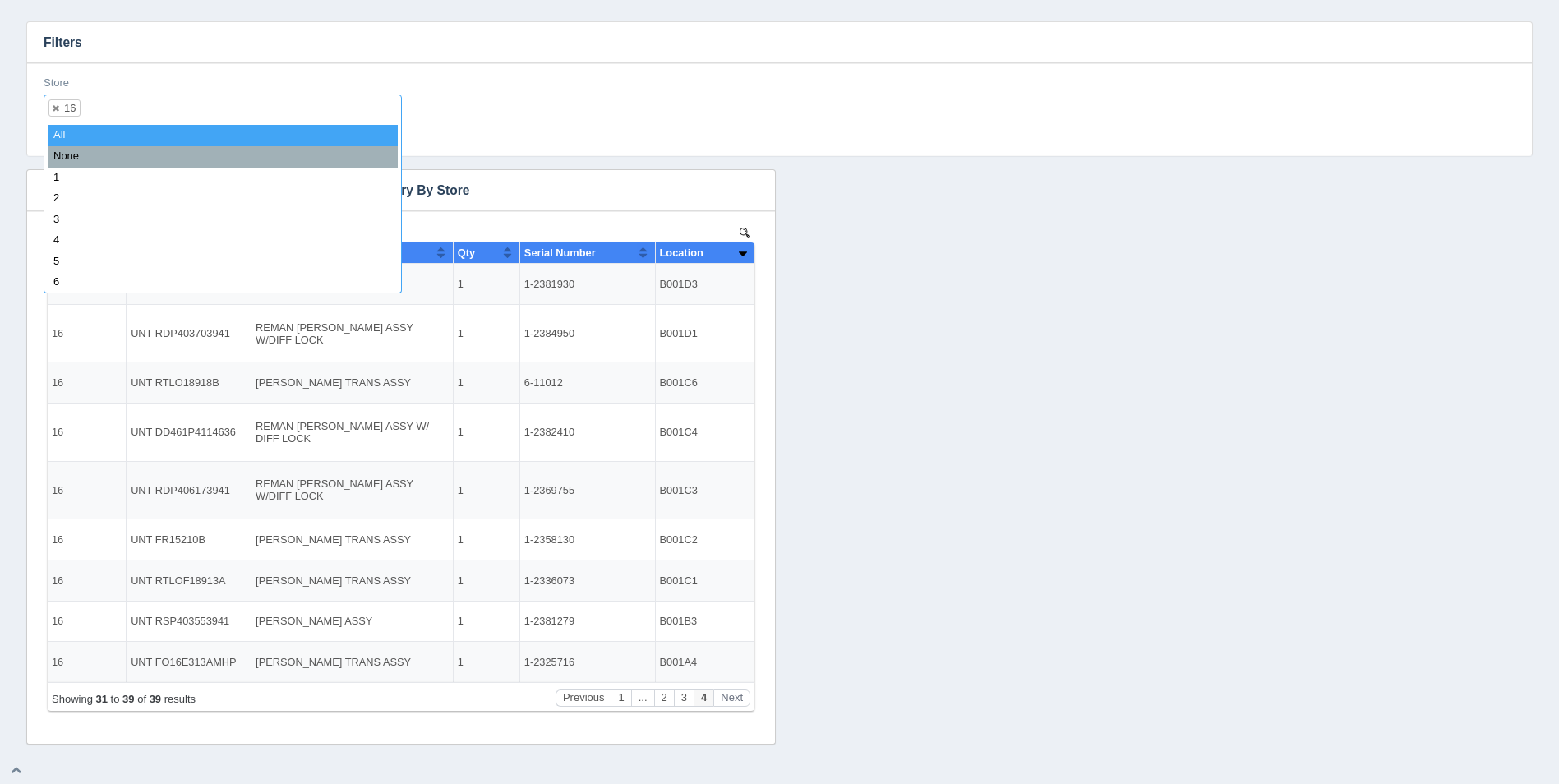
select select
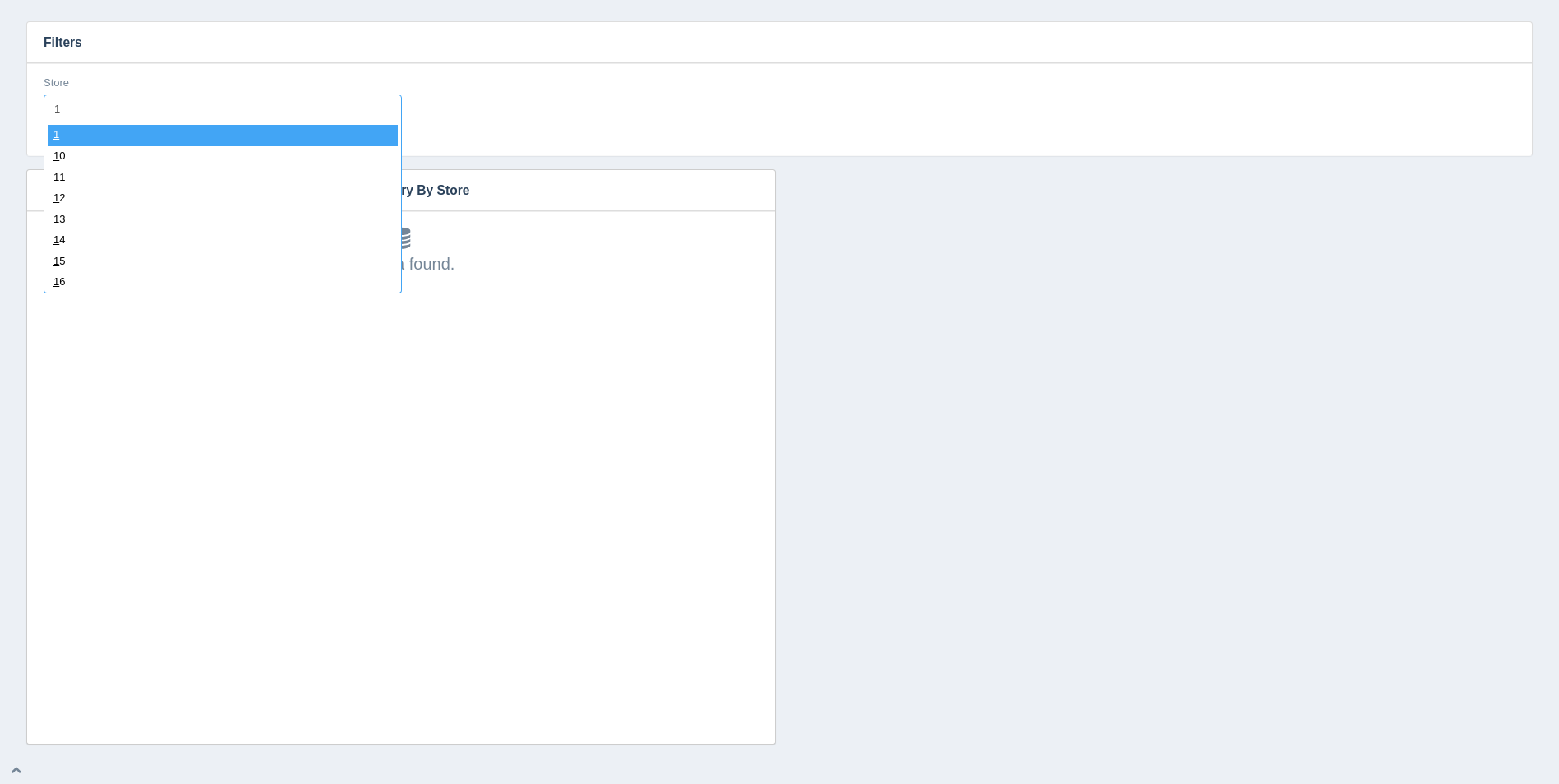
type input "17"
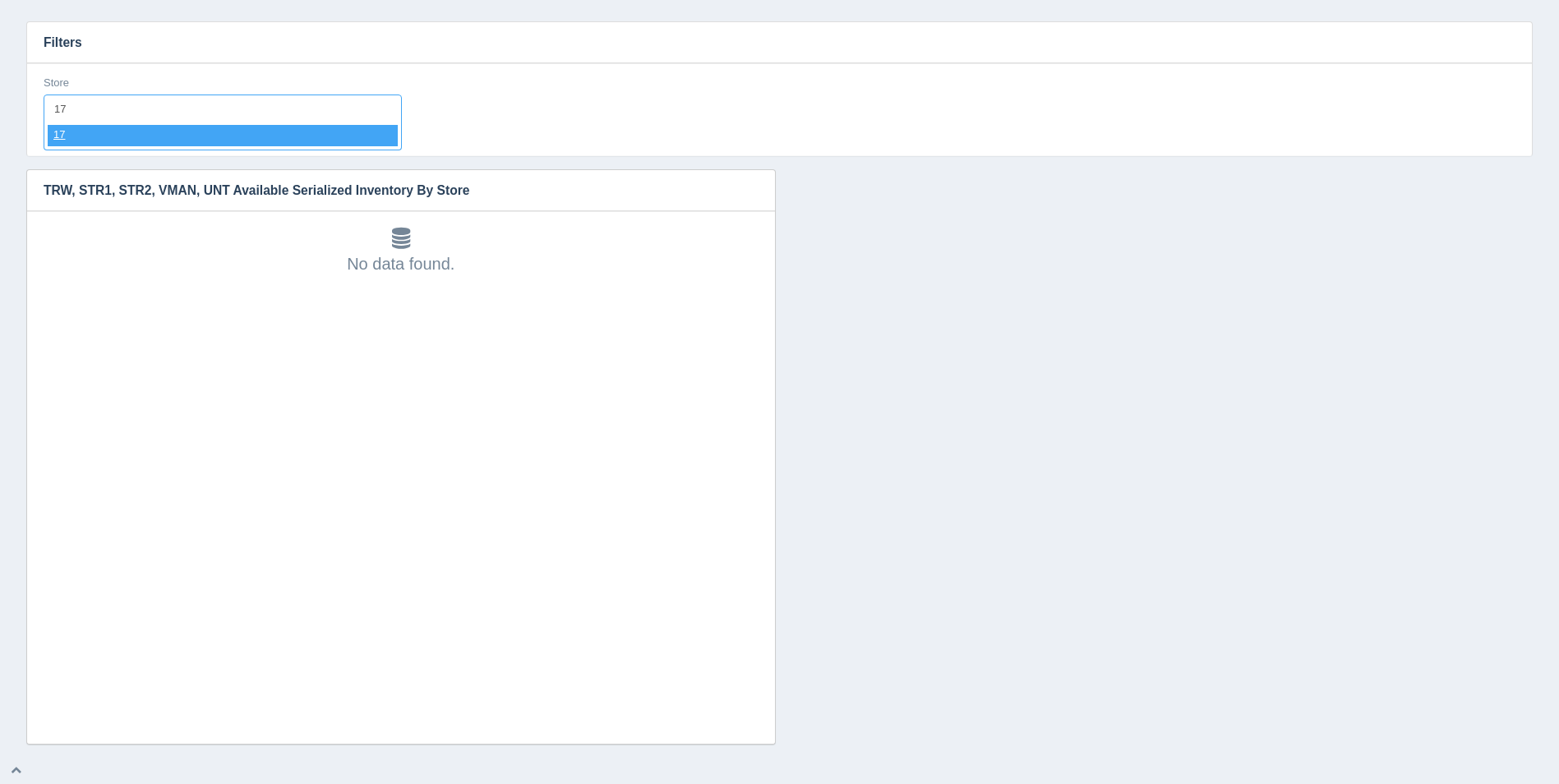
select select "17"
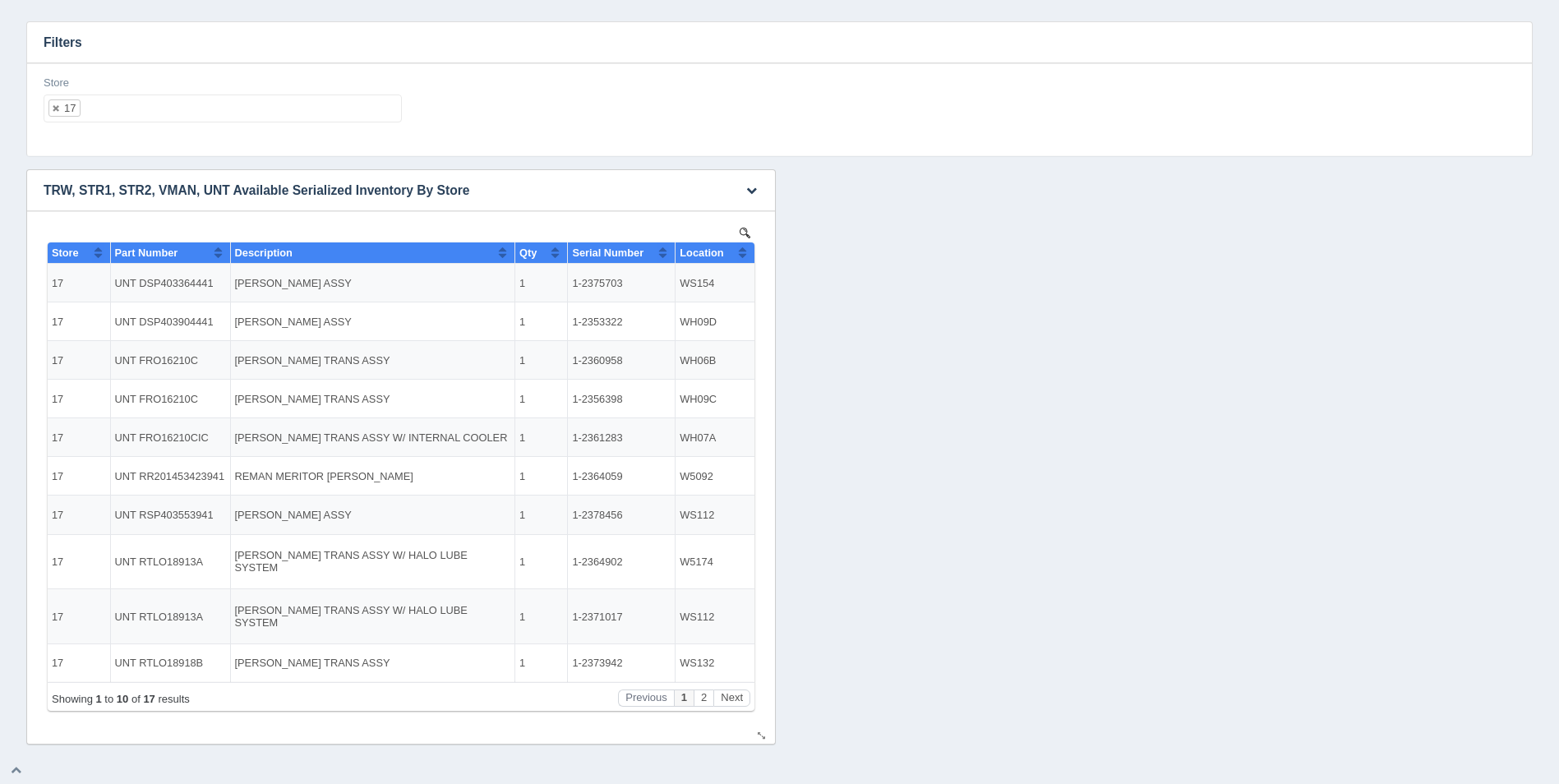
click at [747, 255] on button "Sort column ascending" at bounding box center [742, 252] width 11 height 19
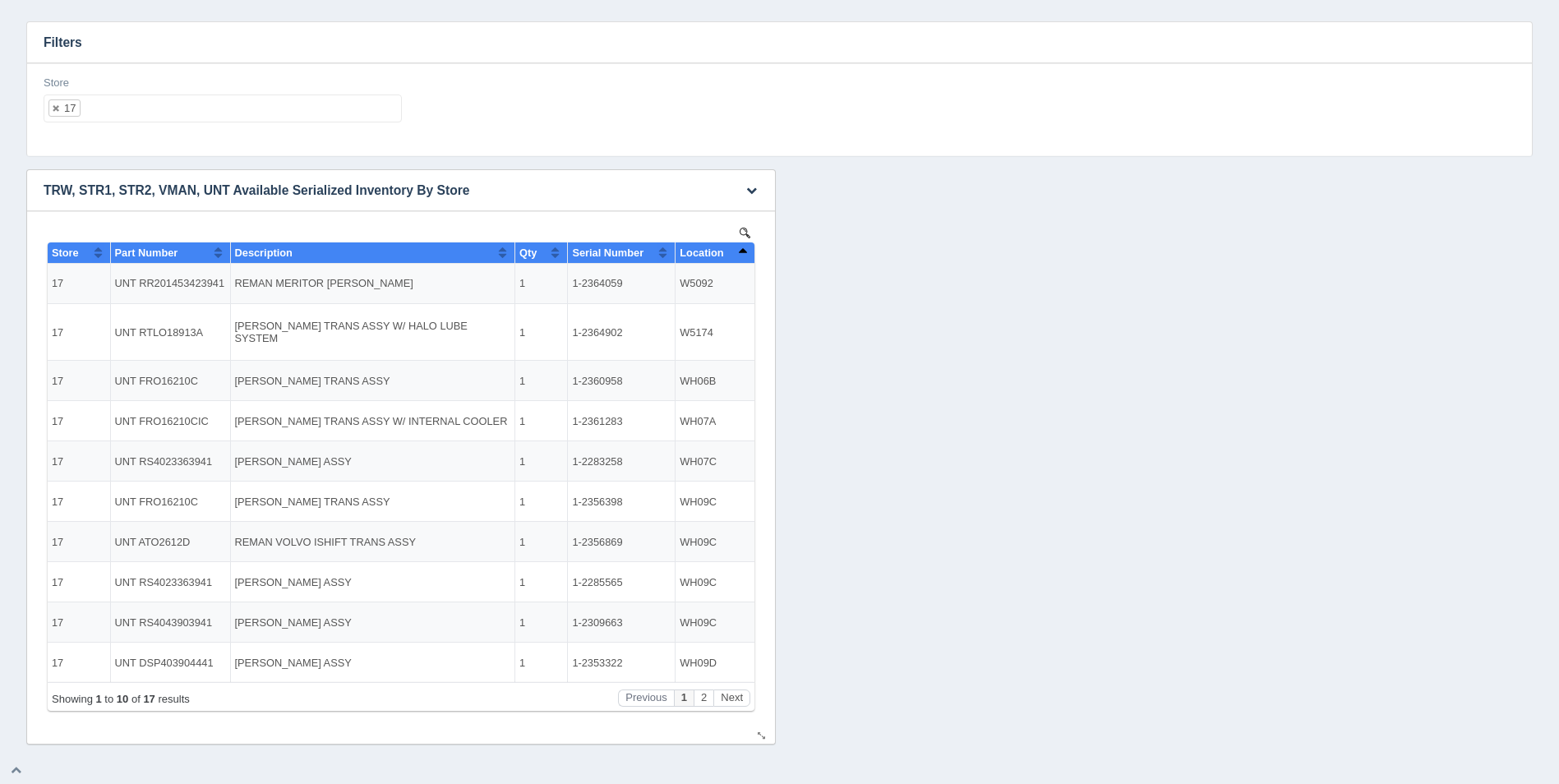
click at [747, 255] on button "Sort column descending" at bounding box center [742, 252] width 11 height 19
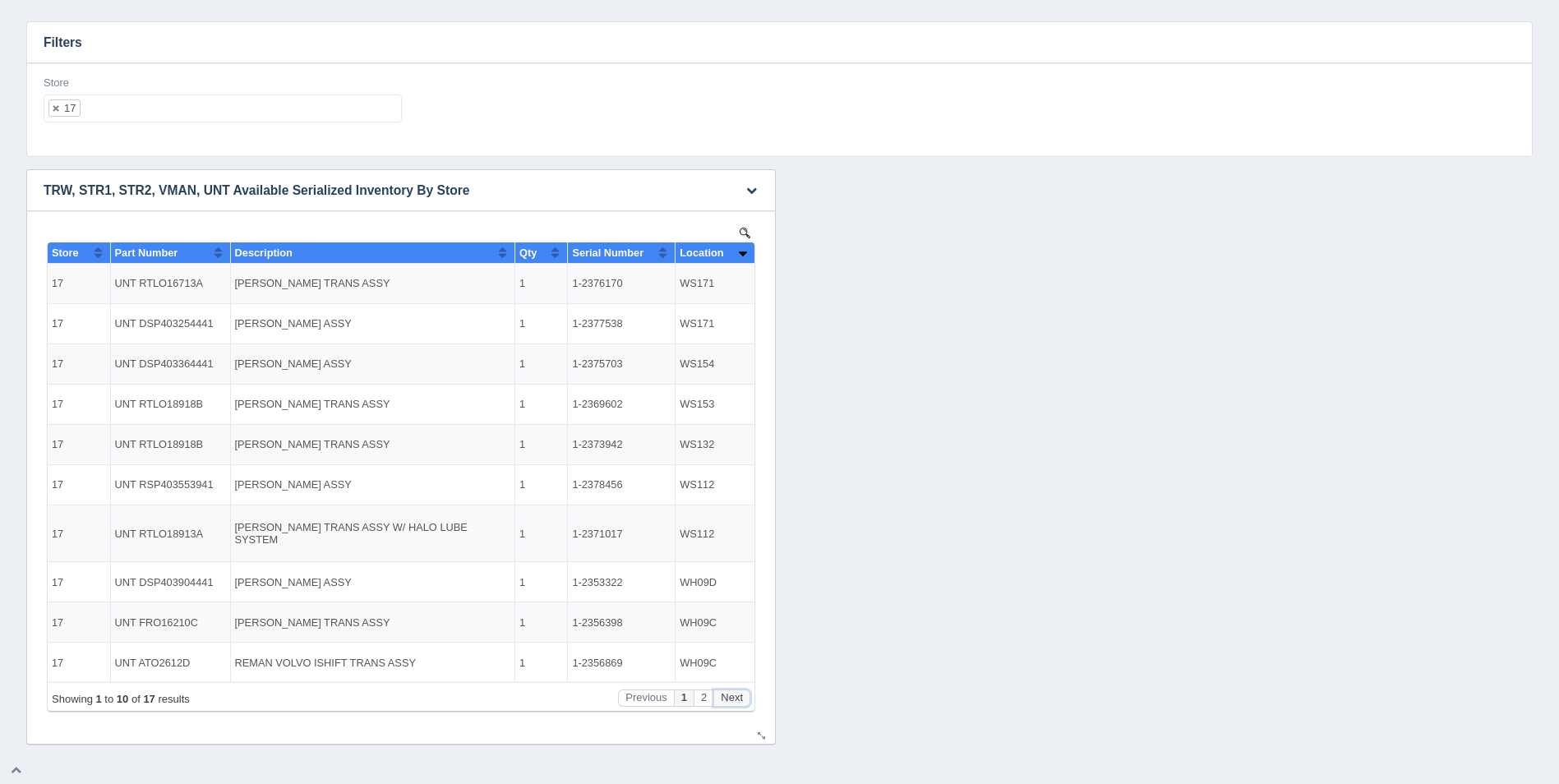
click at [729, 697] on button "Next" at bounding box center [731, 698] width 37 height 17
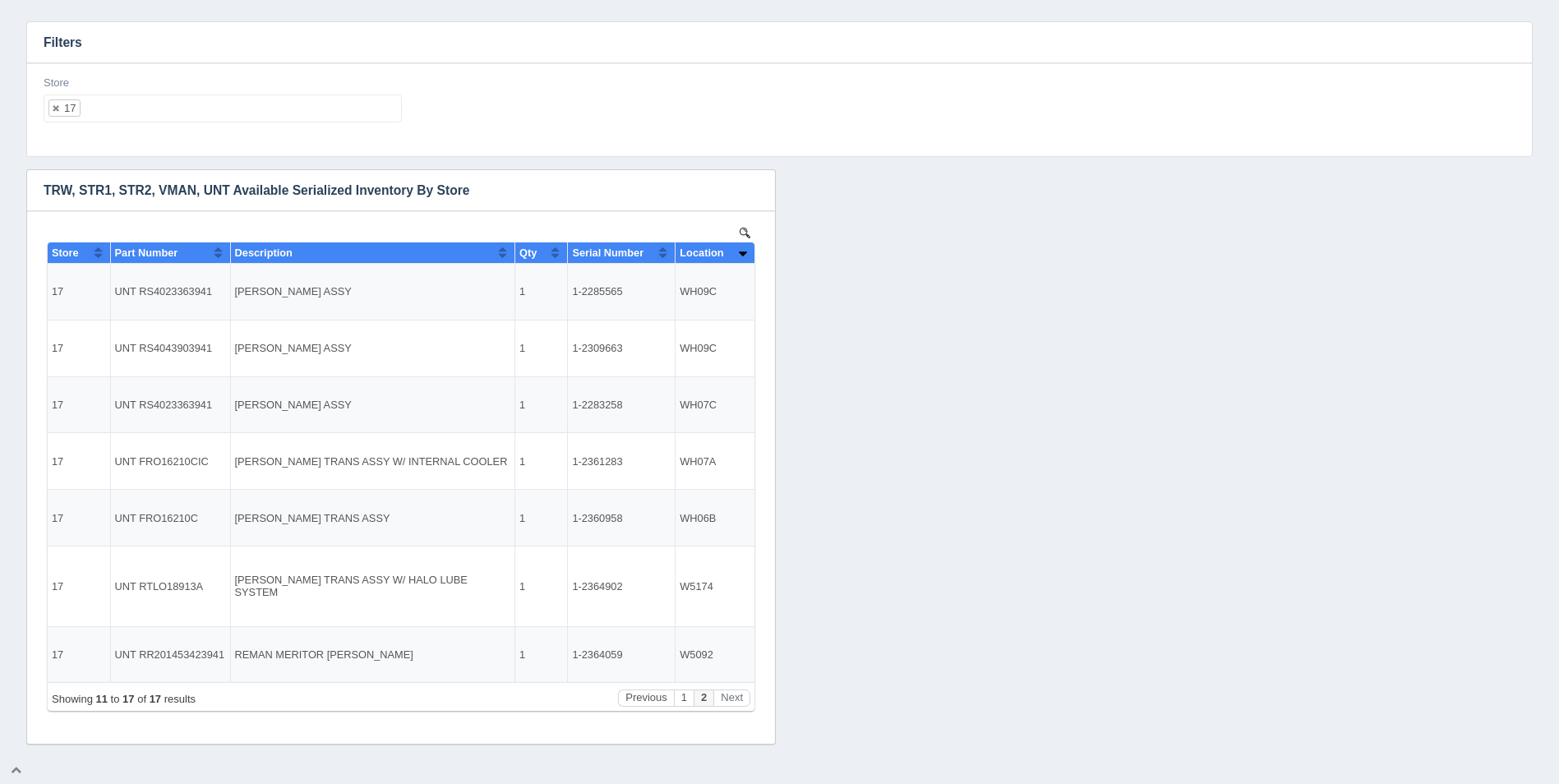
click at [167, 105] on ul "17" at bounding box center [222, 108] width 358 height 28
select select
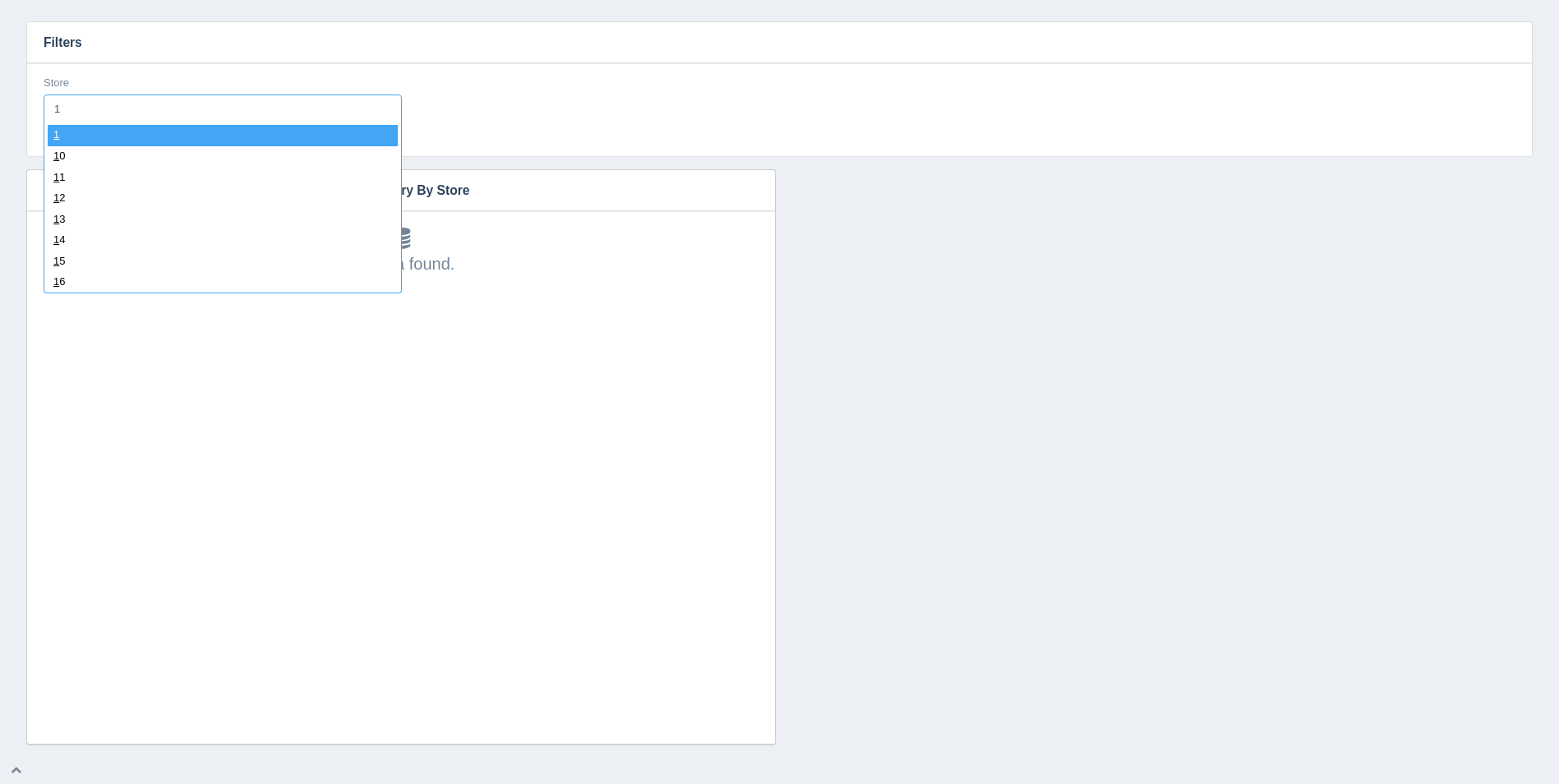
type input "18"
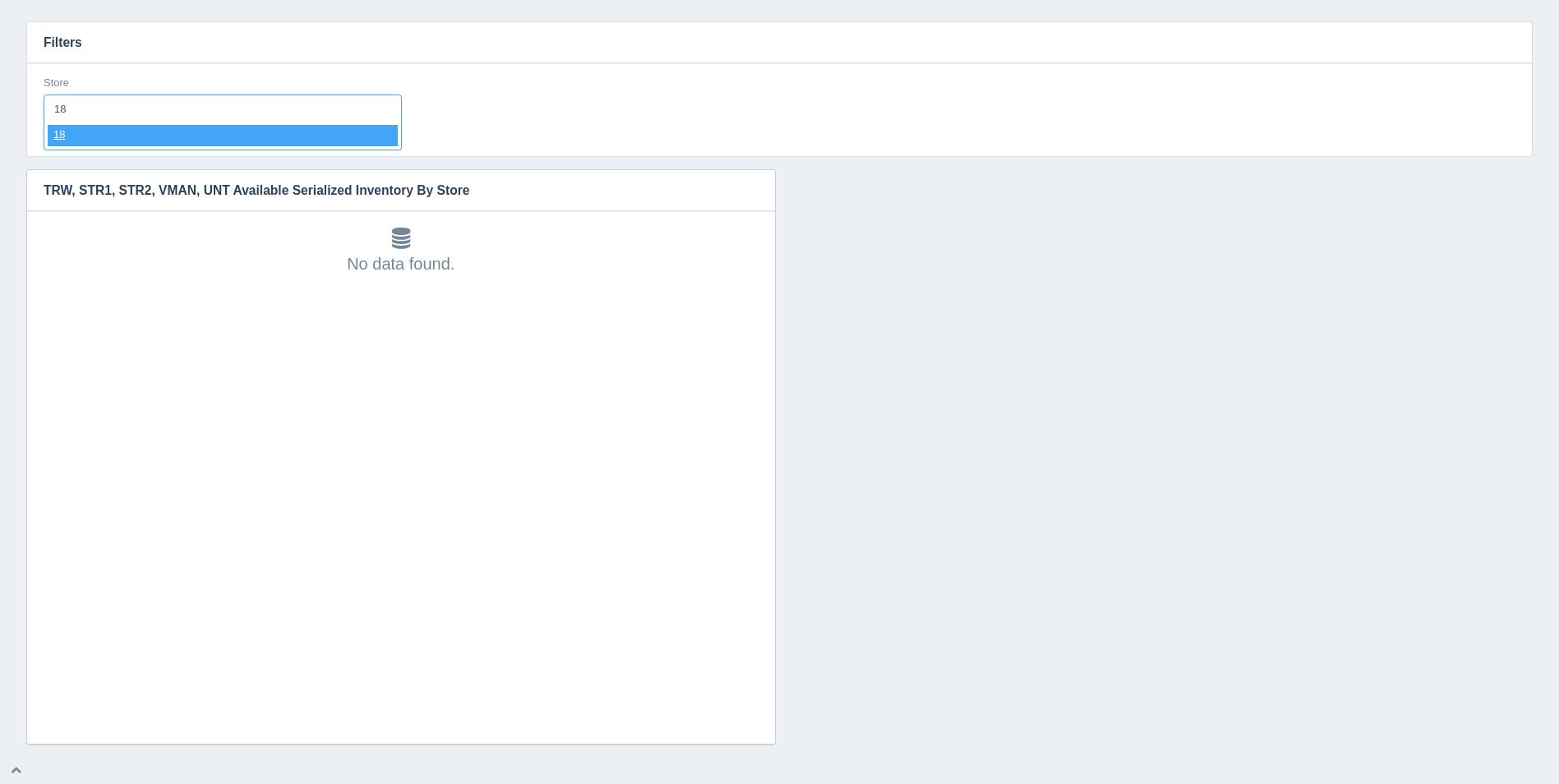
select select "18"
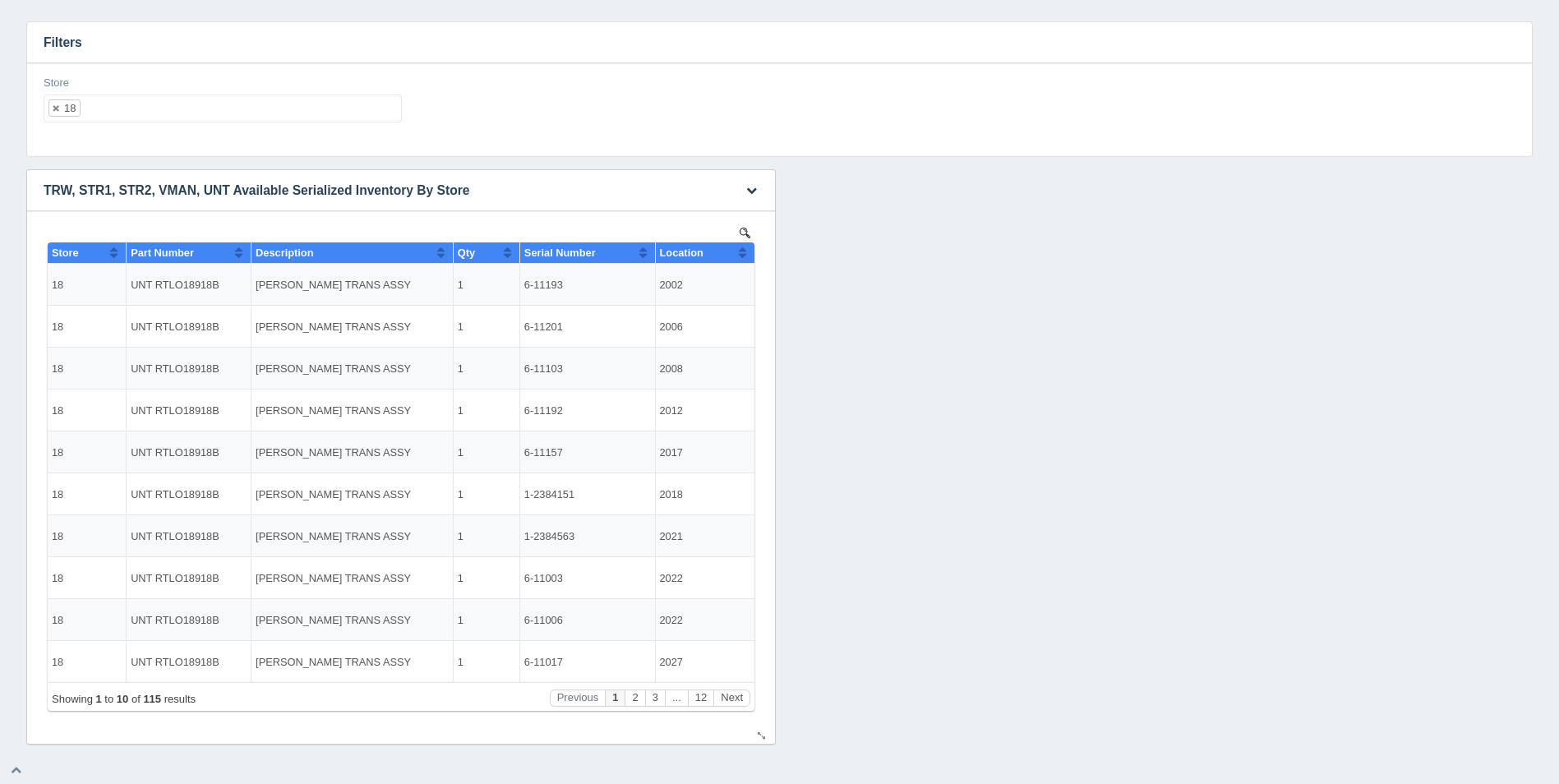
click at [734, 252] on div "Location" at bounding box center [700, 252] width 79 height 13
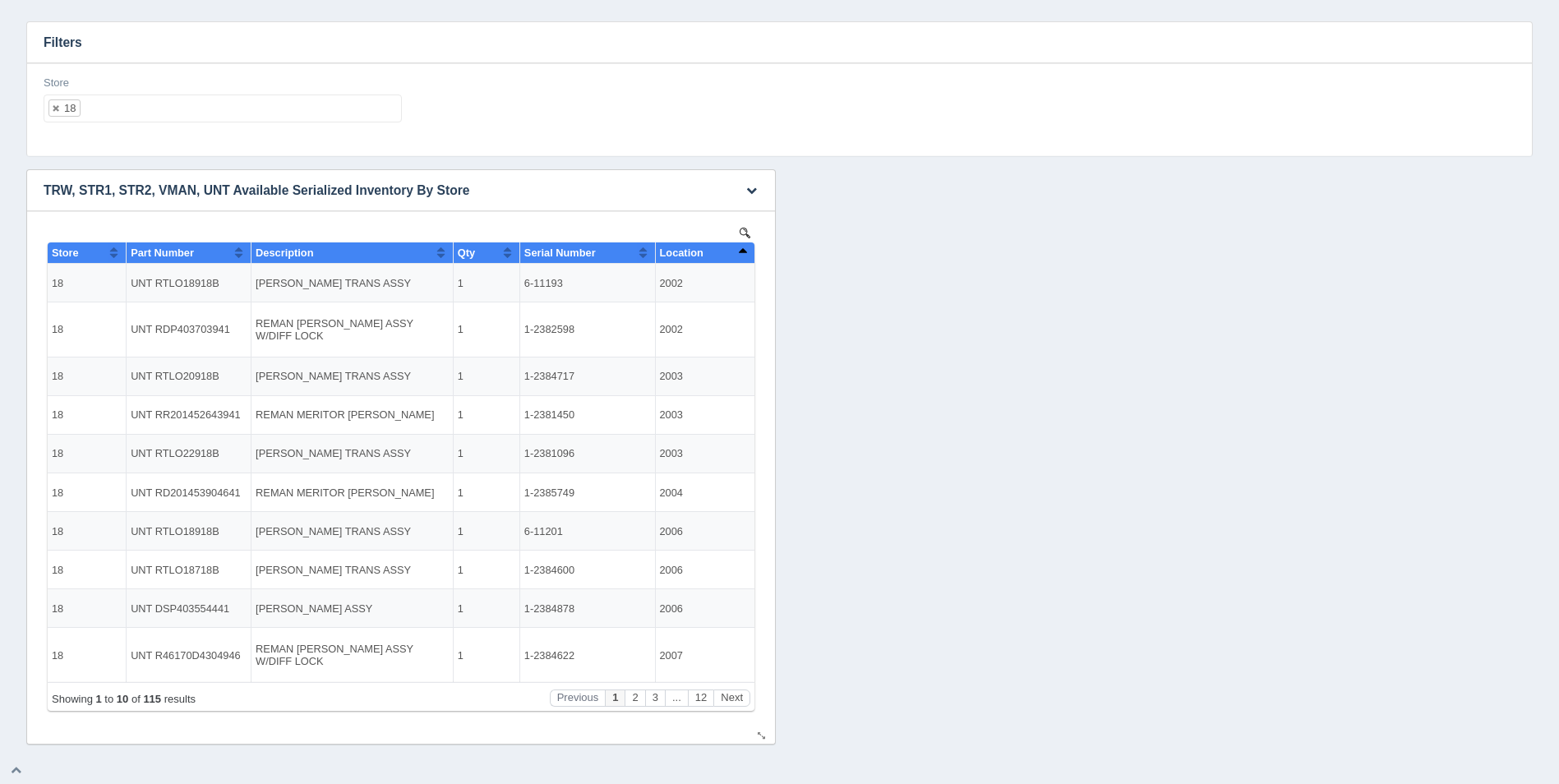
click at [734, 252] on div "Location" at bounding box center [700, 252] width 79 height 13
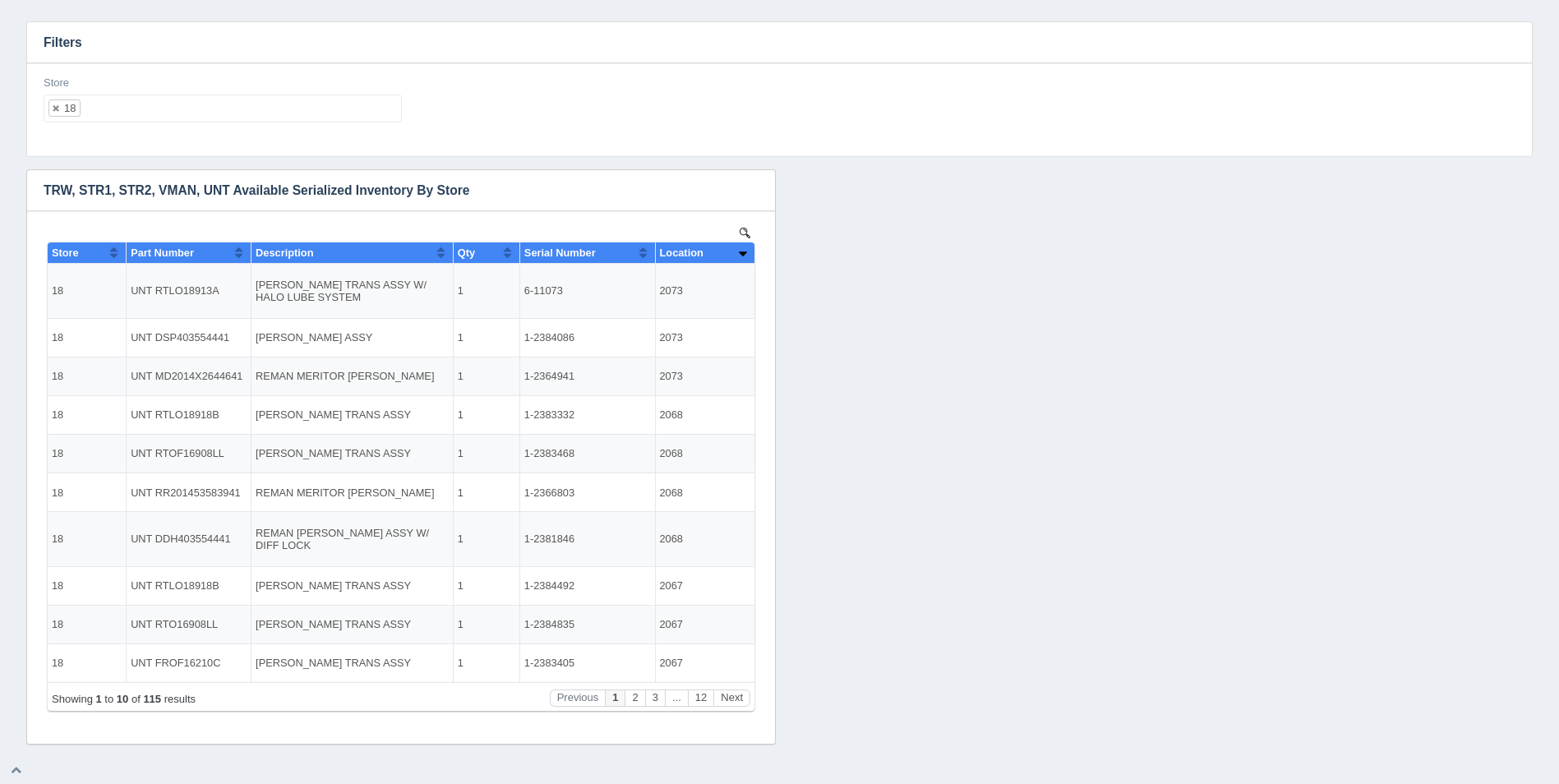
drag, startPoint x: 132, startPoint y: 149, endPoint x: 111, endPoint y: 93, distance: 59.8
click at [132, 149] on div "Store 18 All None 1 2 3 4 5 6 7 8 9 10 11 12 13 14 15 16 17 18 19 20 21 22 23 2…" at bounding box center [780, 110] width 1505 height 93
